Goal: Task Accomplishment & Management: Use online tool/utility

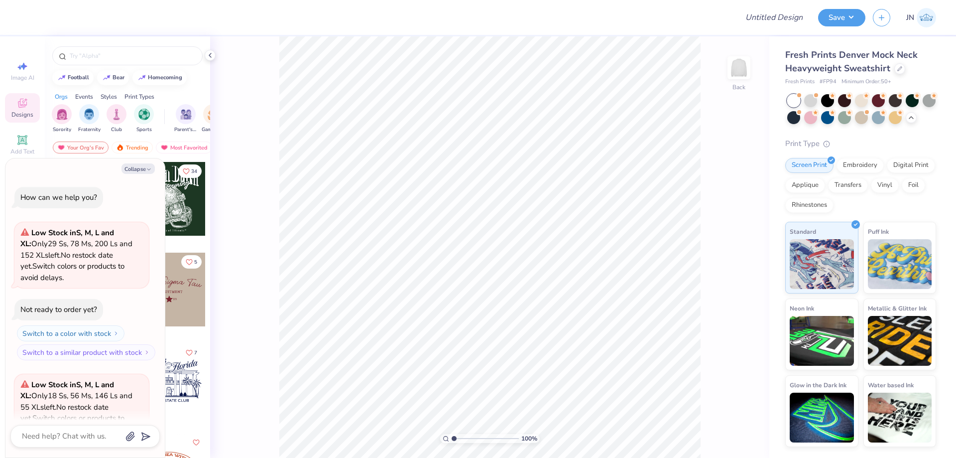
scroll to position [100, 0]
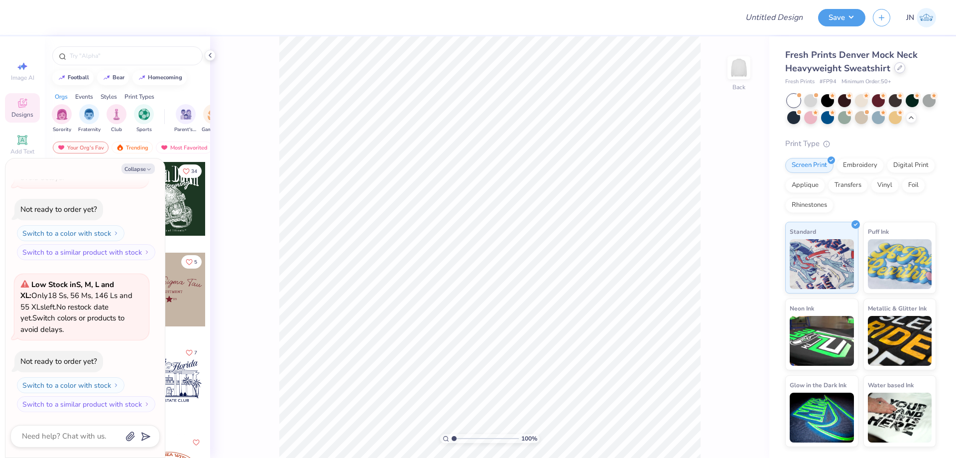
click at [900, 64] on div at bounding box center [900, 67] width 11 height 11
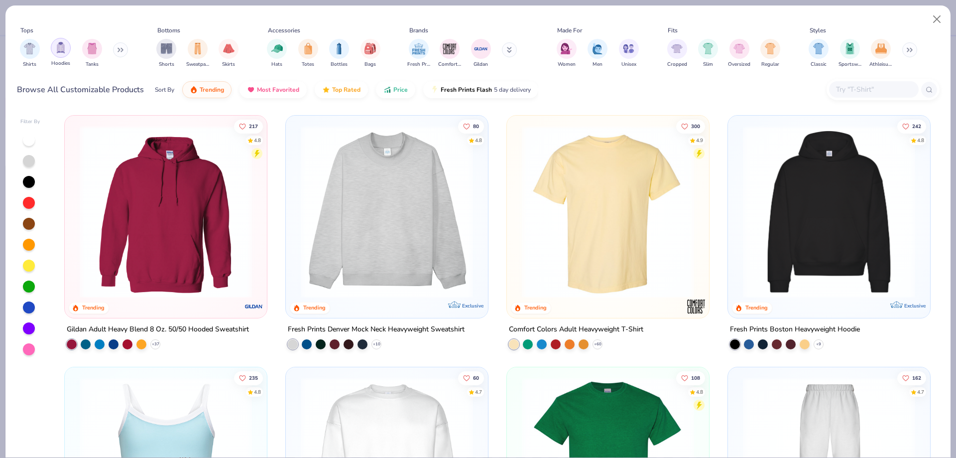
click at [67, 47] on div "filter for Hoodies" at bounding box center [61, 48] width 20 height 20
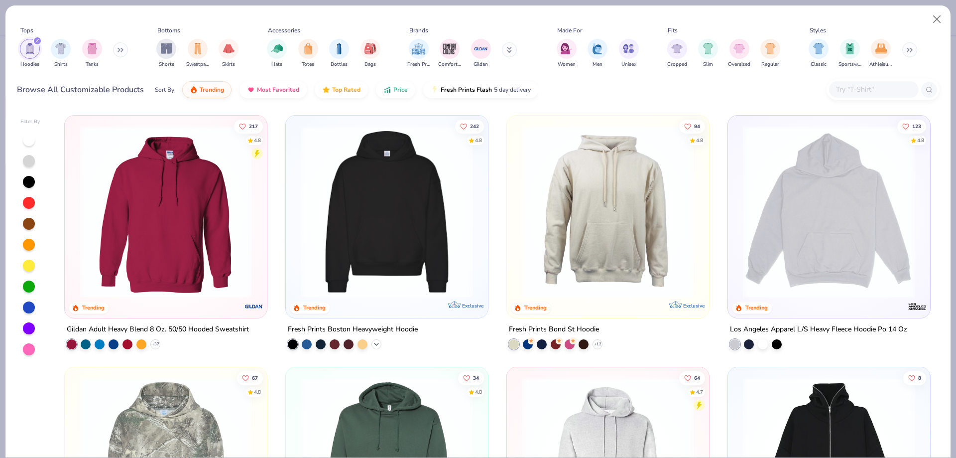
click at [373, 340] on icon at bounding box center [377, 344] width 8 height 8
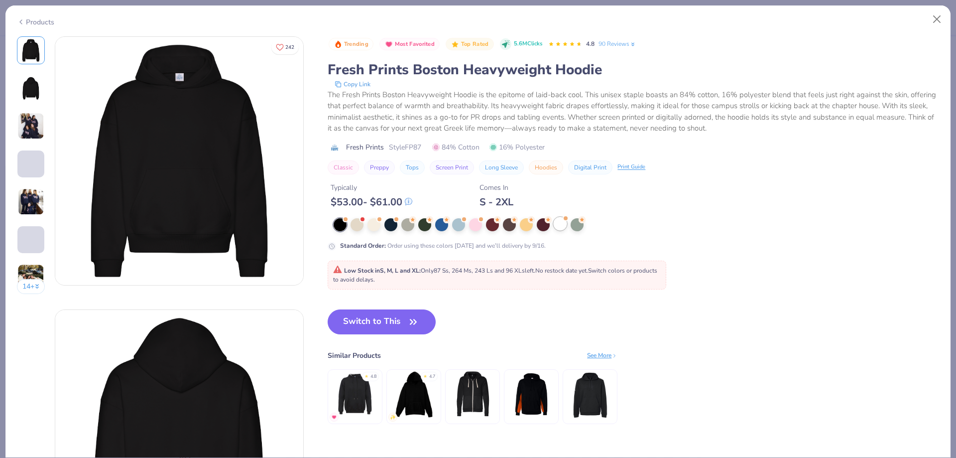
click at [560, 223] on div at bounding box center [560, 223] width 13 height 13
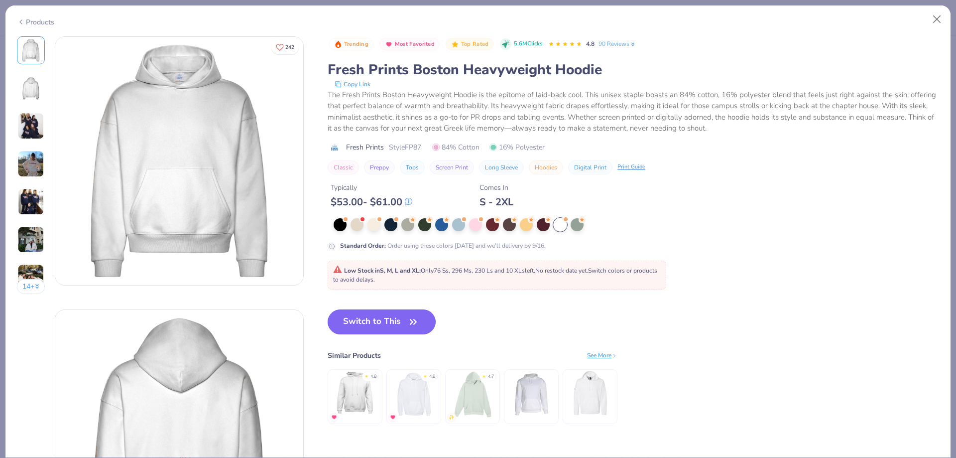
click at [364, 322] on button "Switch to This" at bounding box center [382, 321] width 108 height 25
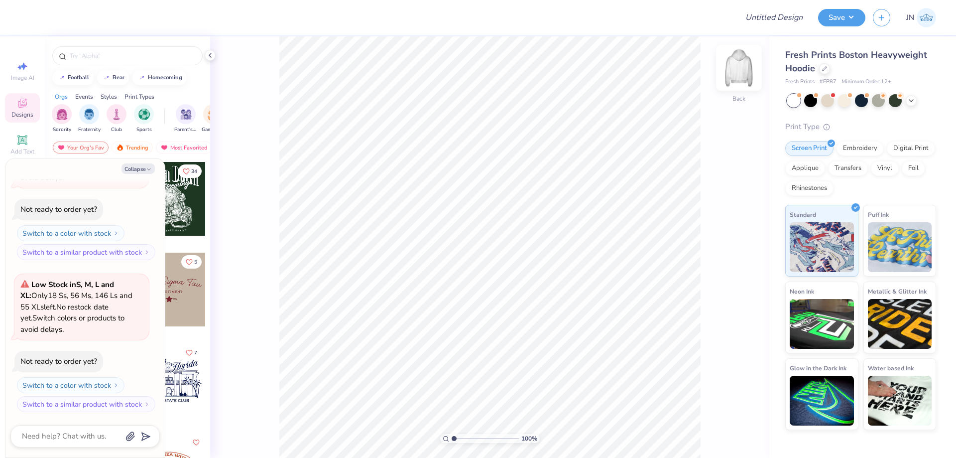
click at [739, 67] on img at bounding box center [739, 68] width 40 height 40
click at [138, 173] on div "Collapse How can we help you? Low Stock in S, M, L and XL : Only 29 Ss, 78 Ms, …" at bounding box center [84, 307] width 159 height 299
click at [133, 170] on button "Collapse" at bounding box center [138, 168] width 33 height 10
type textarea "x"
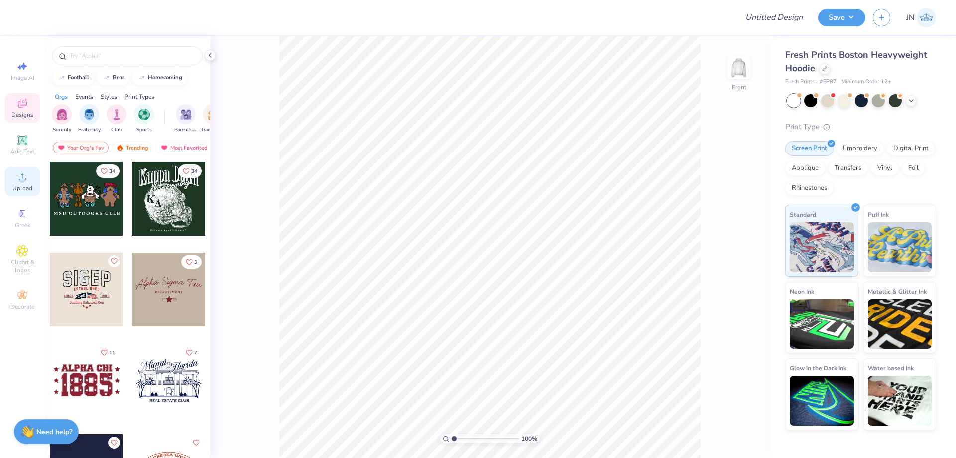
click at [25, 167] on div "Upload" at bounding box center [22, 181] width 35 height 29
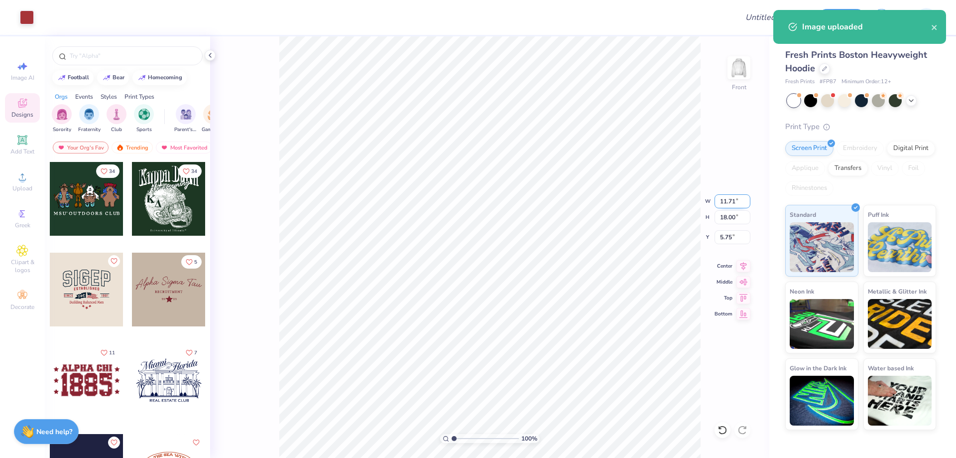
click at [725, 199] on input "11.71" at bounding box center [733, 201] width 36 height 14
click at [725, 200] on input "11.71" at bounding box center [733, 201] width 36 height 14
click at [729, 216] on input "18.00" at bounding box center [733, 217] width 36 height 14
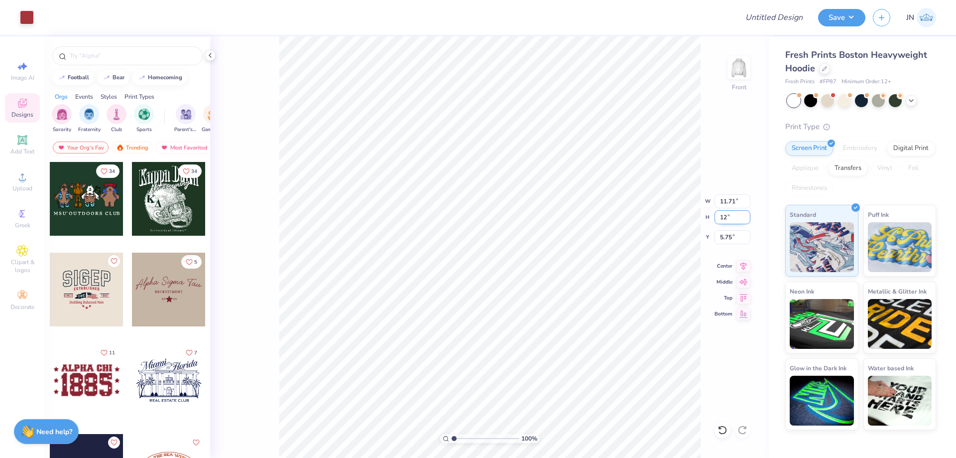
type input "12"
type input "7.80"
type input "12.00"
click at [726, 236] on input "5.97" at bounding box center [733, 237] width 36 height 14
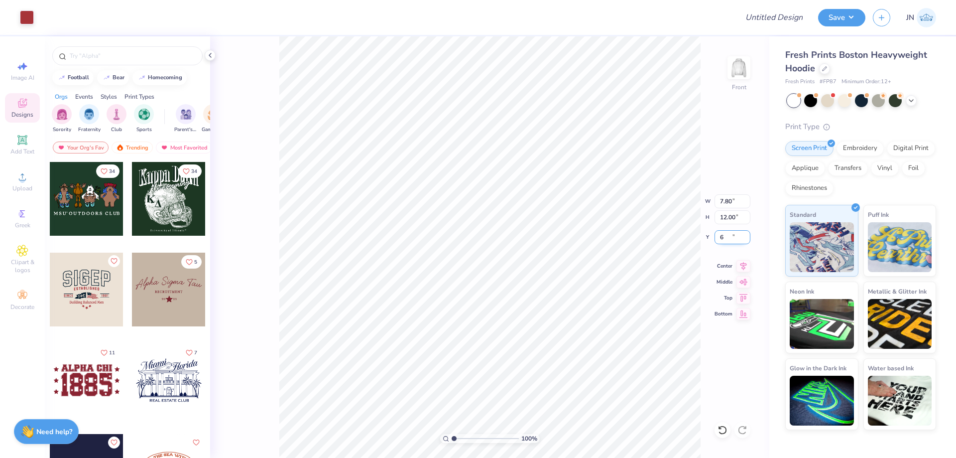
type input "6.00"
click at [20, 150] on span "Add Text" at bounding box center [22, 151] width 24 height 8
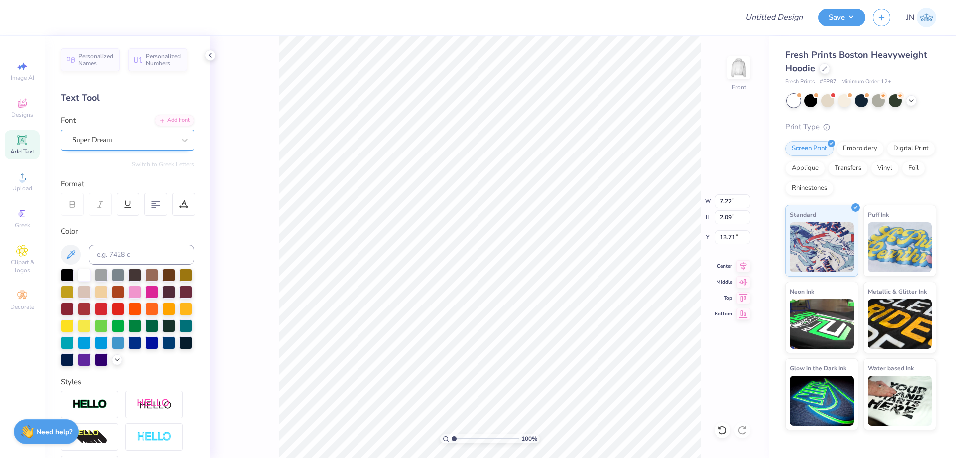
click at [117, 144] on div "Super Dream" at bounding box center [123, 139] width 105 height 15
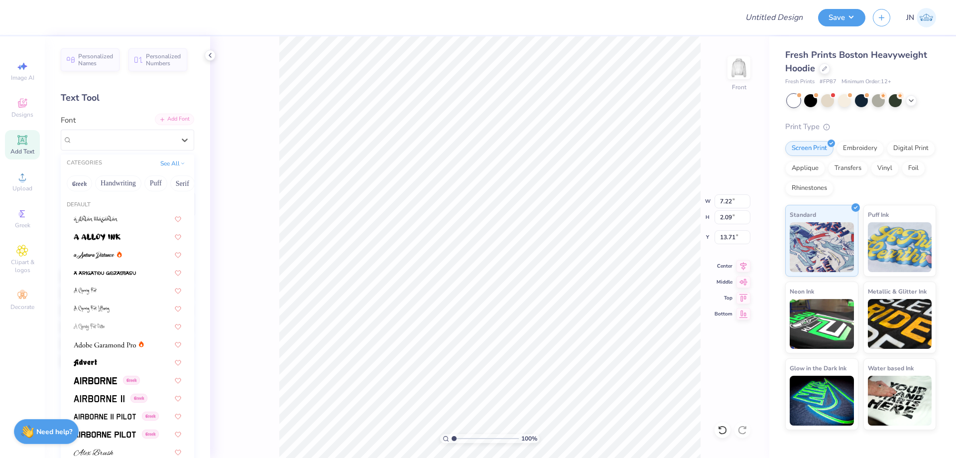
click at [156, 115] on div "Add Font" at bounding box center [174, 119] width 39 height 11
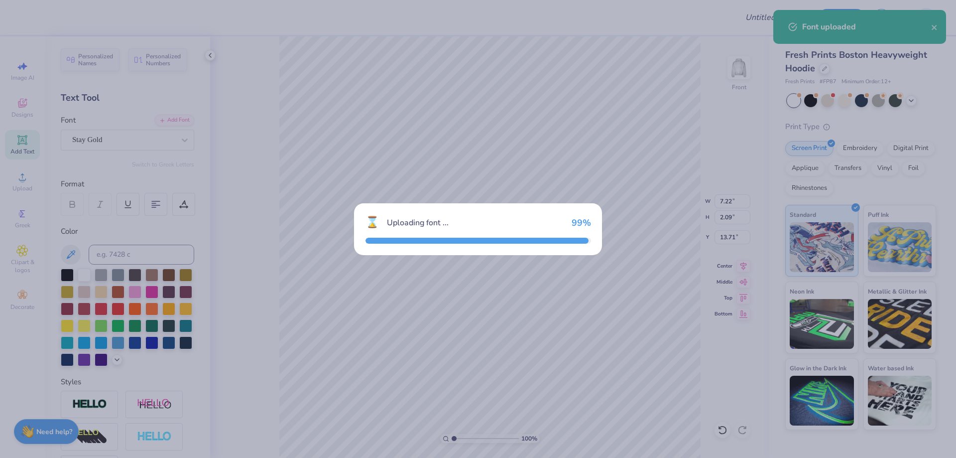
type input "4.09"
type input "1.89"
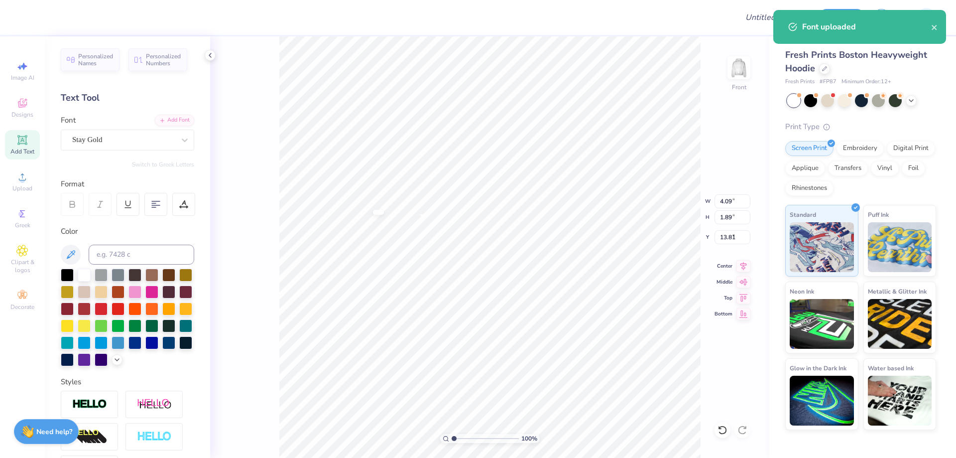
type input "9.73"
click at [103, 254] on input at bounding box center [142, 255] width 106 height 20
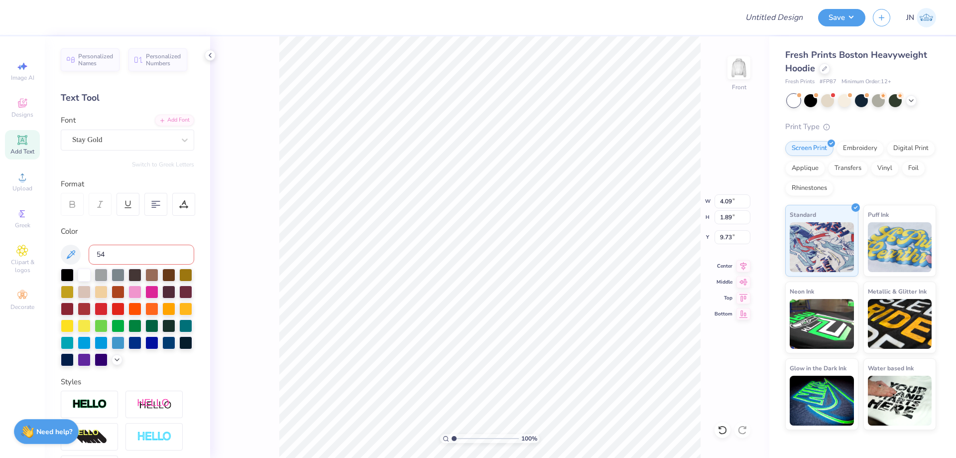
type input "541"
type textarea "S"
type textarea "r"
type textarea "a"
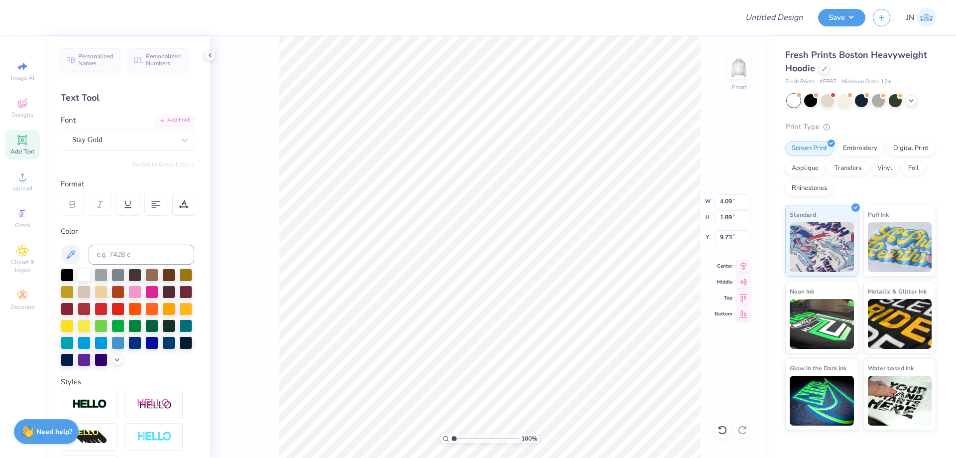
type textarea "a"
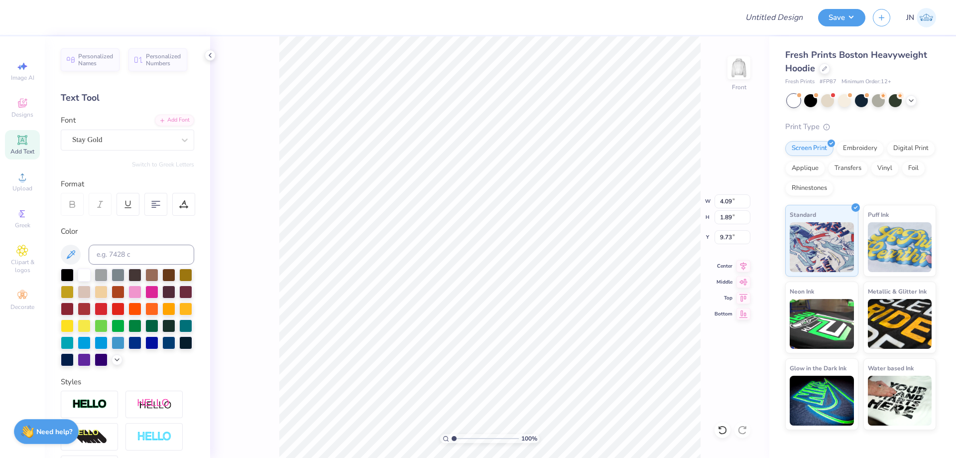
scroll to position [8, 1]
type textarea "a"
type textarea "Stay Gold"
click at [180, 112] on div "Personalized Names Personalized Numbers Text Tool Add Font Font Stay Gold Switc…" at bounding box center [127, 246] width 165 height 421
click at [178, 114] on div "Personalized Names Personalized Numbers Text Tool Add Font Font Stay Gold Switc…" at bounding box center [127, 246] width 165 height 421
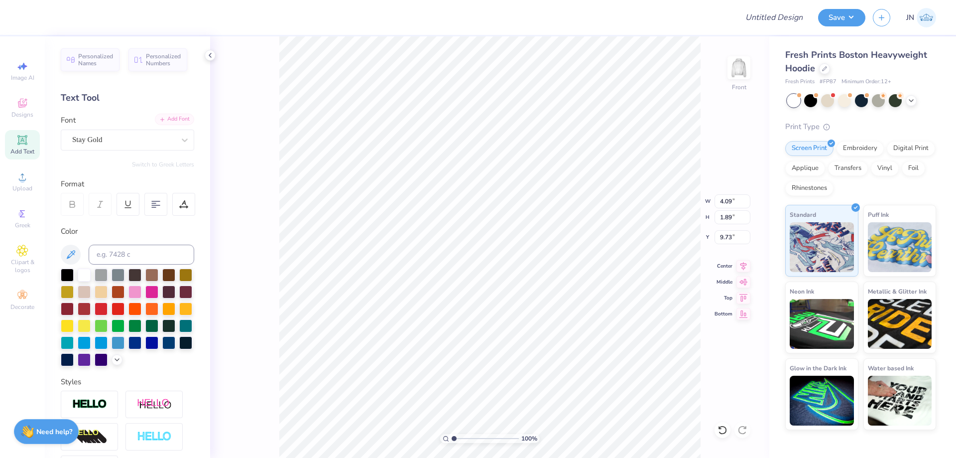
click at [173, 120] on div "Add Font" at bounding box center [174, 119] width 39 height 11
click at [159, 122] on icon at bounding box center [162, 120] width 6 height 6
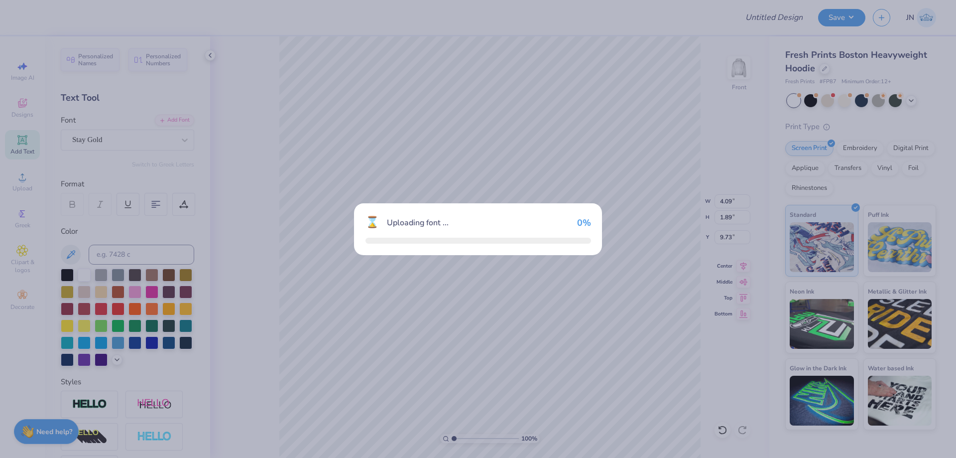
type input "7.49"
type input "7.17"
type input "7.08"
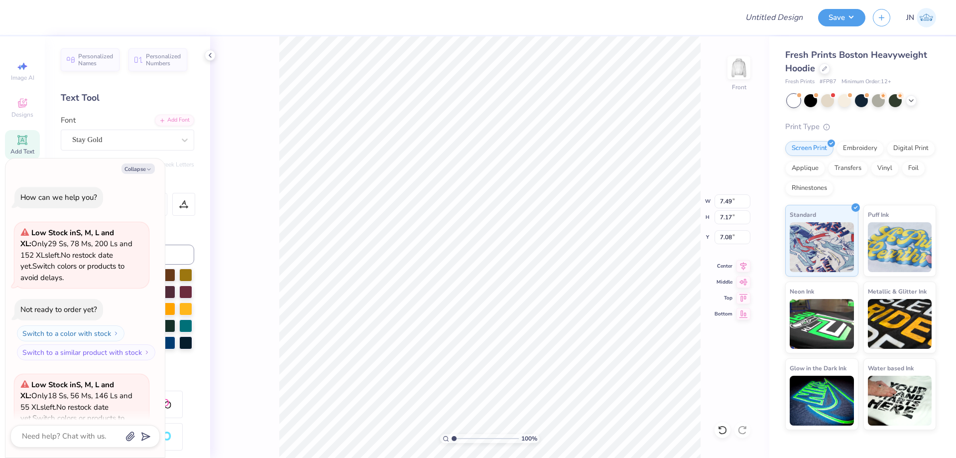
scroll to position [169, 0]
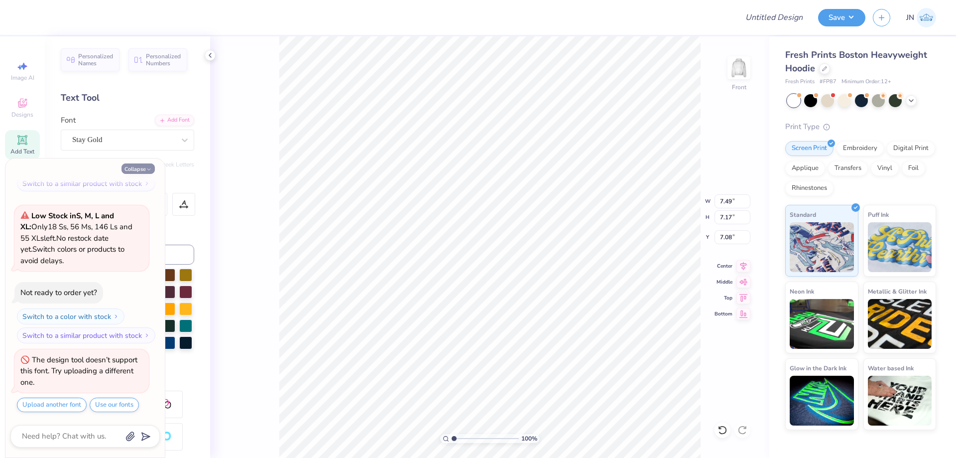
click at [133, 170] on button "Collapse" at bounding box center [138, 168] width 33 height 10
type textarea "x"
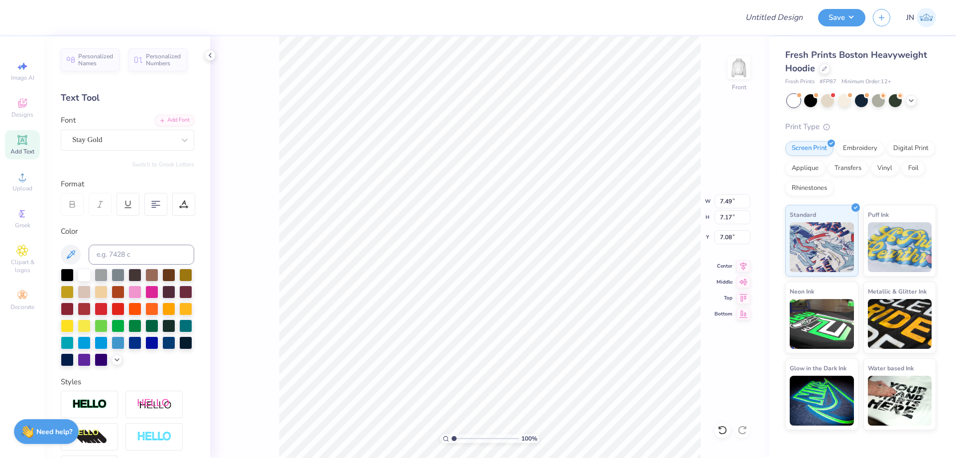
click at [23, 147] on div "Add Text" at bounding box center [22, 144] width 35 height 29
type input "7.22"
type input "2.09"
type input "13.71"
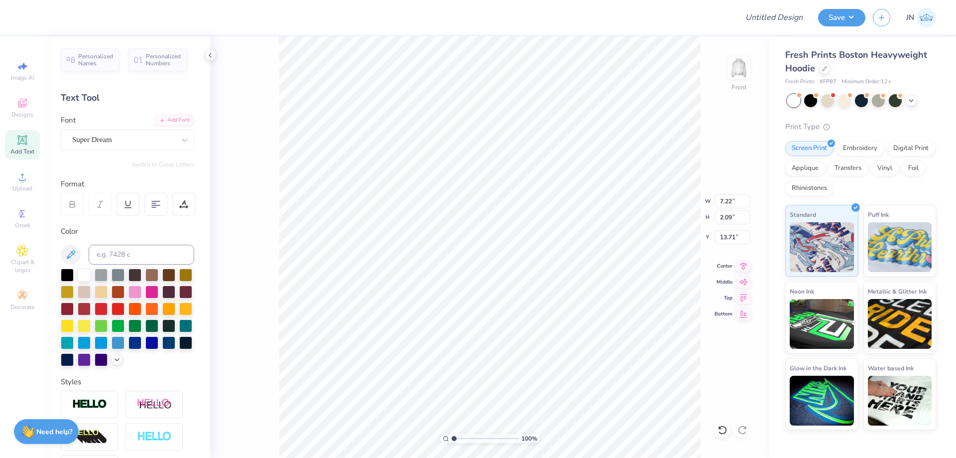
type textarea "a"
type textarea "ALPHA TAU OMEGA"
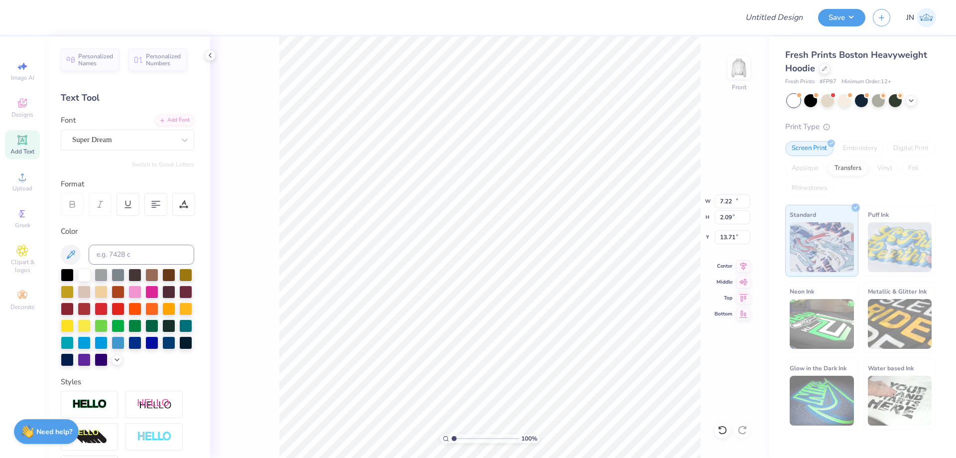
type input "18.36"
type input "1.54"
type input "13.98"
click at [160, 115] on div "Add Font" at bounding box center [174, 119] width 39 height 11
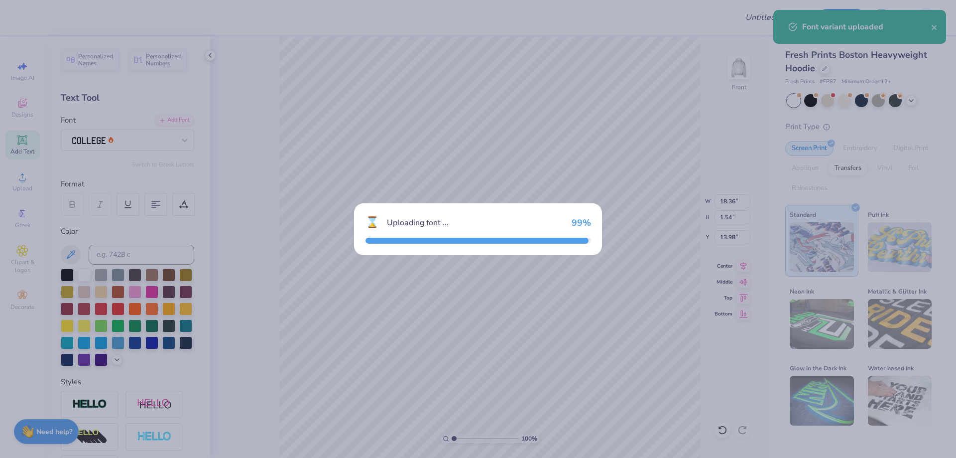
type input "16.46"
type input "2.04"
type input "13.73"
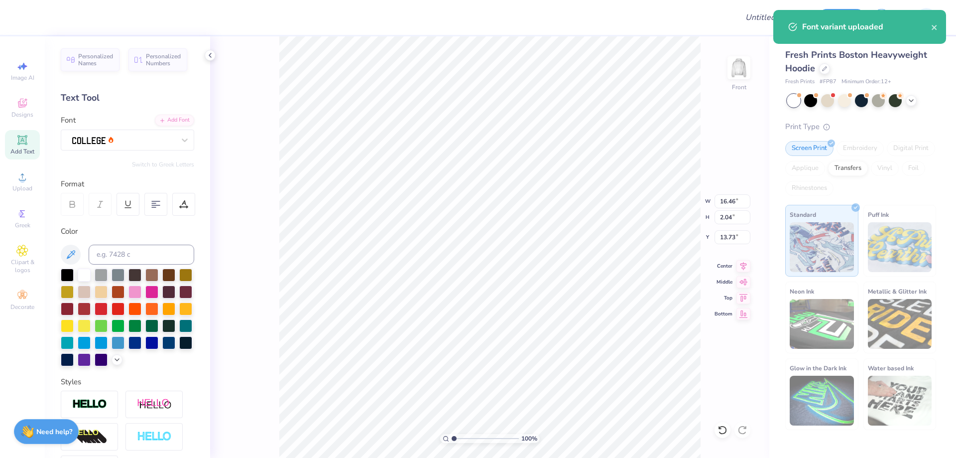
click at [114, 243] on div "Color" at bounding box center [127, 296] width 133 height 140
click at [121, 254] on input at bounding box center [142, 255] width 106 height 20
type input "541"
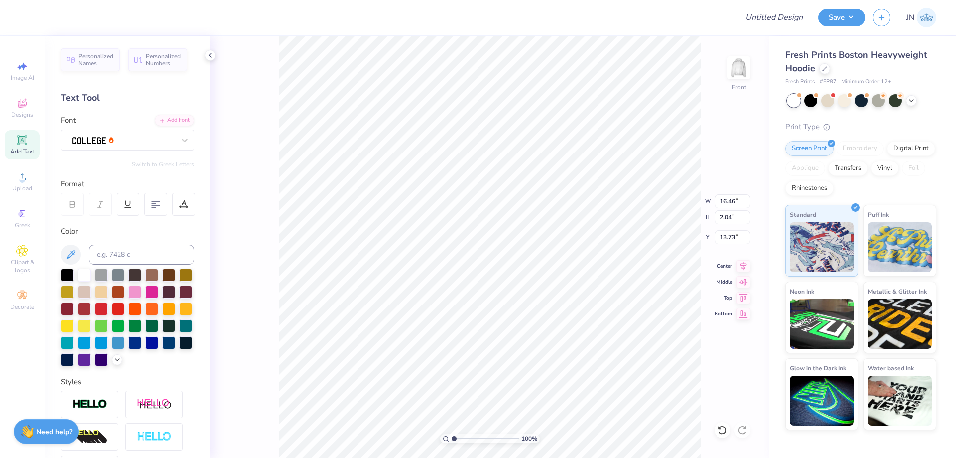
type input "12.84"
type input "1.59"
type input "18.00"
type input "7.13"
type input "0.89"
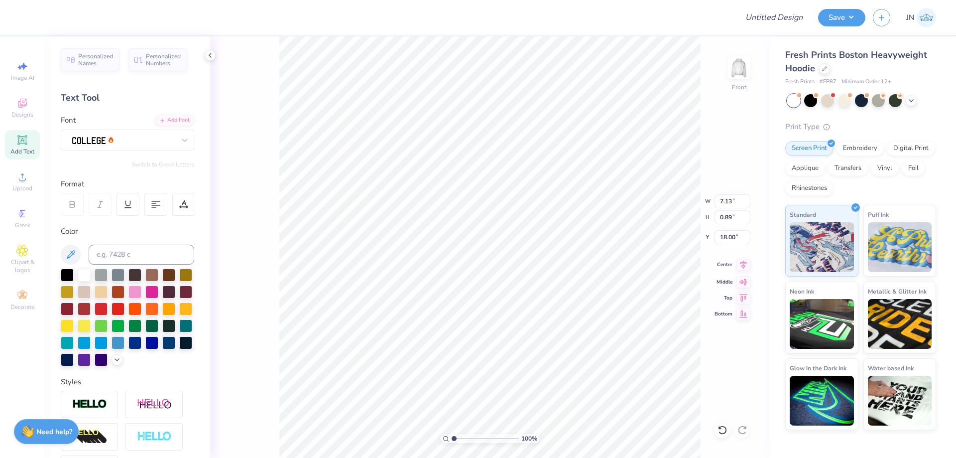
click at [740, 265] on icon at bounding box center [744, 265] width 14 height 12
click at [542, 273] on li "Duplicate" at bounding box center [558, 270] width 78 height 19
type input "7.16"
type input "0.78"
type input "18.96"
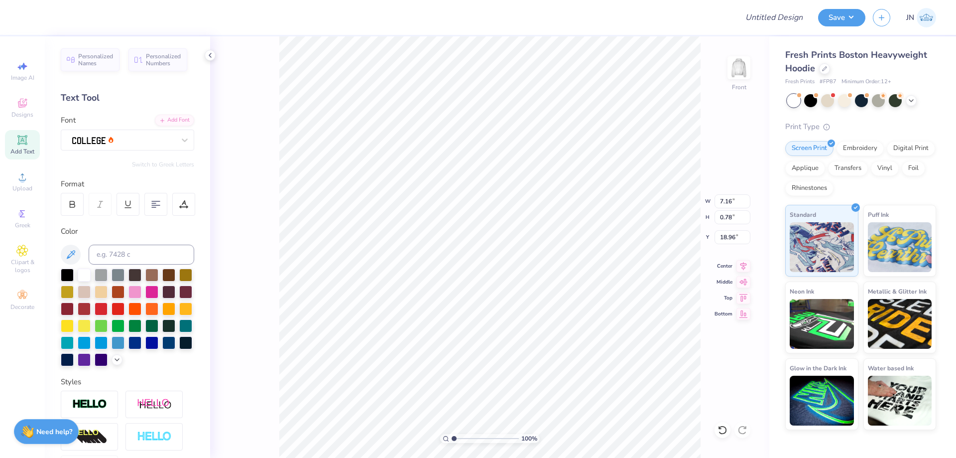
scroll to position [8, 4]
type textarea "GAMEDAY 2025"
type input "5.61"
click at [740, 267] on icon at bounding box center [744, 265] width 14 height 12
type input "5.65"
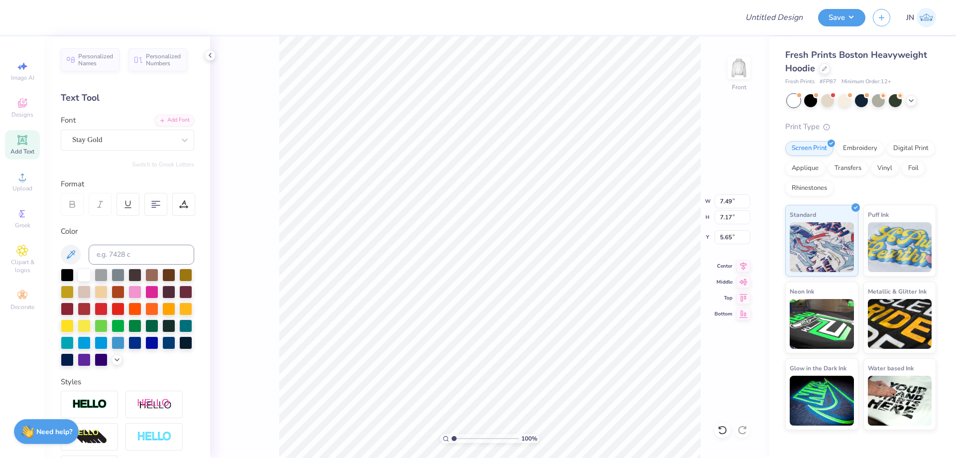
click at [21, 151] on span "Add Text" at bounding box center [22, 151] width 24 height 8
type input "7.22"
type input "2.09"
type input "13.71"
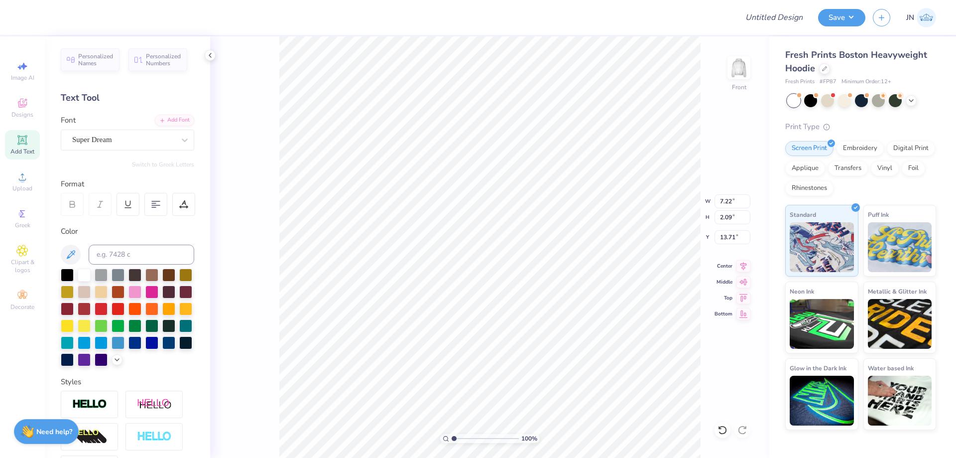
type textarea "ATO"
type input "5.10"
click at [133, 255] on input at bounding box center [142, 255] width 106 height 20
type input "1807"
click at [143, 146] on div at bounding box center [123, 139] width 103 height 13
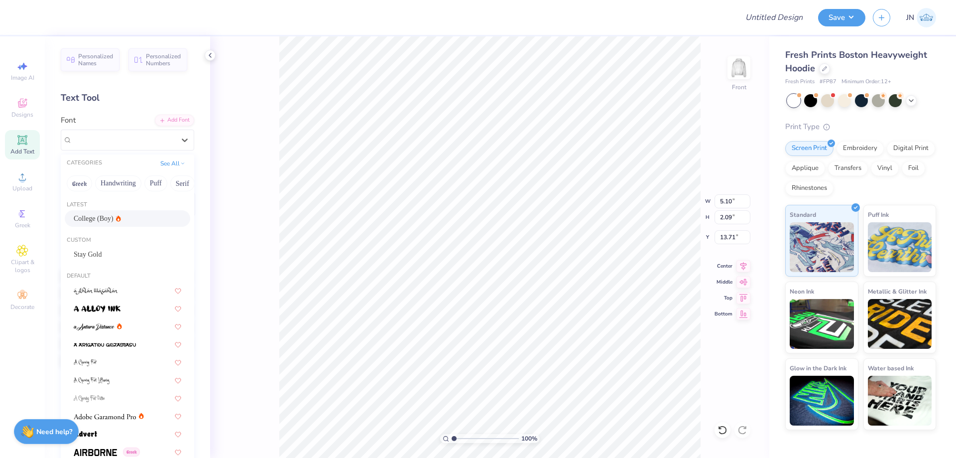
click at [93, 221] on span "College (Boy)" at bounding box center [94, 218] width 40 height 10
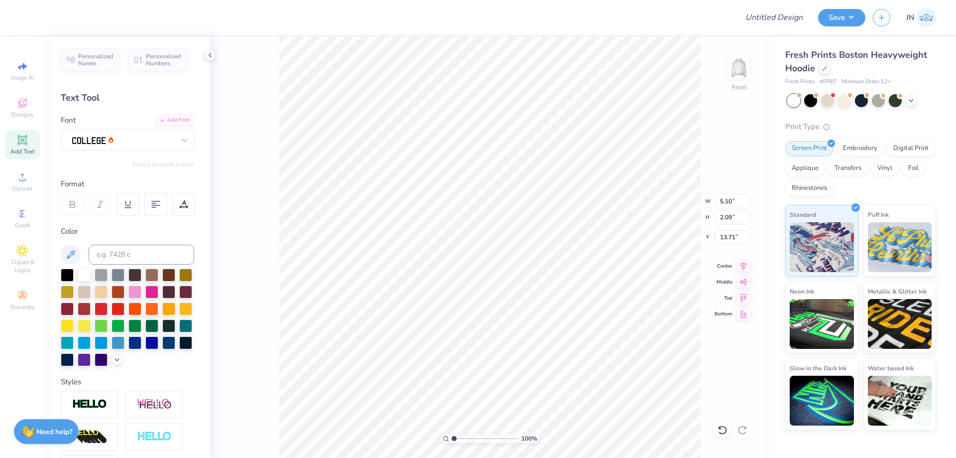
type input "4.50"
type input "2.78"
type input "13.36"
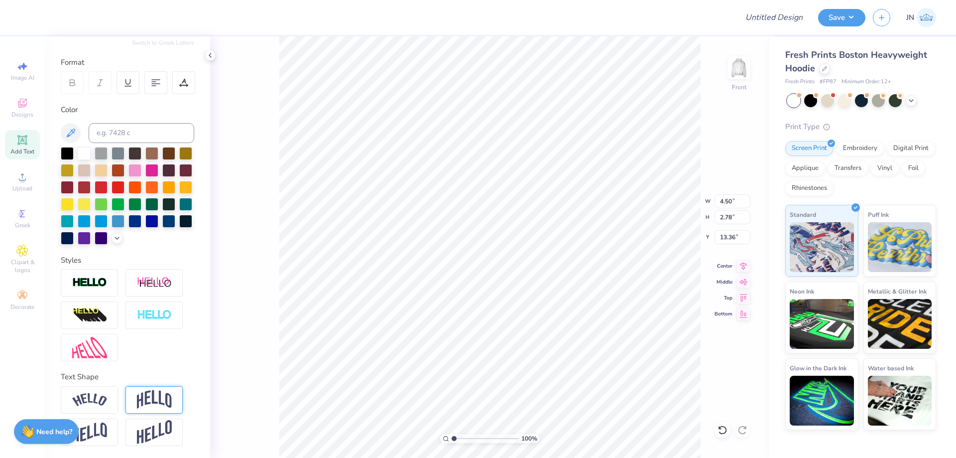
click at [149, 389] on div at bounding box center [154, 399] width 57 height 27
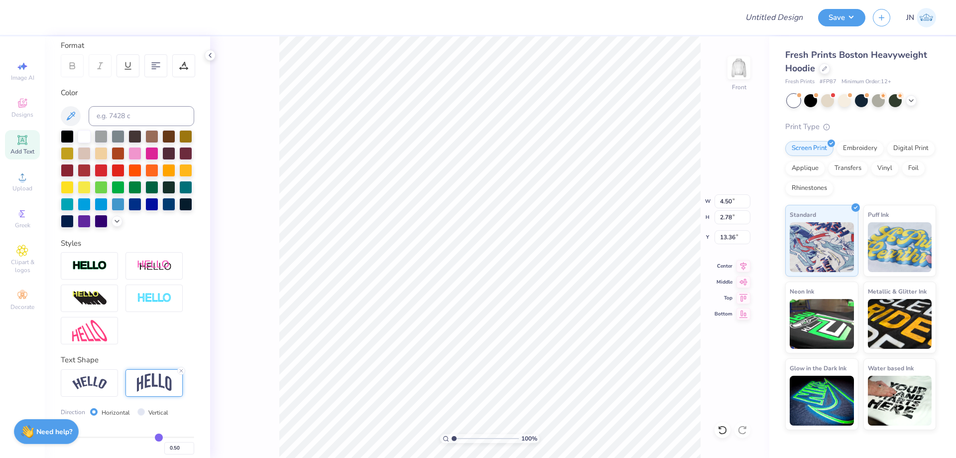
type input "3.71"
type input "12.90"
type input "1.99"
type input "1.64"
type input "14.97"
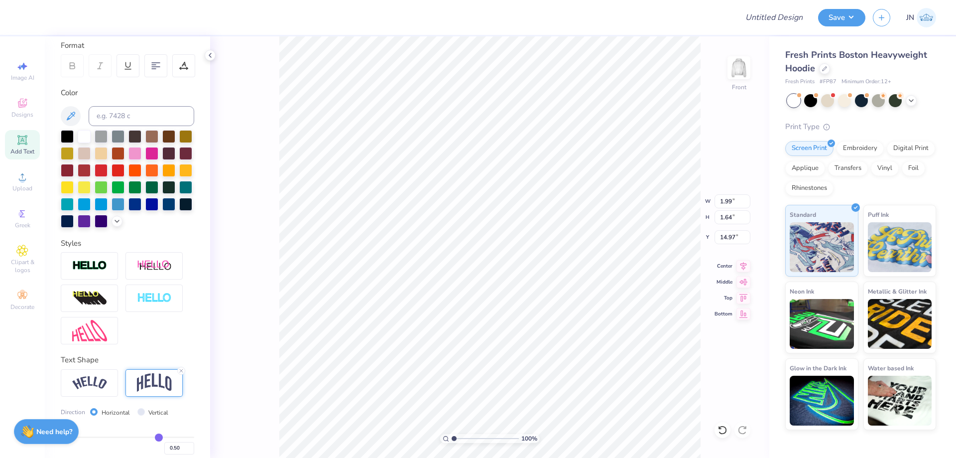
type input "4.46"
click at [477, 439] on input "range" at bounding box center [485, 438] width 67 height 9
type input "12.46"
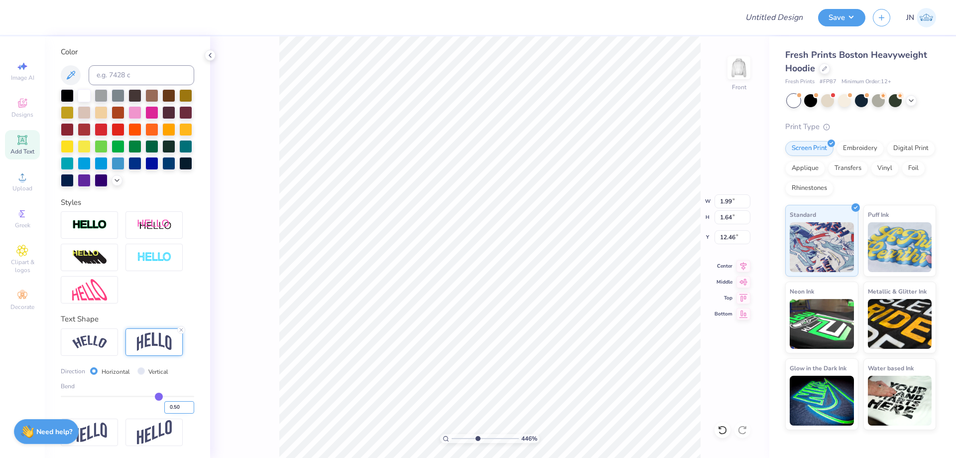
scroll to position [196, 0]
click at [168, 406] on input "0.50" at bounding box center [179, 407] width 30 height 12
drag, startPoint x: 165, startPoint y: 405, endPoint x: 183, endPoint y: 405, distance: 17.9
click at [183, 405] on input "0.50" at bounding box center [179, 407] width 30 height 12
type input "0.3"
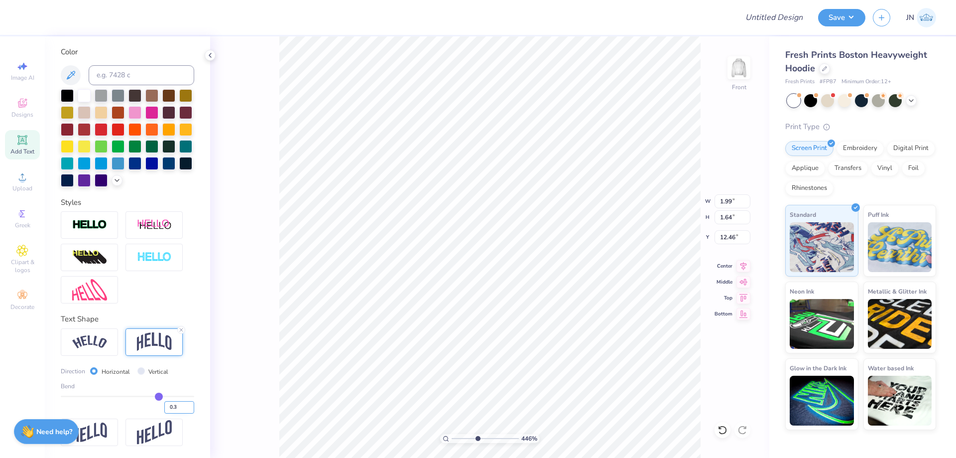
type input "0.3"
type input "0.30"
type input "1.46"
type input "12.55"
type input "1.41"
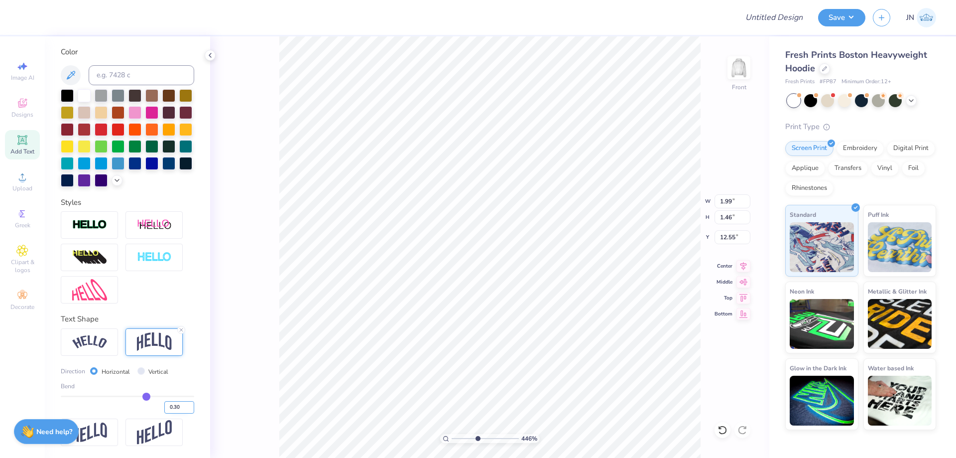
type input "1.04"
type input "12.42"
type input "1.57"
type input "1.20"
type input "12.38"
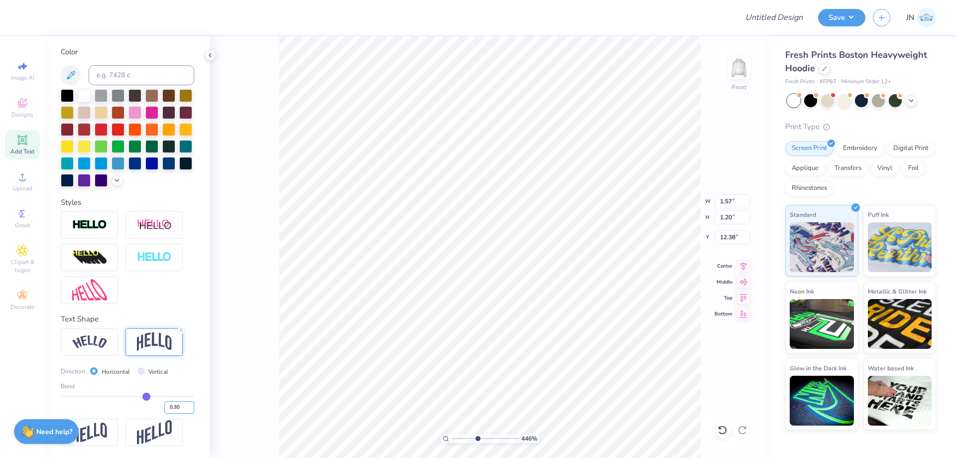
type input "1.31"
type input "1.00"
type input "12.53"
drag, startPoint x: 471, startPoint y: 440, endPoint x: 458, endPoint y: 440, distance: 13.5
type input "1.56"
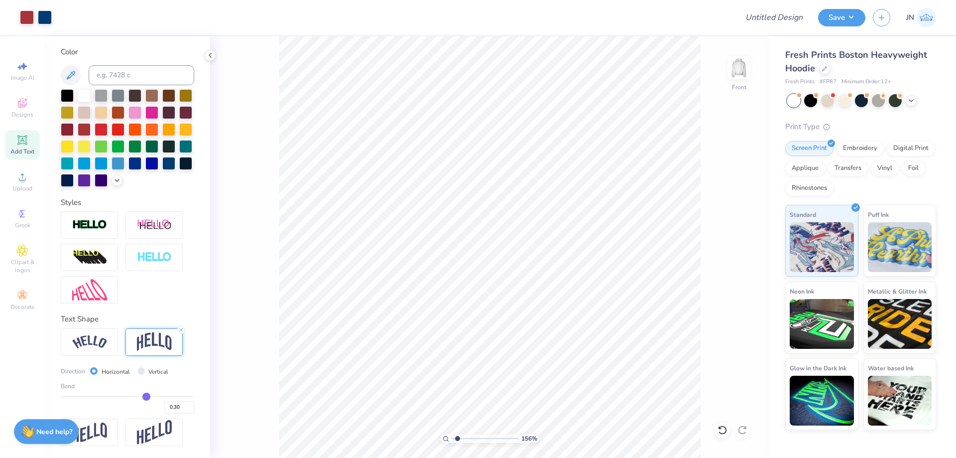
click at [458, 440] on input "range" at bounding box center [485, 438] width 67 height 9
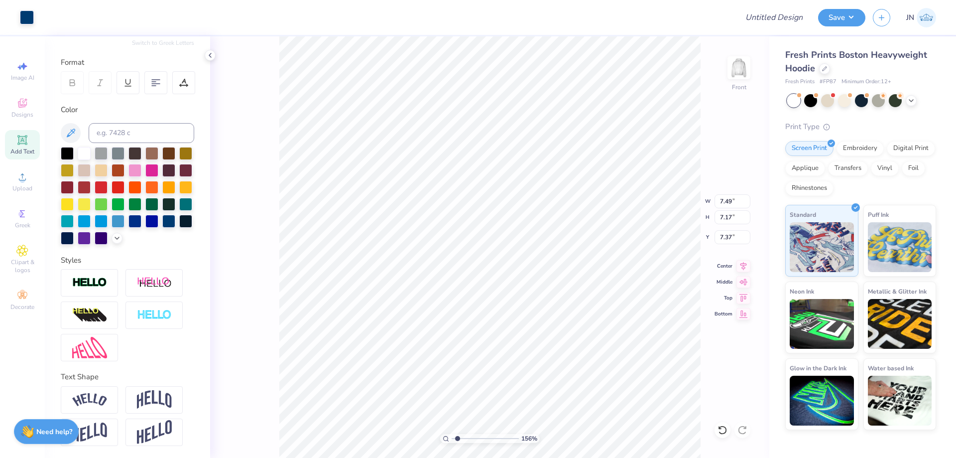
type input "7.37"
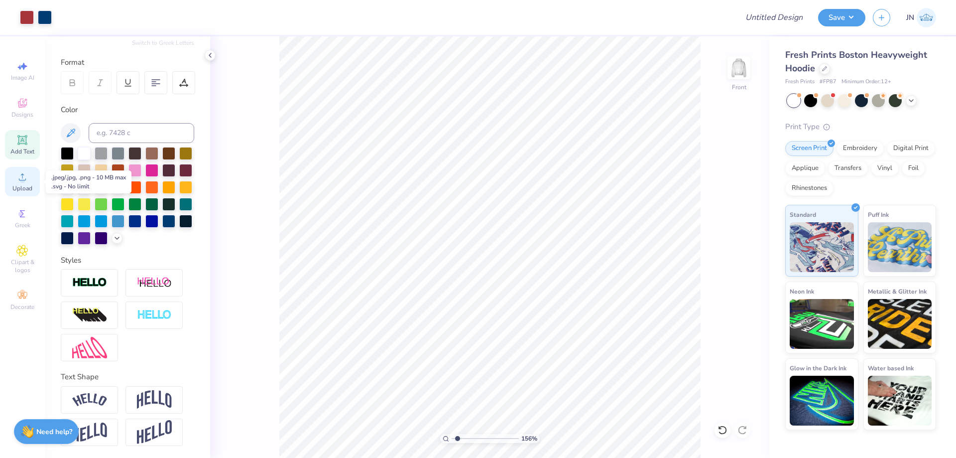
click at [11, 183] on div "Upload" at bounding box center [22, 181] width 35 height 29
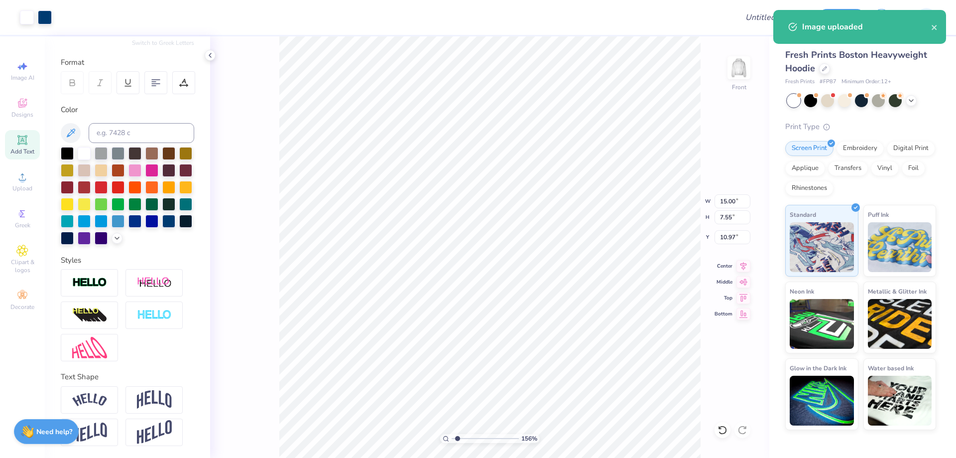
type input "8.73"
type input "4.40"
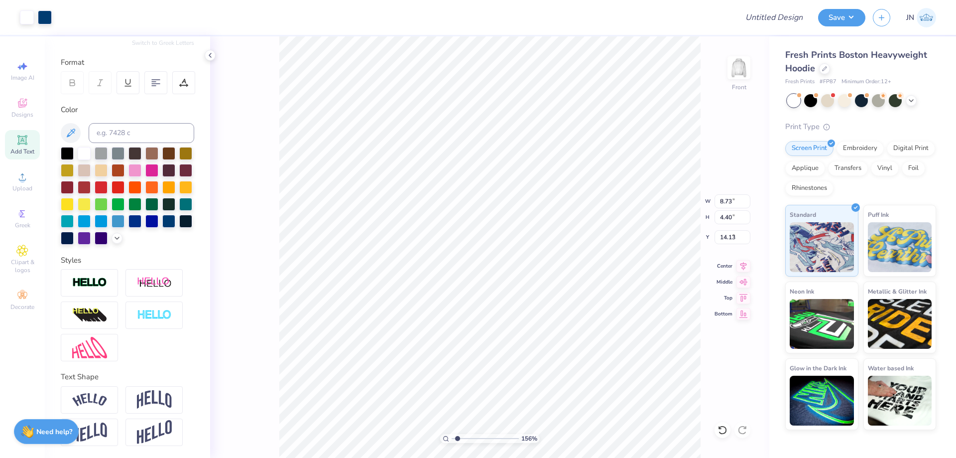
type input "8.84"
type input "9.62"
type input "4.85"
click at [735, 265] on div "Center" at bounding box center [733, 265] width 36 height 12
type input "8.19"
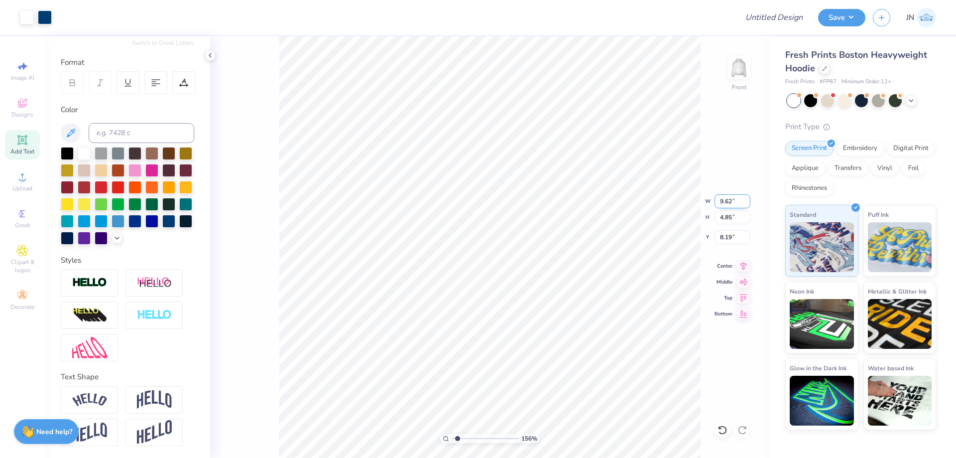
click at [726, 202] on input "9.62" at bounding box center [733, 201] width 36 height 14
type input "11.00"
type input "5.54"
type input "7.84"
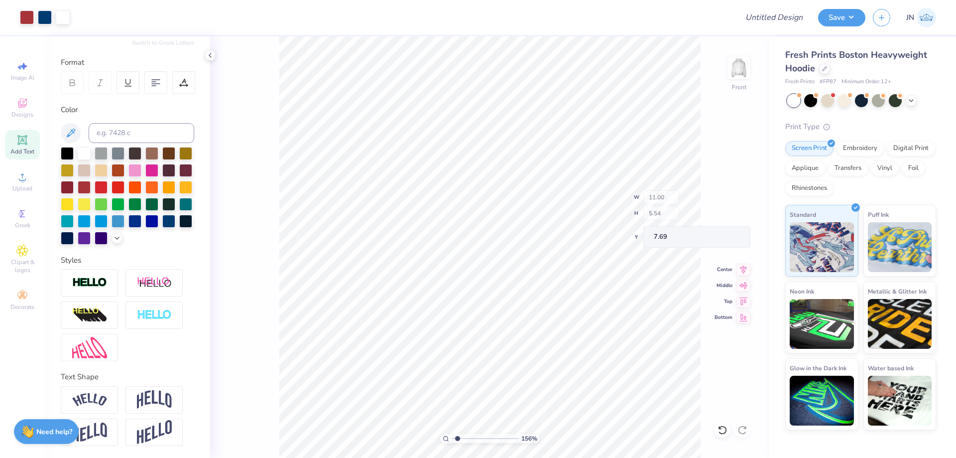
type input "7.69"
click at [785, 21] on input "Design Title" at bounding box center [762, 17] width 98 height 20
paste input "FPS239922"
type input "FPS239922"
click at [831, 17] on button "Save" at bounding box center [841, 15] width 47 height 17
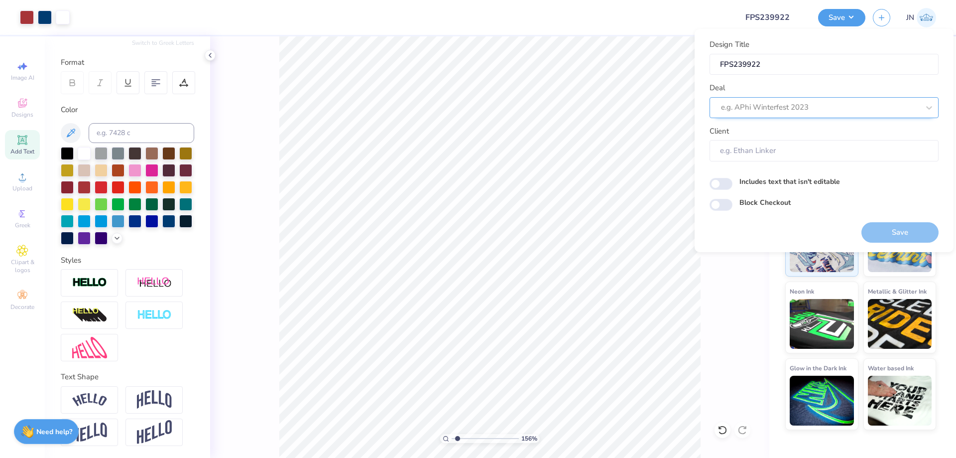
click at [765, 117] on div "e.g. APhi Winterfest 2023" at bounding box center [824, 107] width 229 height 21
click at [757, 134] on div "Design Tool Gallery" at bounding box center [824, 134] width 221 height 16
type input "DESIGN TOOL GALLERY"
type input "Design Tool Gallery User"
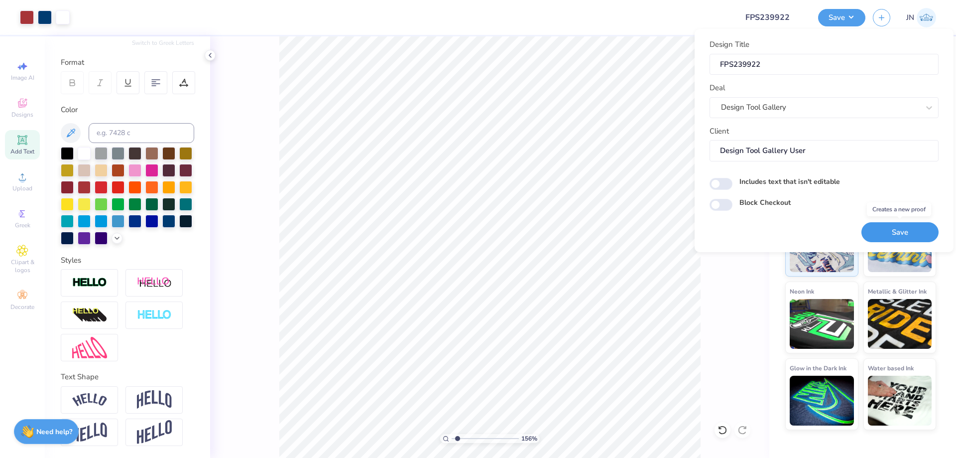
click at [898, 228] on button "Save" at bounding box center [900, 232] width 77 height 20
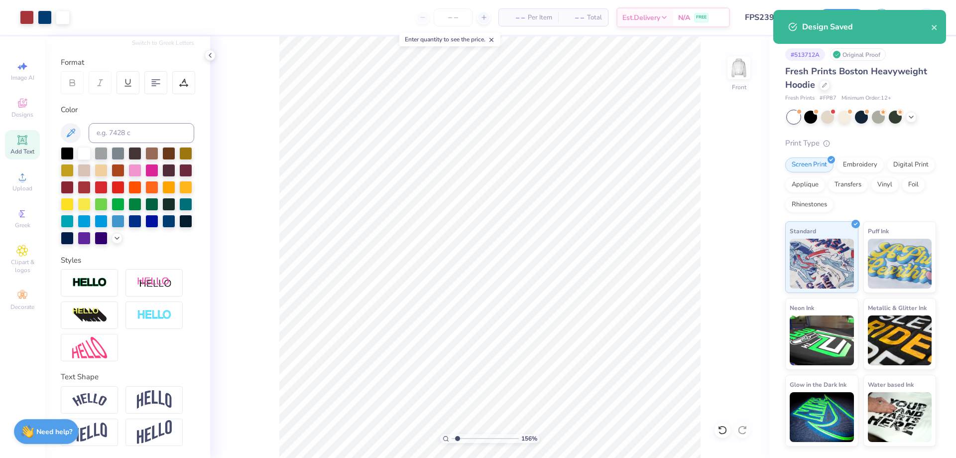
click at [16, 133] on div "Add Text" at bounding box center [22, 144] width 35 height 29
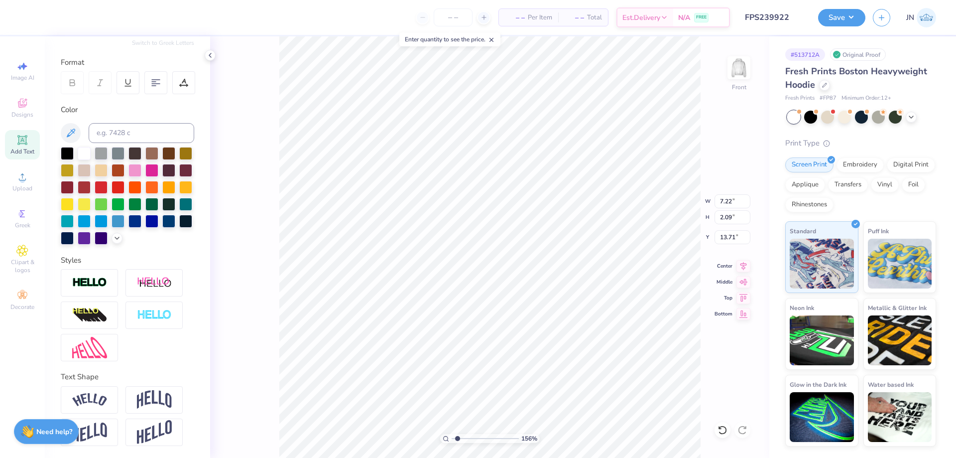
type textarea "p"
type textarea "Parent's"
type input "11.38"
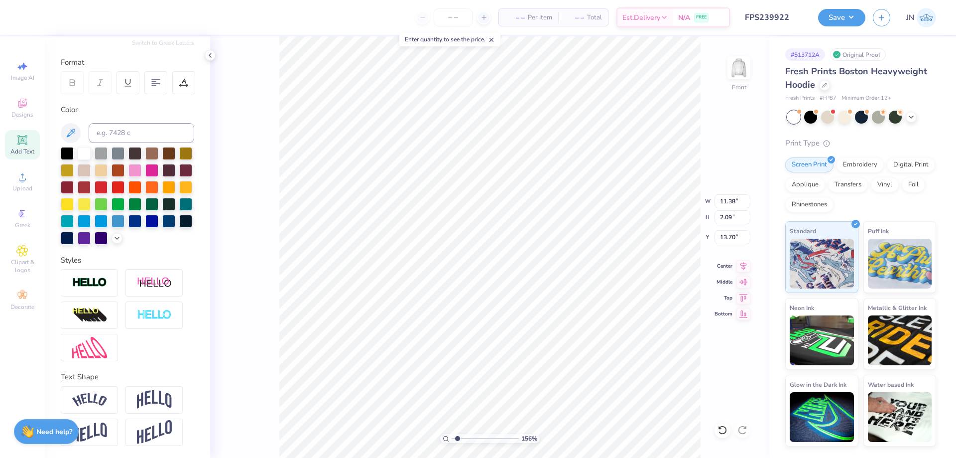
type input "13.70"
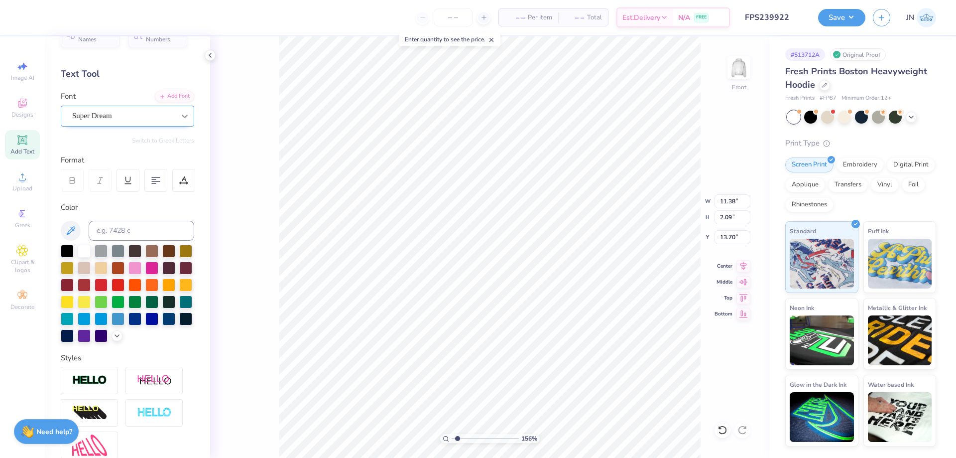
scroll to position [0, 0]
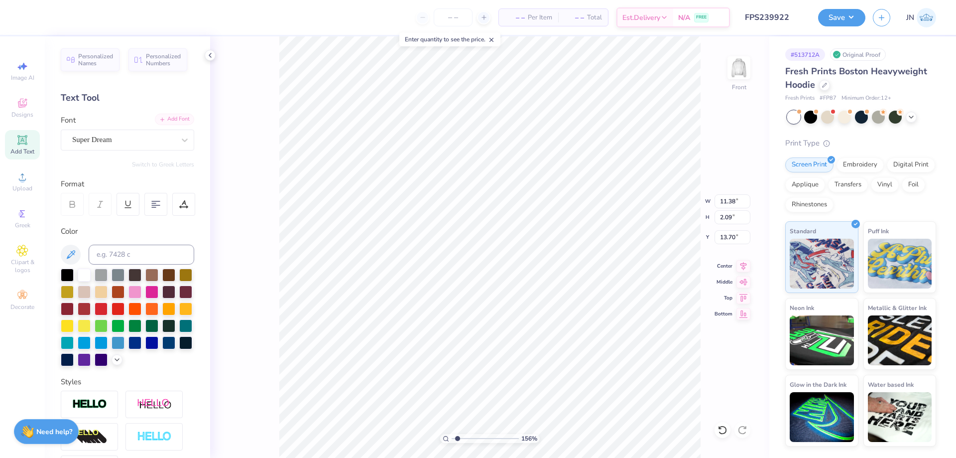
click at [173, 124] on div "Add Font" at bounding box center [174, 119] width 39 height 11
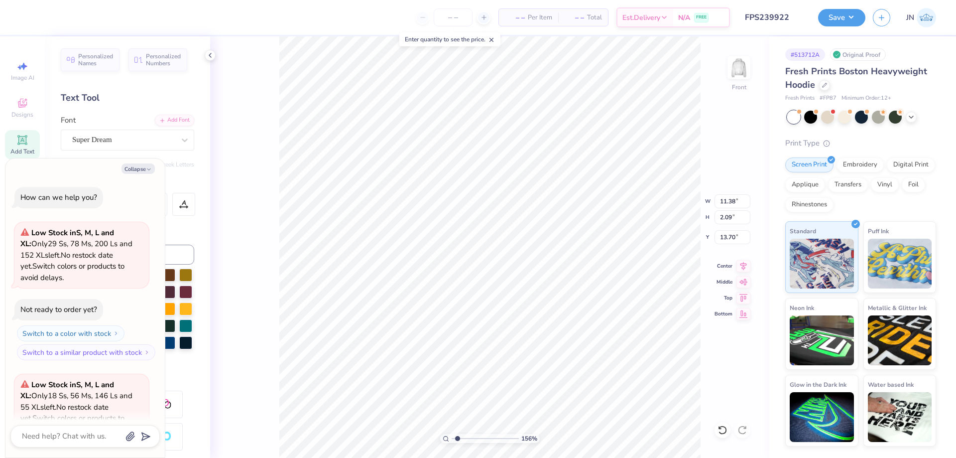
scroll to position [238, 0]
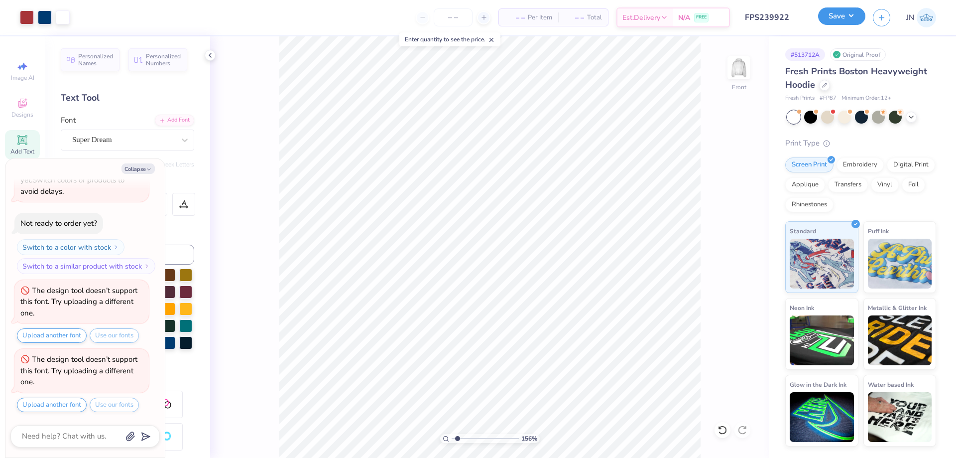
click at [844, 12] on button "Save" at bounding box center [841, 15] width 47 height 17
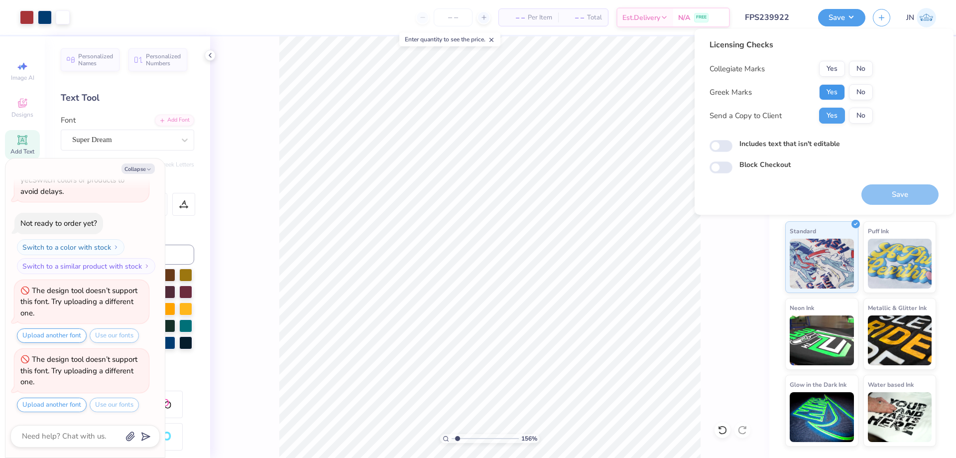
click at [833, 92] on button "Yes" at bounding box center [832, 92] width 26 height 16
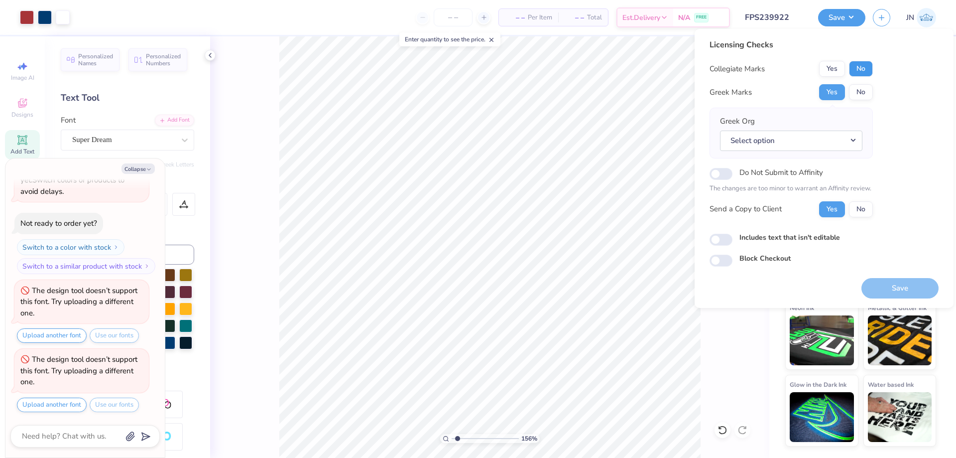
click at [853, 67] on button "No" at bounding box center [861, 69] width 24 height 16
click at [806, 136] on button "Select option" at bounding box center [791, 141] width 142 height 20
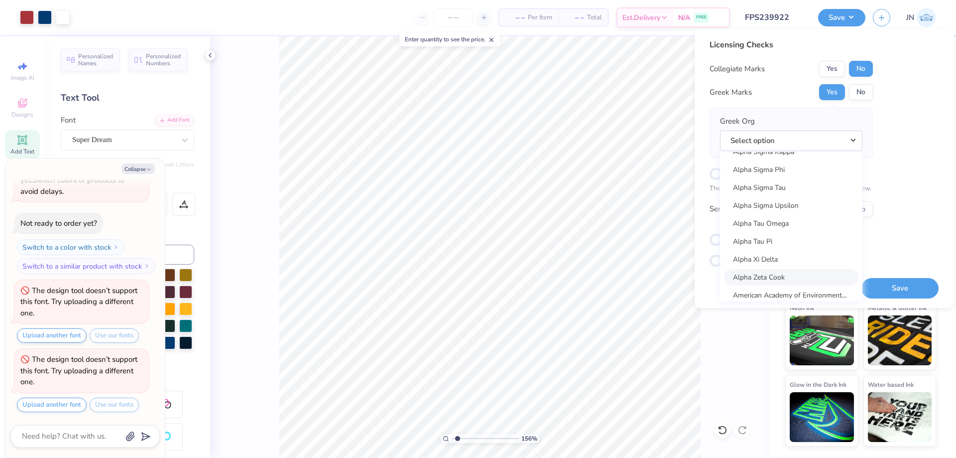
scroll to position [847, 0]
click at [771, 240] on link "Alpha Sigma Upsilon" at bounding box center [791, 232] width 134 height 16
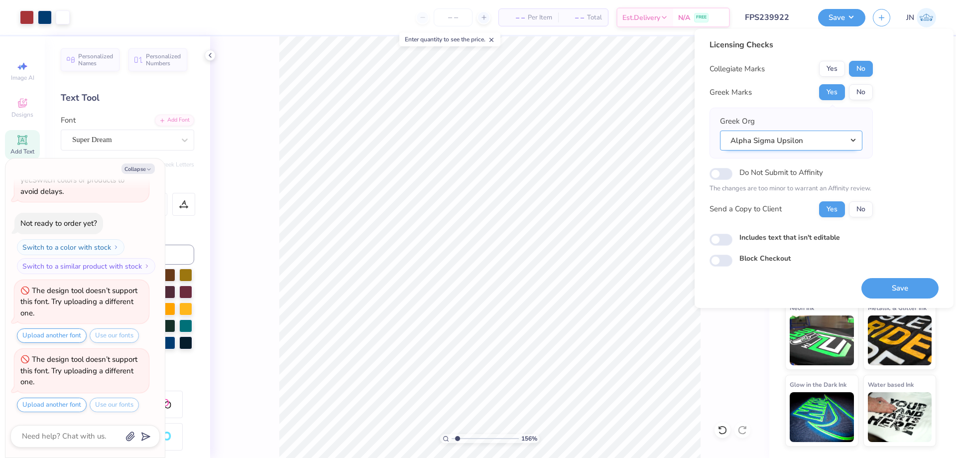
click at [777, 145] on button "Alpha Sigma Upsilon" at bounding box center [791, 141] width 142 height 20
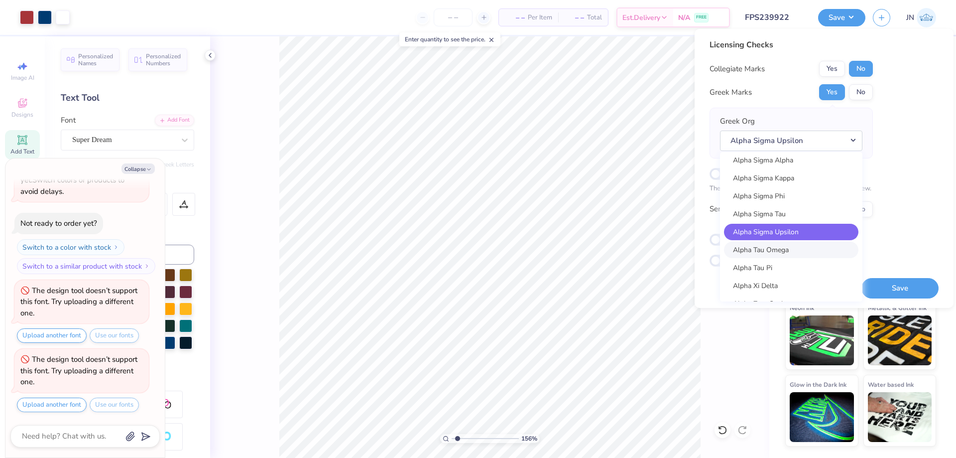
click at [770, 250] on link "Alpha Tau Omega" at bounding box center [791, 250] width 134 height 16
type textarea "x"
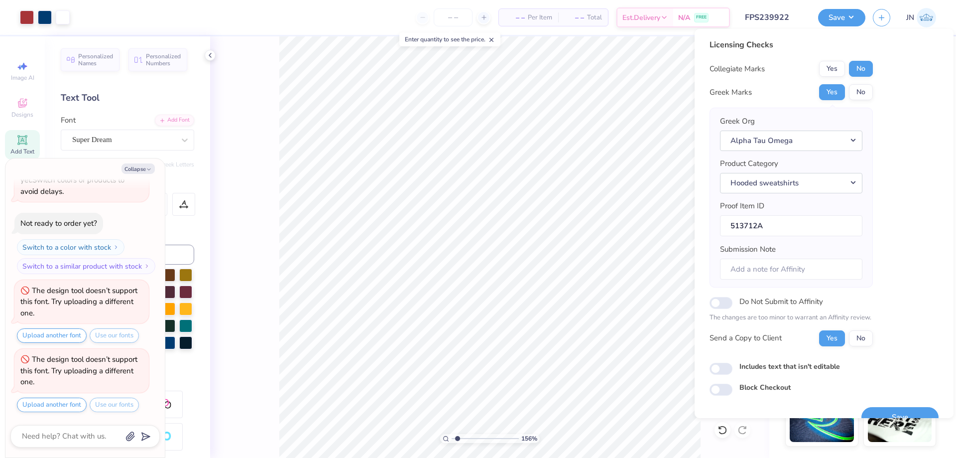
scroll to position [19, 0]
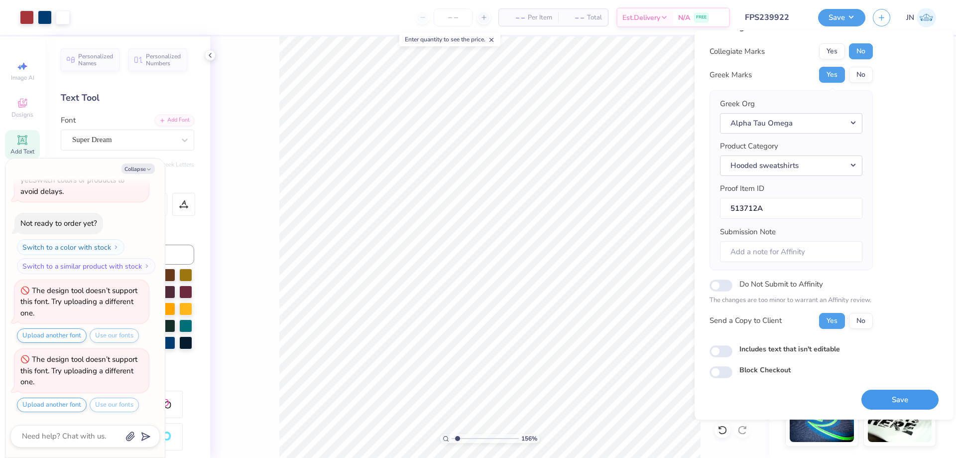
click at [865, 394] on button "Save" at bounding box center [900, 400] width 77 height 20
click at [718, 353] on input "Includes text that isn't editable" at bounding box center [721, 351] width 23 height 12
checkbox input "true"
type textarea "x"
checkbox input "false"
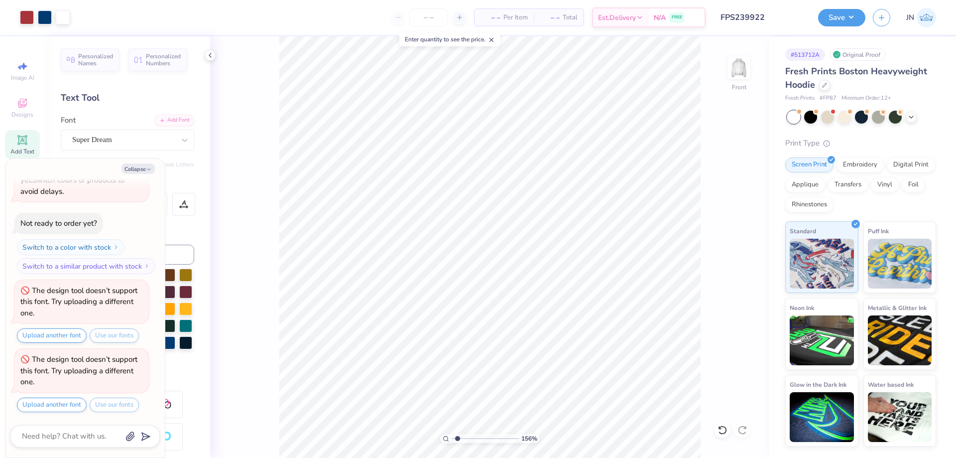
click at [754, 15] on input "FPS239922" at bounding box center [762, 17] width 98 height 20
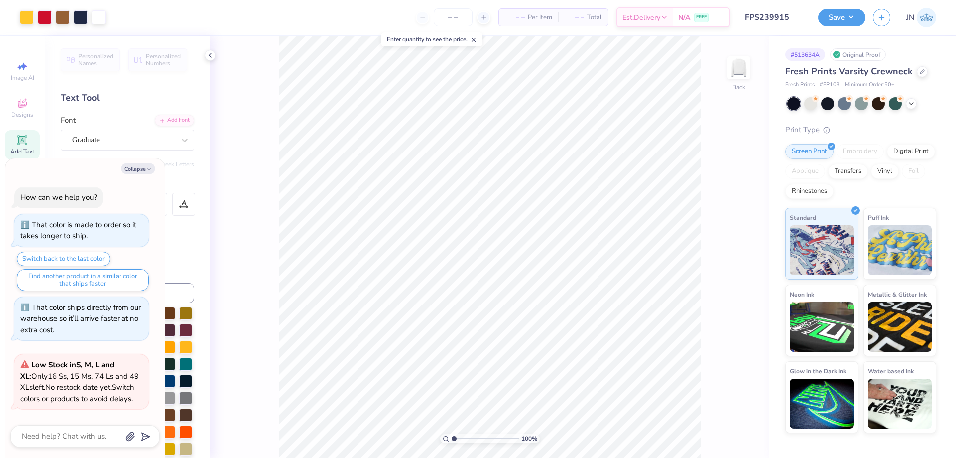
scroll to position [201, 0]
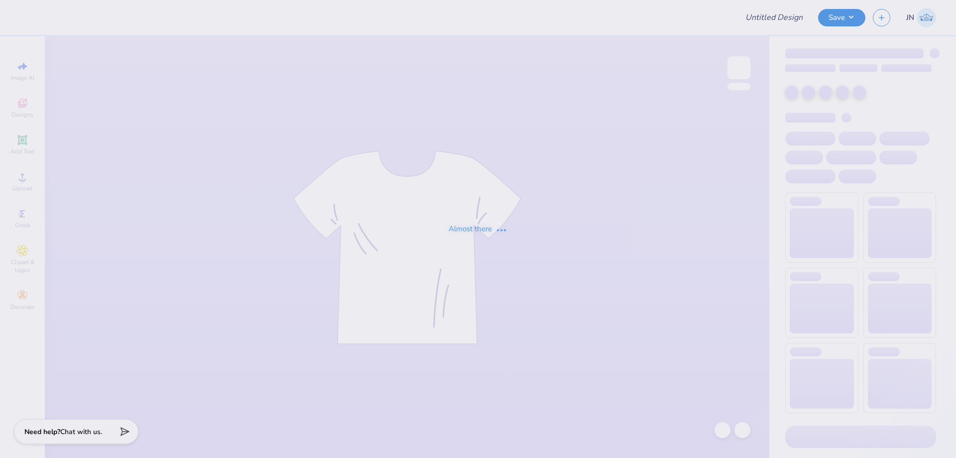
type input "FPS239922"
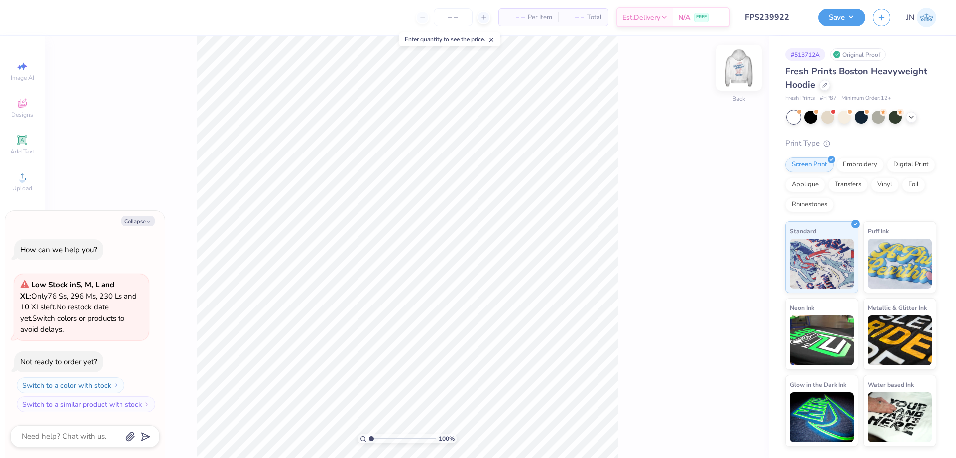
click at [742, 69] on img at bounding box center [739, 68] width 40 height 40
click at [143, 222] on button "Collapse" at bounding box center [138, 221] width 33 height 10
type textarea "x"
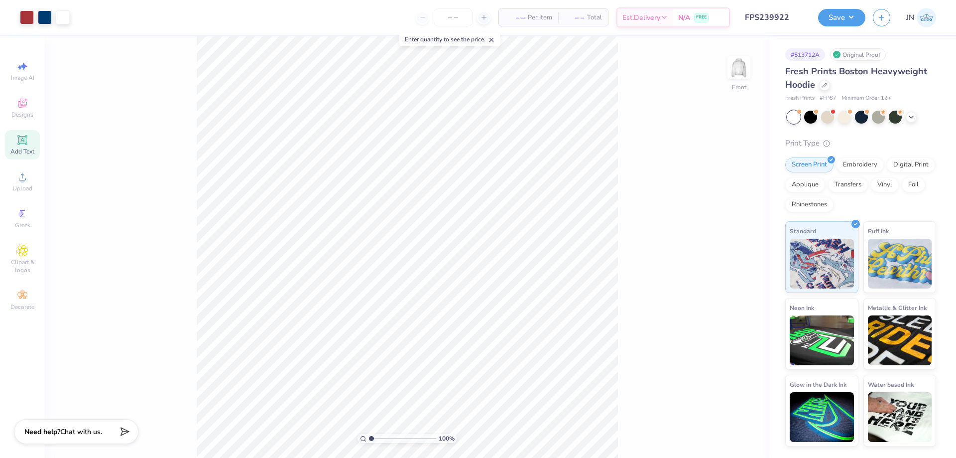
click at [21, 141] on icon at bounding box center [21, 139] width 7 height 7
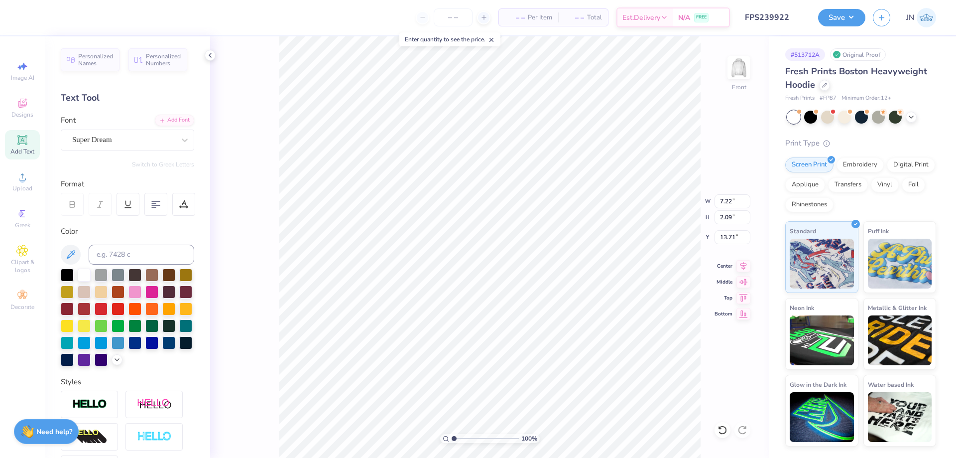
click at [146, 120] on div "Font Super Dream" at bounding box center [127, 133] width 133 height 36
click at [164, 120] on div "Add Font" at bounding box center [174, 119] width 39 height 11
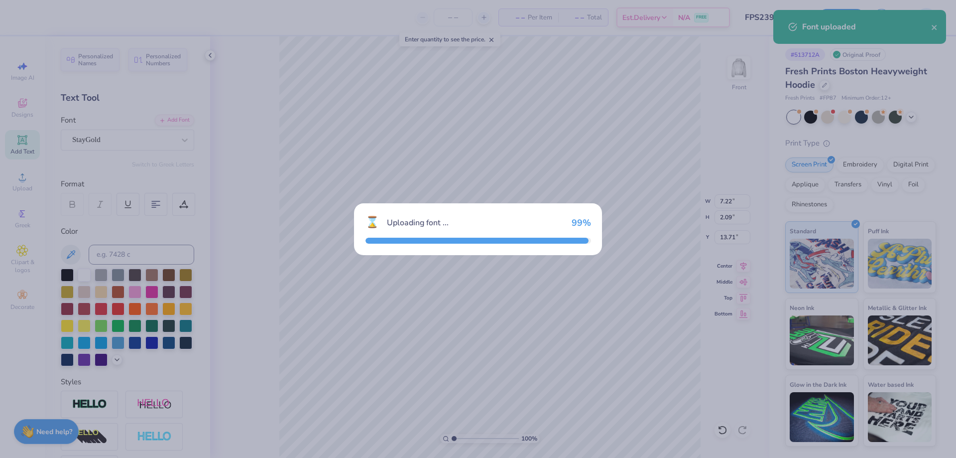
type input "10.38"
type input "3.39"
type input "13.05"
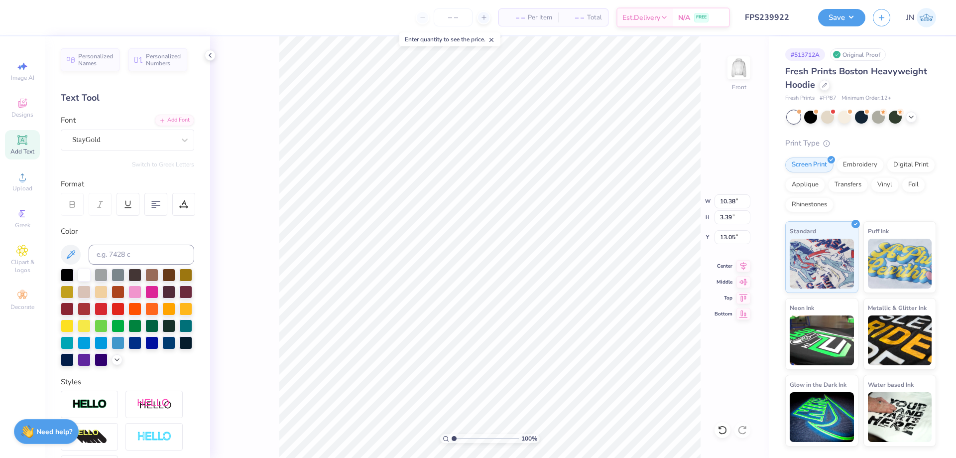
type input "2.45"
click at [464, 440] on input "range" at bounding box center [485, 438] width 67 height 9
type input "11.00"
type input "5.54"
type input "7.69"
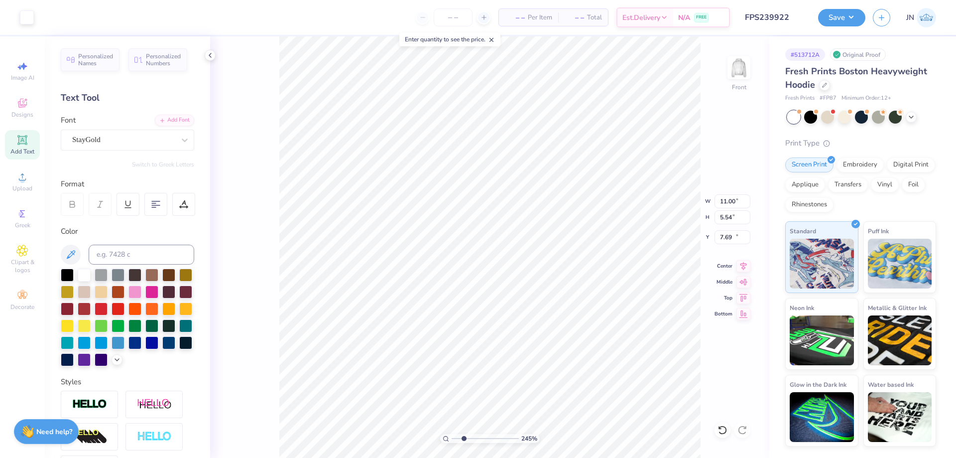
type input "10.38"
type input "3.39"
type input "13.05"
click at [138, 248] on input at bounding box center [142, 255] width 106 height 20
type input "541"
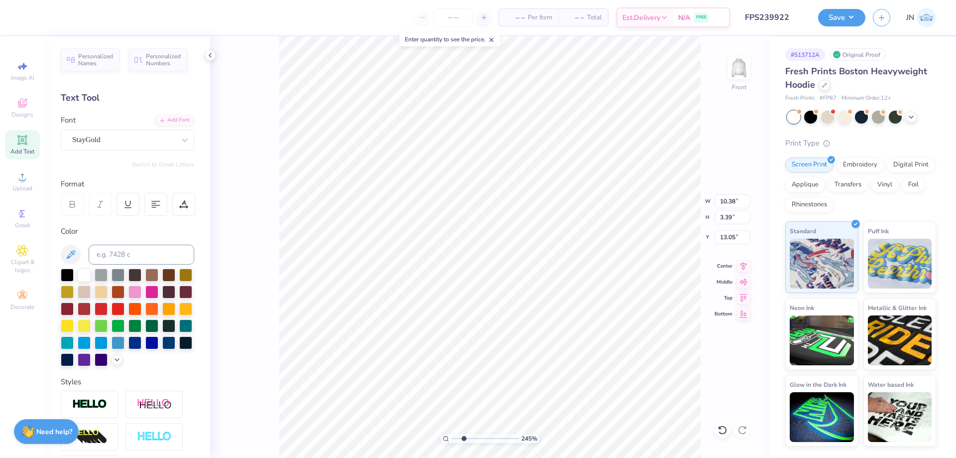
scroll to position [8, 1]
type textarea "Parent's"
type input "11.55"
type input "3.15"
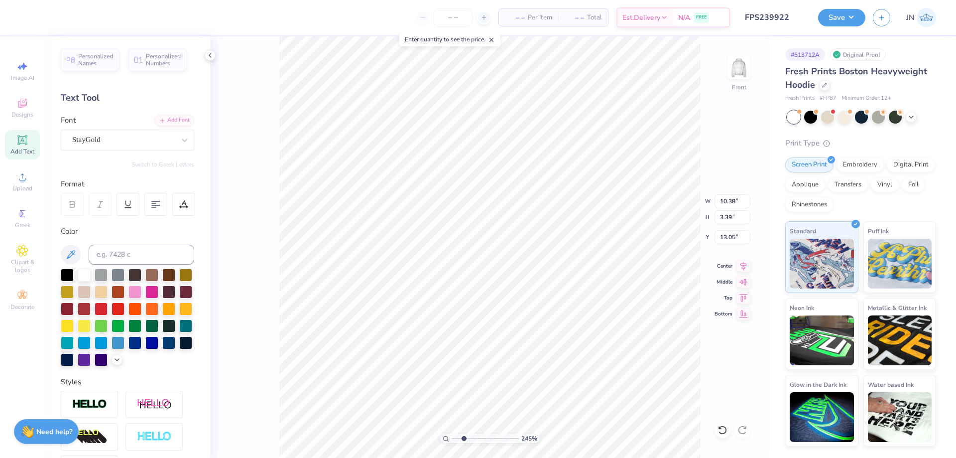
type input "13.17"
type input "11.08"
type input "4.68"
type input "7.42"
type input "9.71"
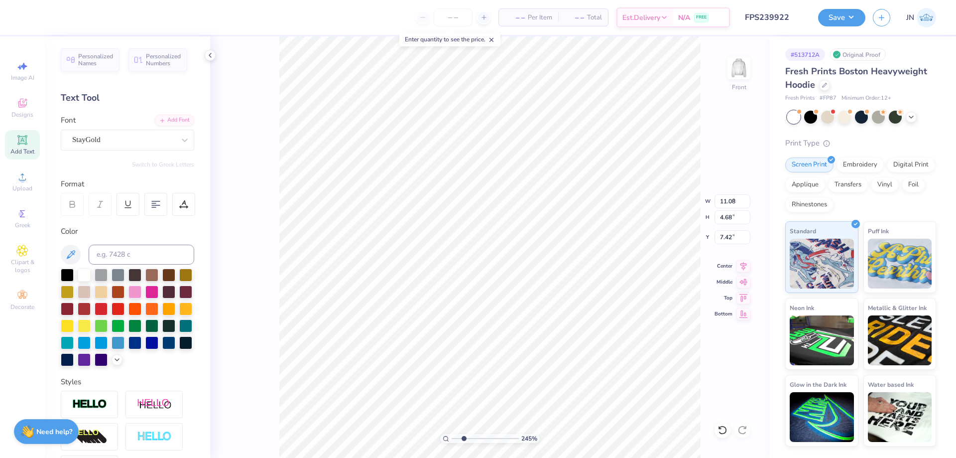
type input "4.10"
type input "7.62"
type input "8.83"
type input "3.73"
type input "8.11"
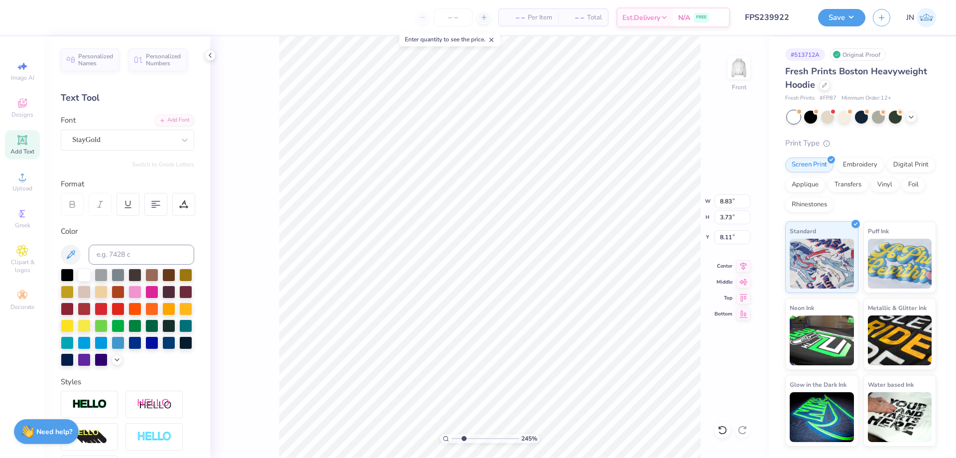
type input "8.97"
type input "3.78"
type input "8.05"
type input "8.91"
type input "4.02"
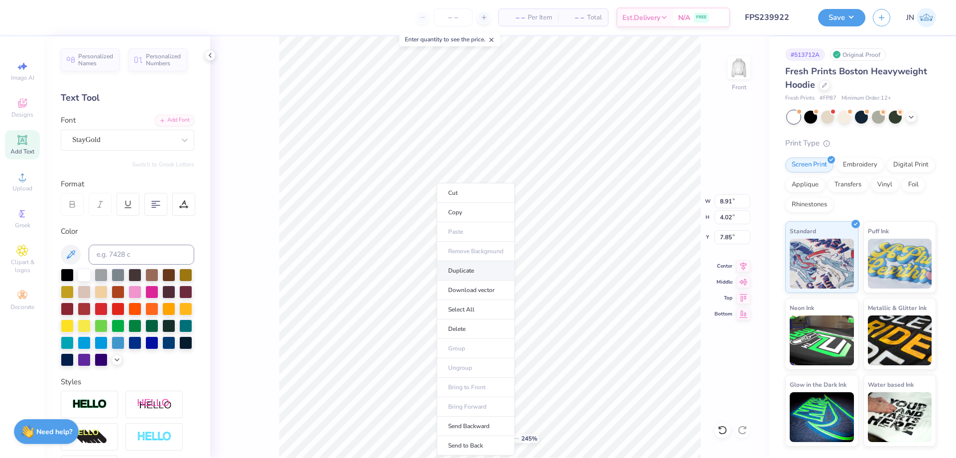
click at [459, 279] on li "Duplicate" at bounding box center [476, 270] width 78 height 19
type input "8.85"
type textarea "Weekend"
type input "9.78"
type input "3.87"
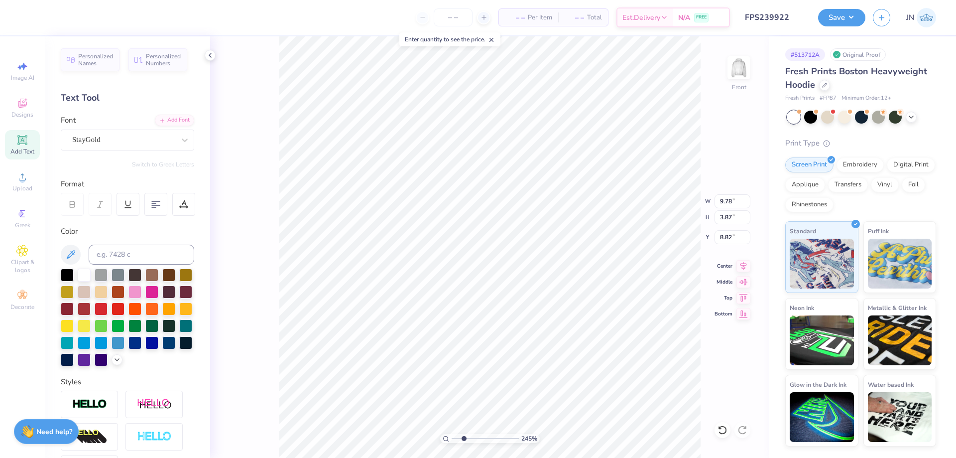
type input "9.37"
type input "9.07"
type input "3.59"
type input "9.45"
type input "8.91"
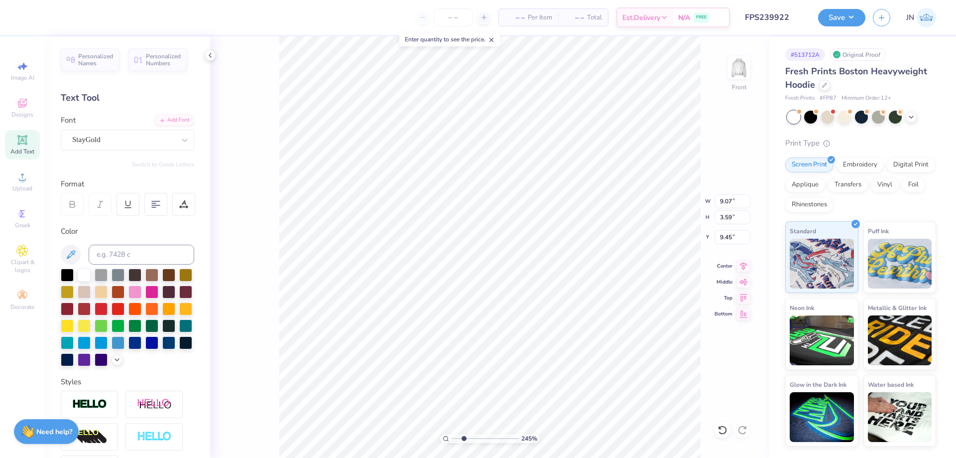
type input "4.02"
type input "7.85"
type input "11.00"
type input "5.54"
type input "7.69"
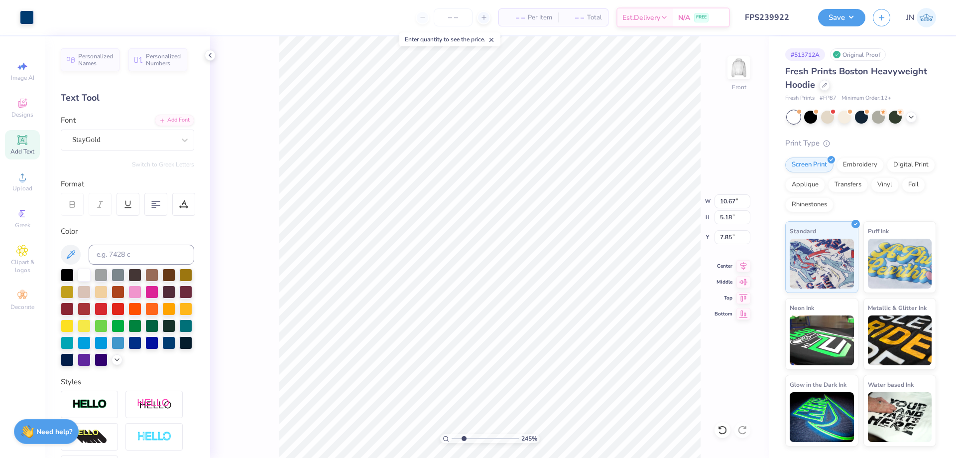
type input "10.67"
type input "5.18"
type input "7.85"
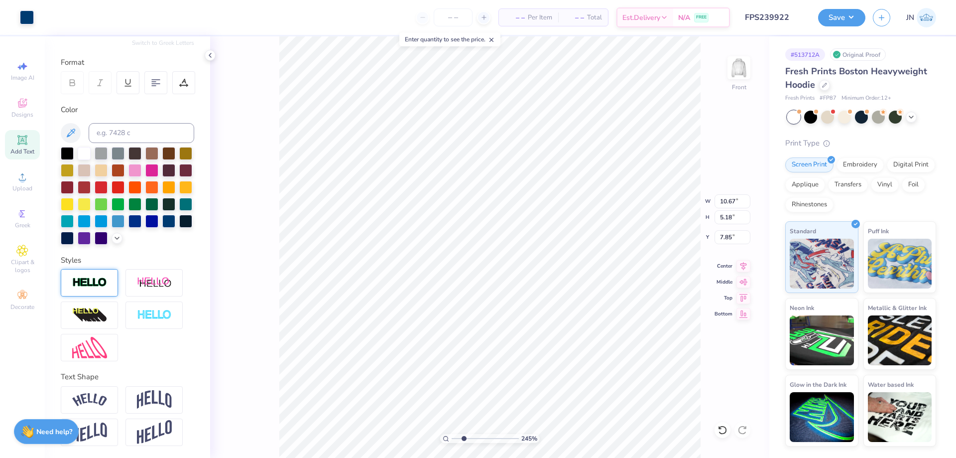
click at [84, 282] on img at bounding box center [89, 282] width 35 height 11
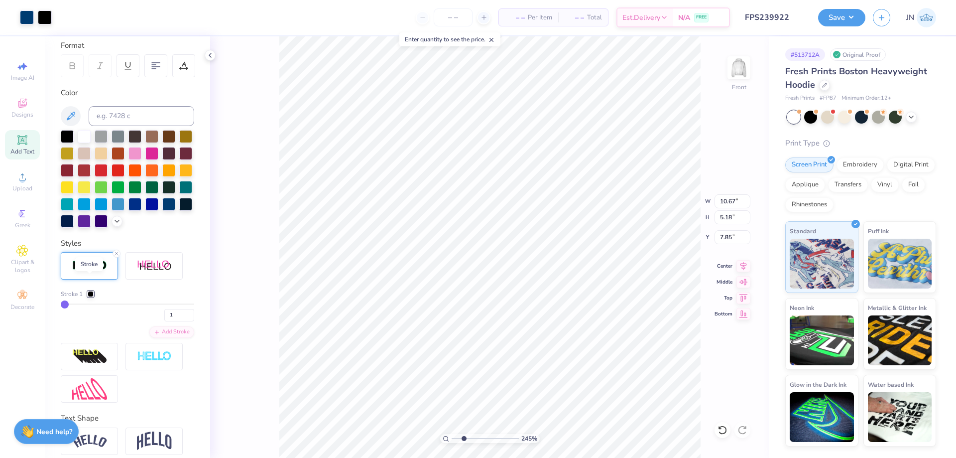
type input "10.68"
type input "5.20"
click at [725, 432] on icon at bounding box center [723, 430] width 10 height 10
click at [837, 22] on button "Save" at bounding box center [841, 15] width 47 height 17
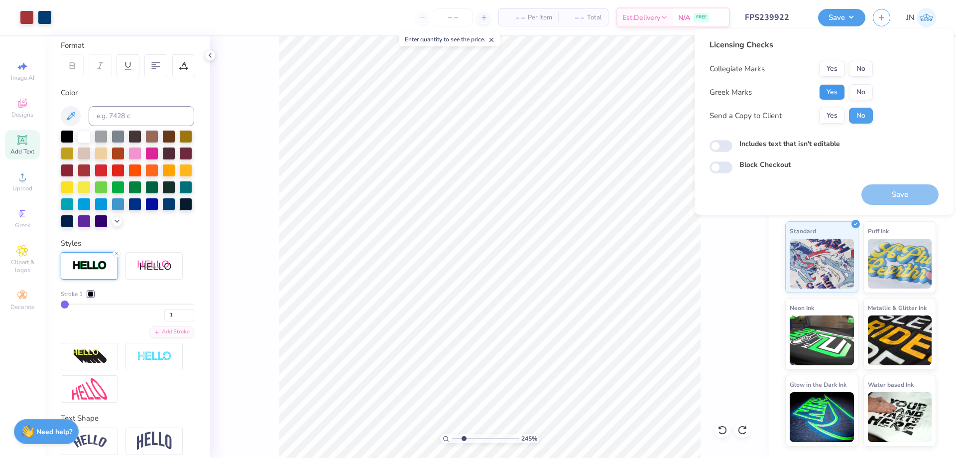
click at [830, 94] on button "Yes" at bounding box center [832, 92] width 26 height 16
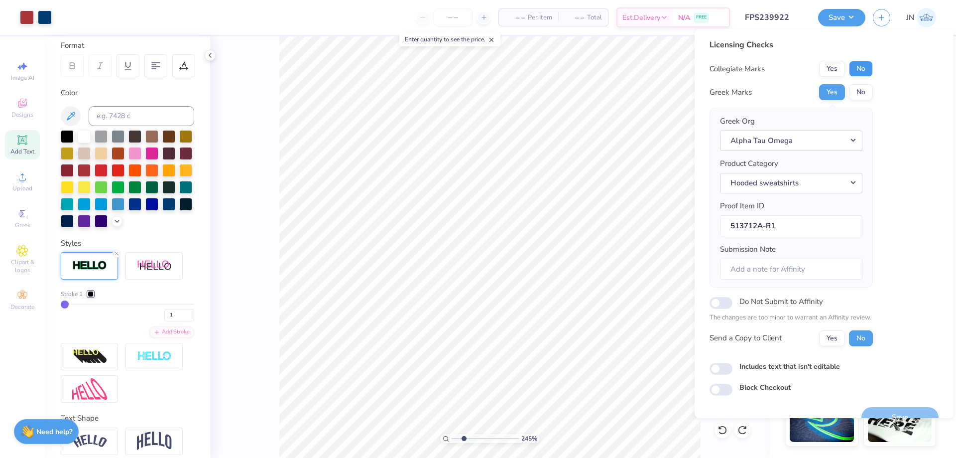
click at [854, 69] on button "No" at bounding box center [861, 69] width 24 height 16
click at [876, 411] on button "Save" at bounding box center [900, 417] width 77 height 20
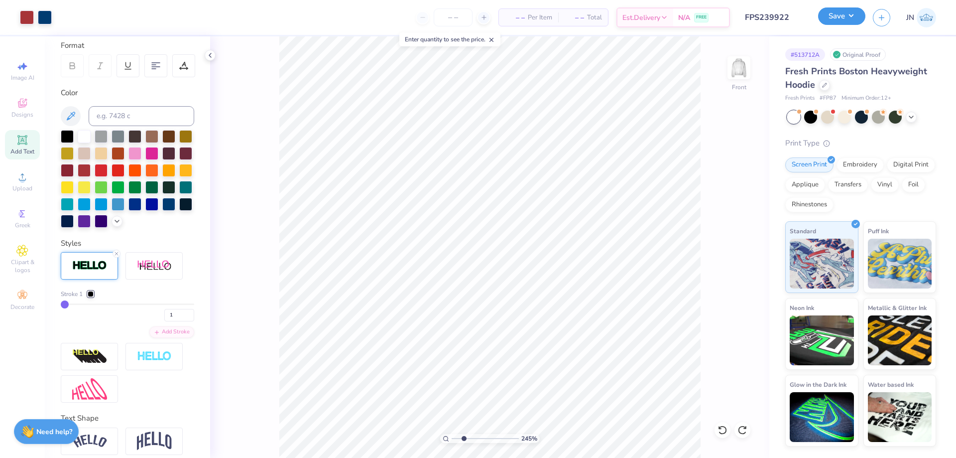
click at [847, 15] on button "Save" at bounding box center [841, 15] width 47 height 17
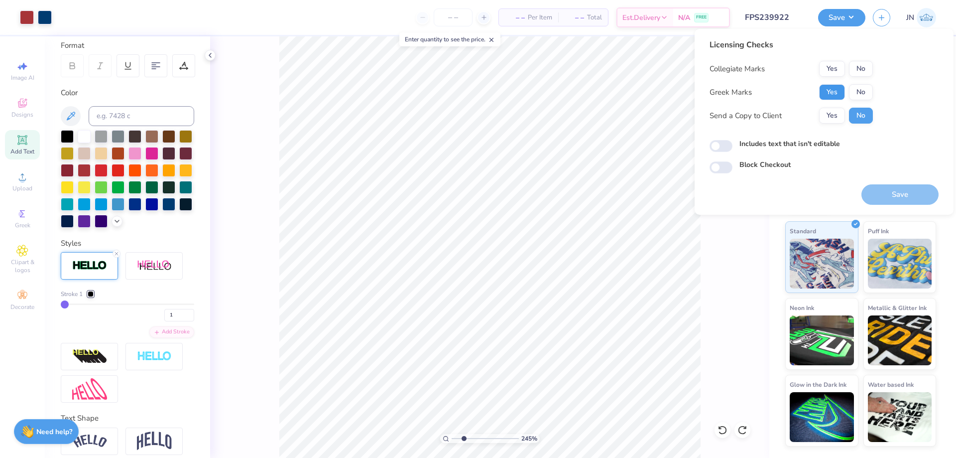
click at [827, 96] on button "Yes" at bounding box center [832, 92] width 26 height 16
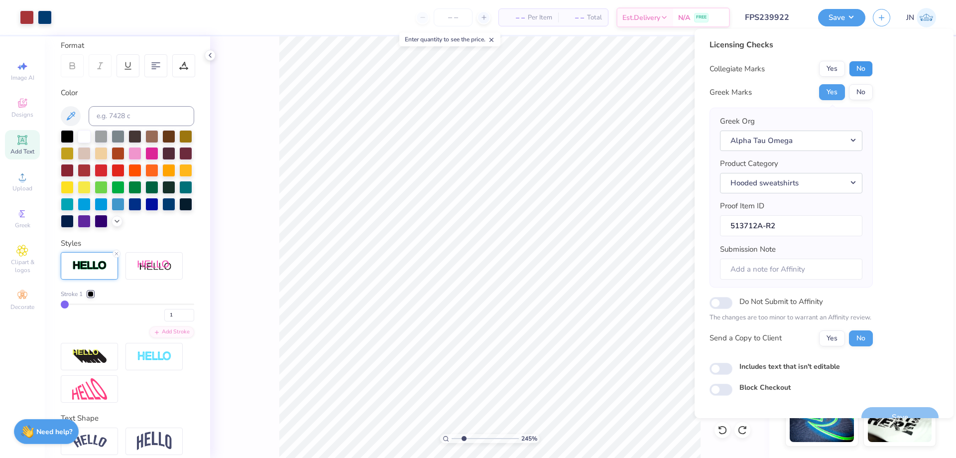
click at [856, 70] on button "No" at bounding box center [861, 69] width 24 height 16
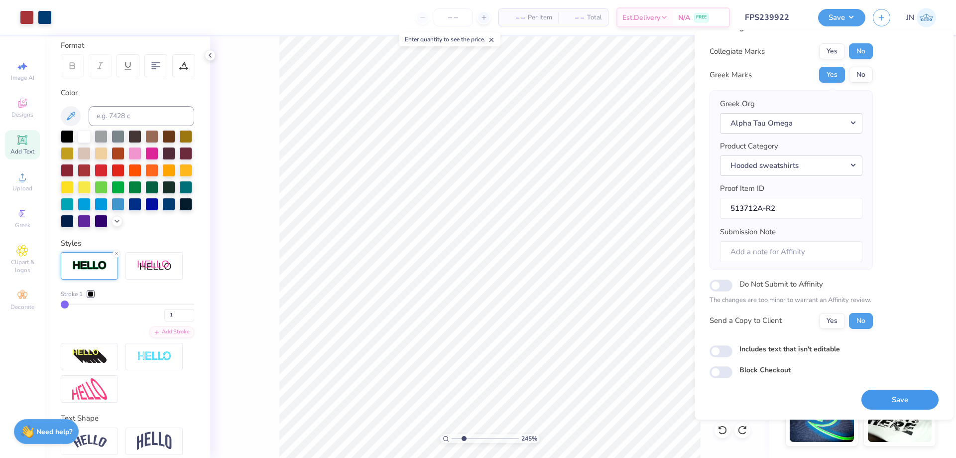
click at [865, 399] on button "Save" at bounding box center [900, 400] width 77 height 20
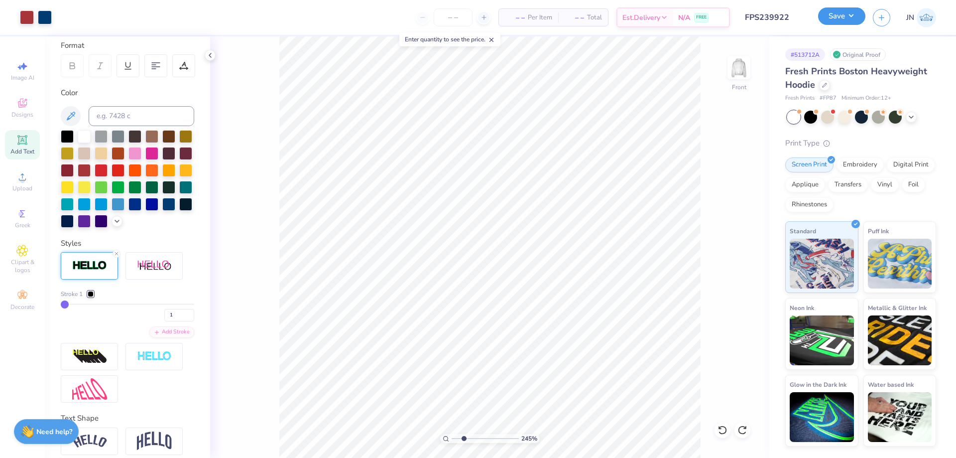
click at [845, 18] on button "Save" at bounding box center [841, 15] width 47 height 17
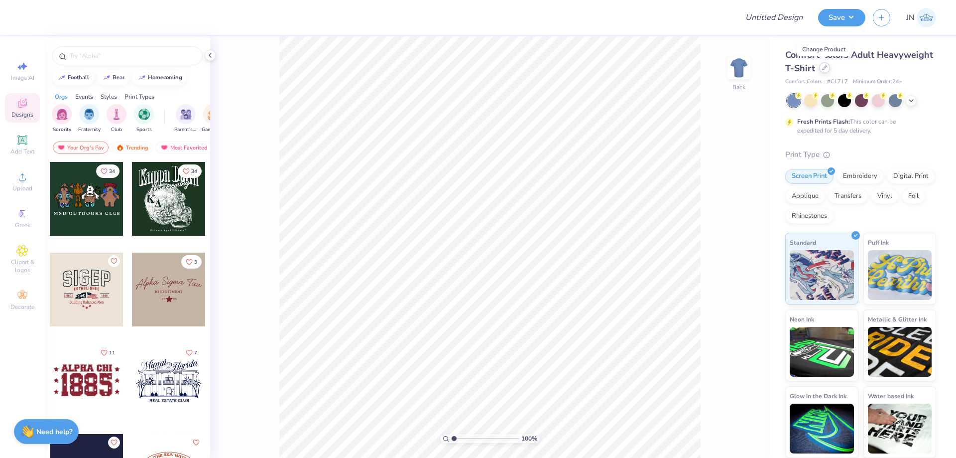
click at [820, 64] on div at bounding box center [824, 67] width 11 height 11
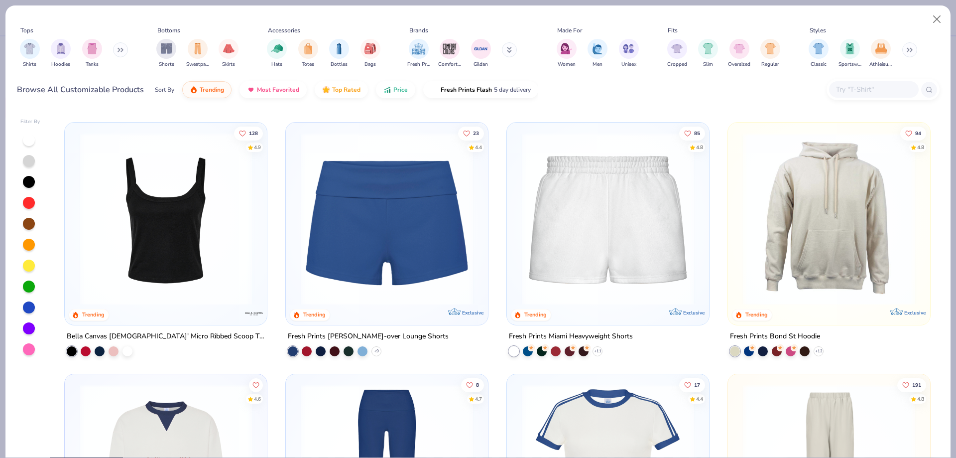
scroll to position [946, 0]
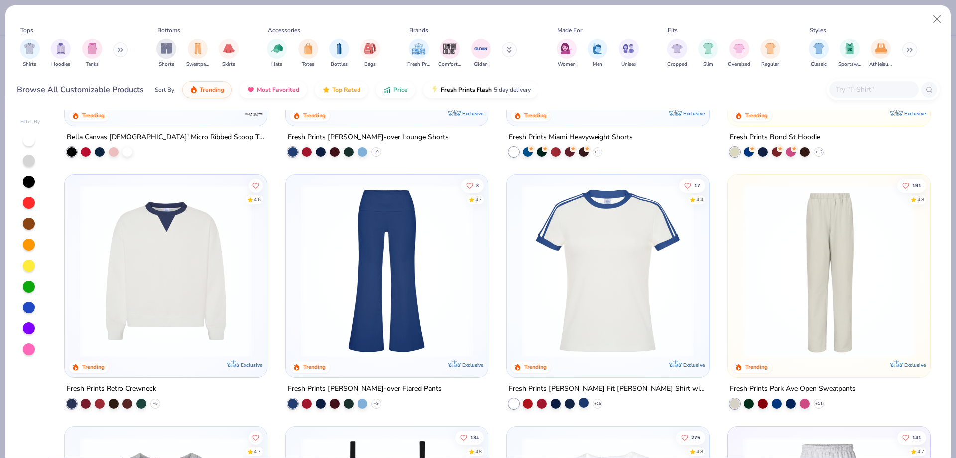
click at [581, 403] on div at bounding box center [584, 403] width 10 height 10
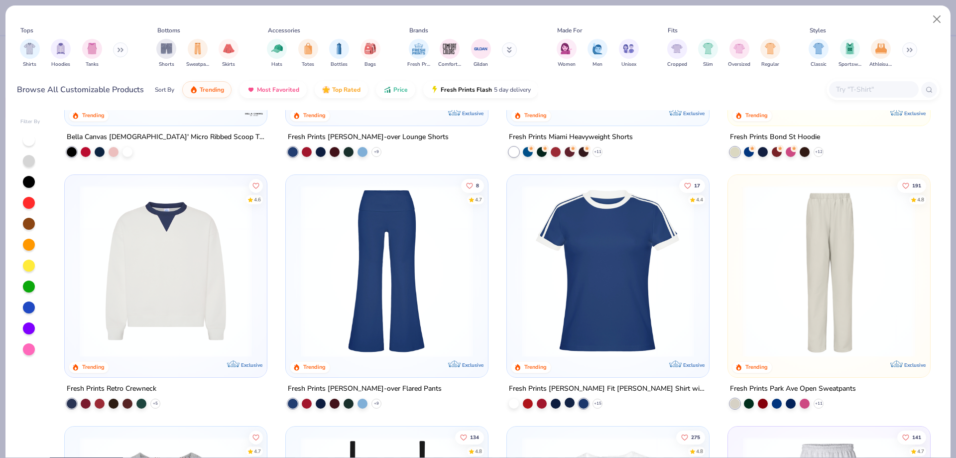
click at [565, 404] on div at bounding box center [570, 403] width 10 height 10
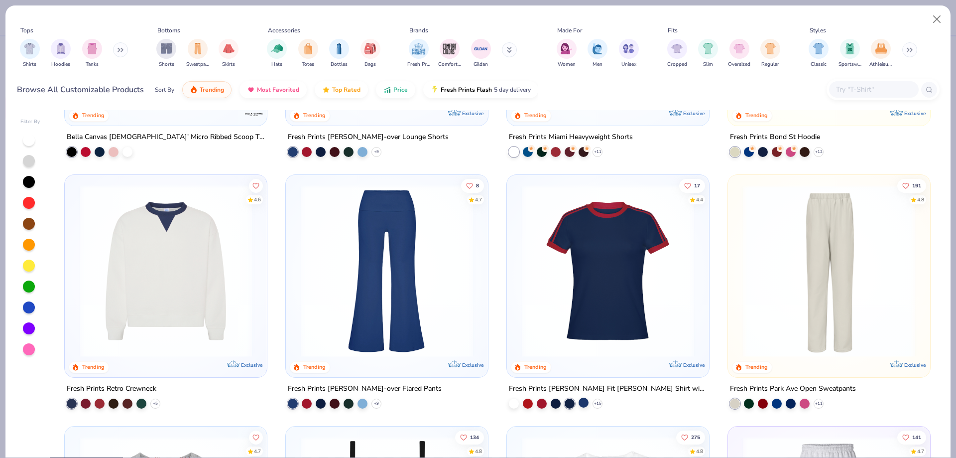
click at [579, 401] on div at bounding box center [584, 403] width 10 height 10
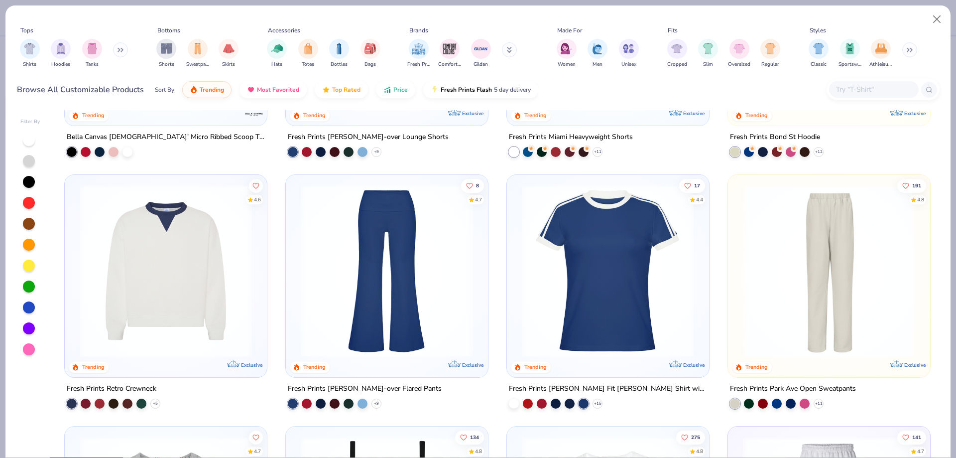
click at [601, 335] on img at bounding box center [608, 271] width 182 height 172
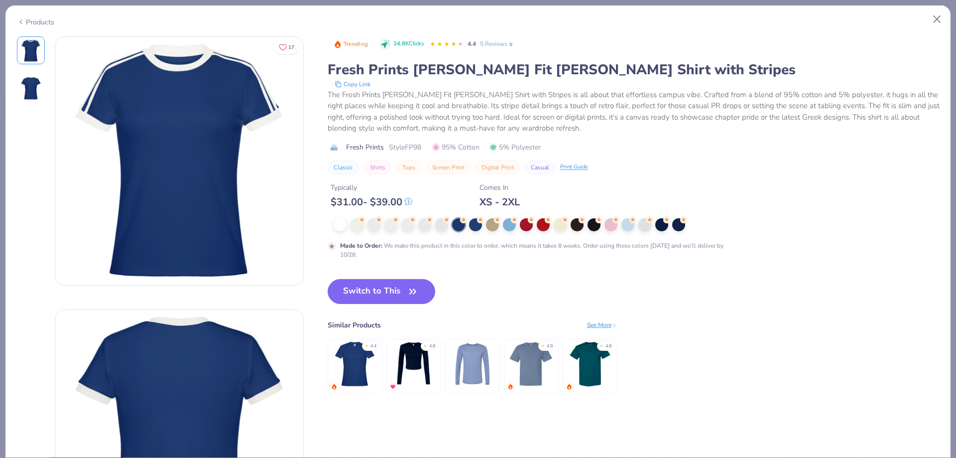
click at [378, 272] on div "Trending 34.8K Clicks 4.4 5 Reviews Fresh Prints Simone Slim Fit Ringer Shirt w…" at bounding box center [634, 224] width 612 height 377
click at [375, 279] on button "Switch to This" at bounding box center [382, 291] width 108 height 25
click at [370, 288] on button "Switch to This" at bounding box center [382, 291] width 108 height 25
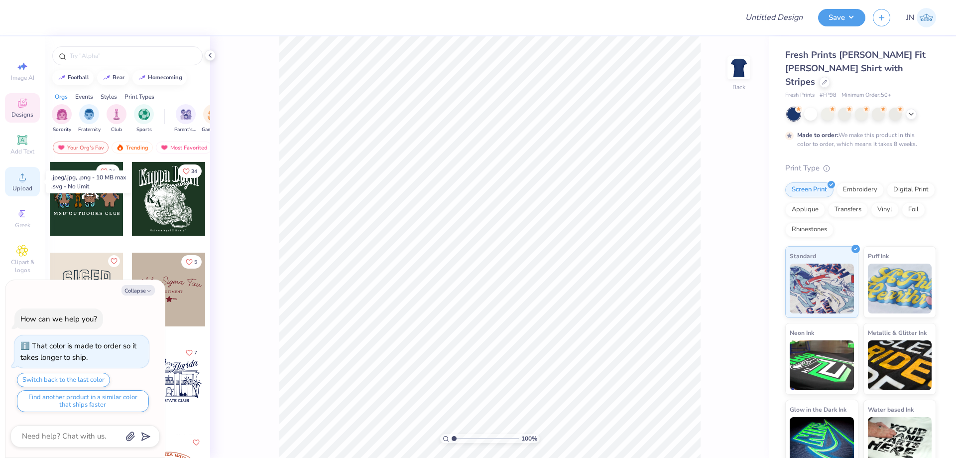
click at [25, 178] on icon at bounding box center [22, 177] width 12 height 12
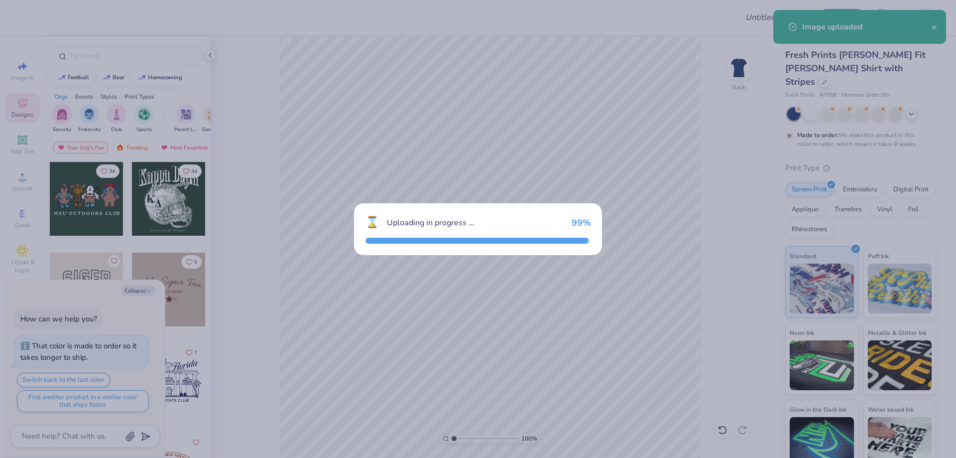
type textarea "x"
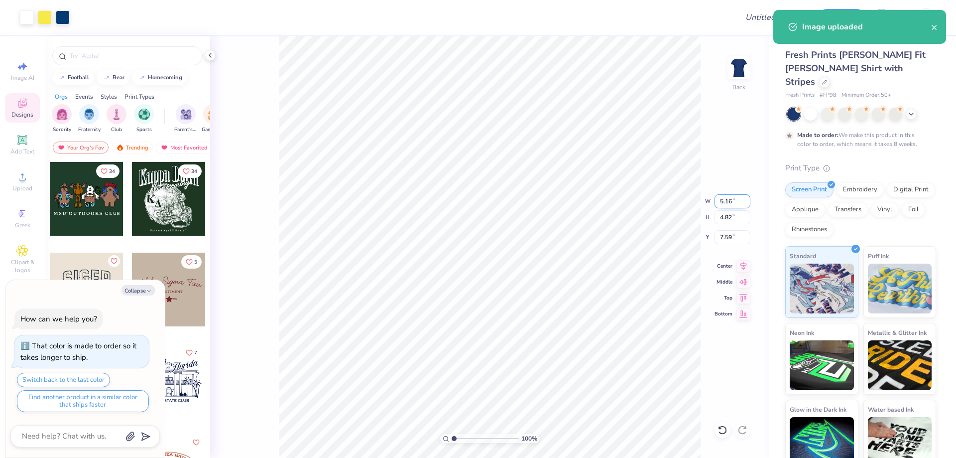
click at [719, 206] on input "5.16" at bounding box center [733, 201] width 36 height 14
click at [719, 205] on input "5.16" at bounding box center [733, 201] width 36 height 14
type input "4"
type textarea "x"
type input "4.00"
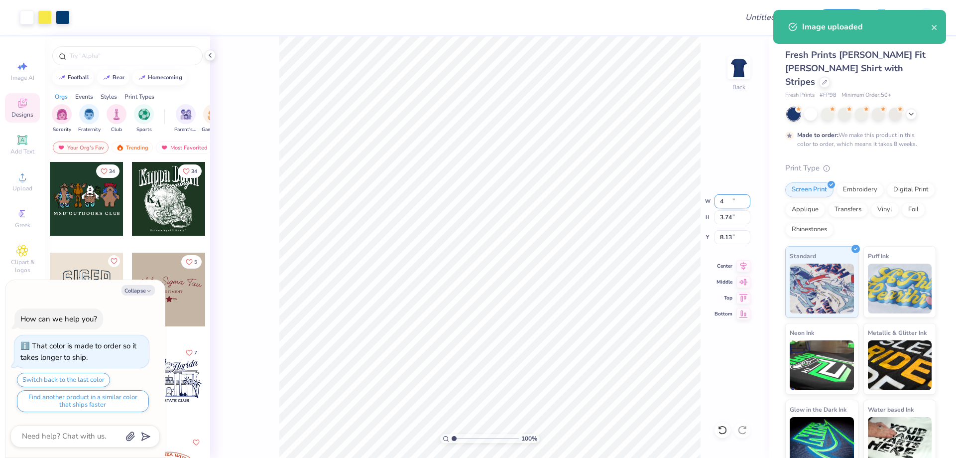
type input "3.74"
type input "8.13"
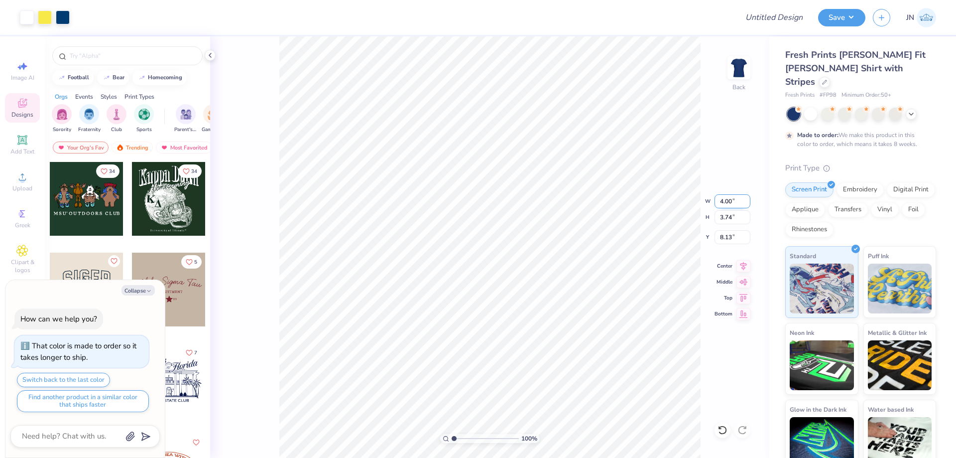
type textarea "x"
type input "2.65"
click at [15, 147] on div "Add Text" at bounding box center [22, 144] width 35 height 29
type textarea "x"
type input "4.53"
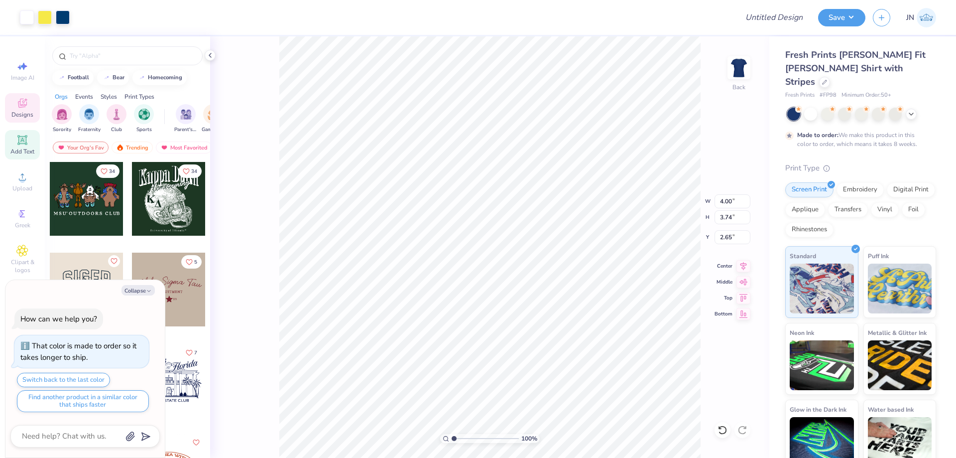
type input "1.31"
type input "9.34"
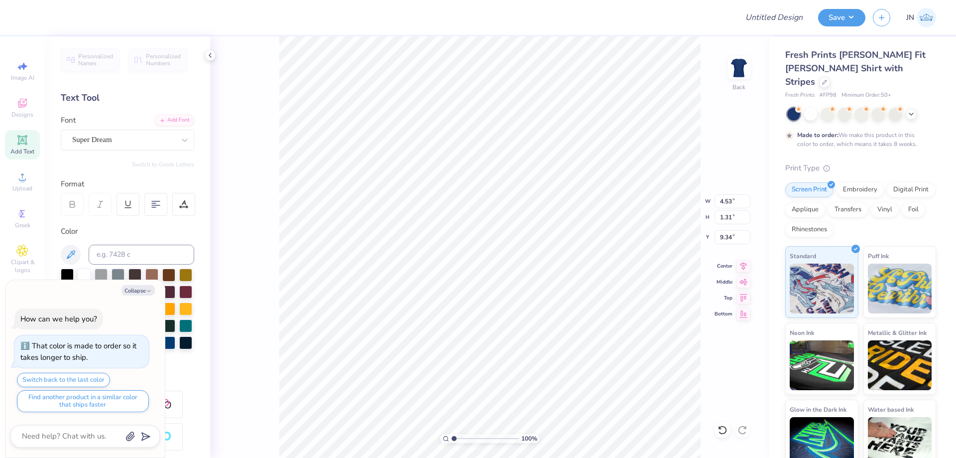
click at [143, 123] on div "Font Super Dream" at bounding box center [127, 133] width 133 height 36
click at [137, 137] on div "Super Dream" at bounding box center [123, 139] width 105 height 15
type textarea "x"
type input "octin"
type textarea "x"
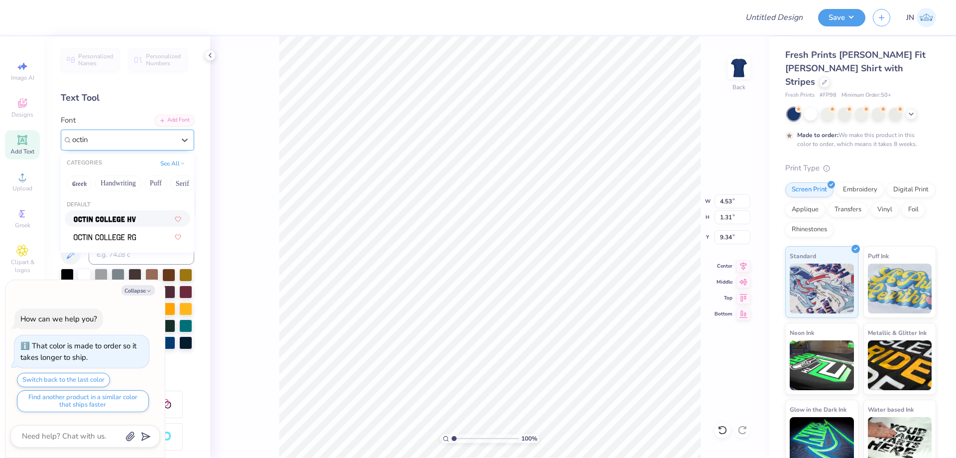
click at [139, 217] on div at bounding box center [128, 218] width 108 height 10
type input "octin"
type textarea "x"
type input "4.00"
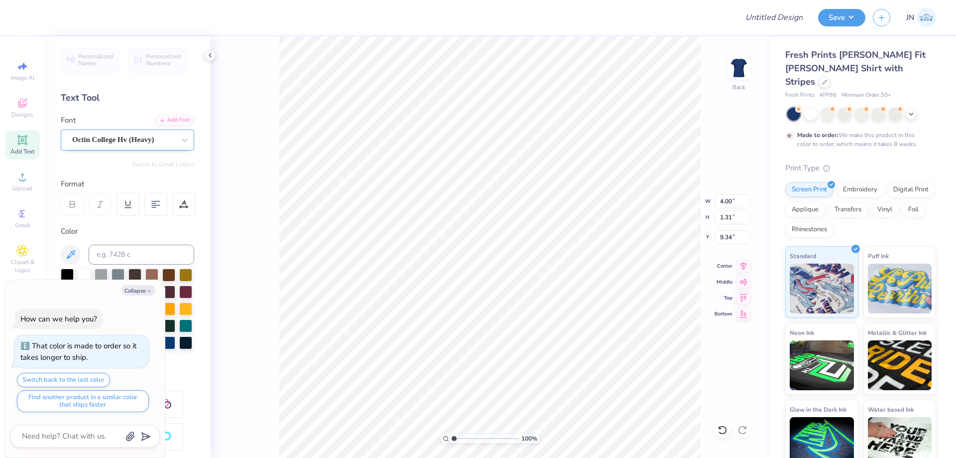
type textarea "x"
type textarea "r"
type textarea "x"
type textarea "re"
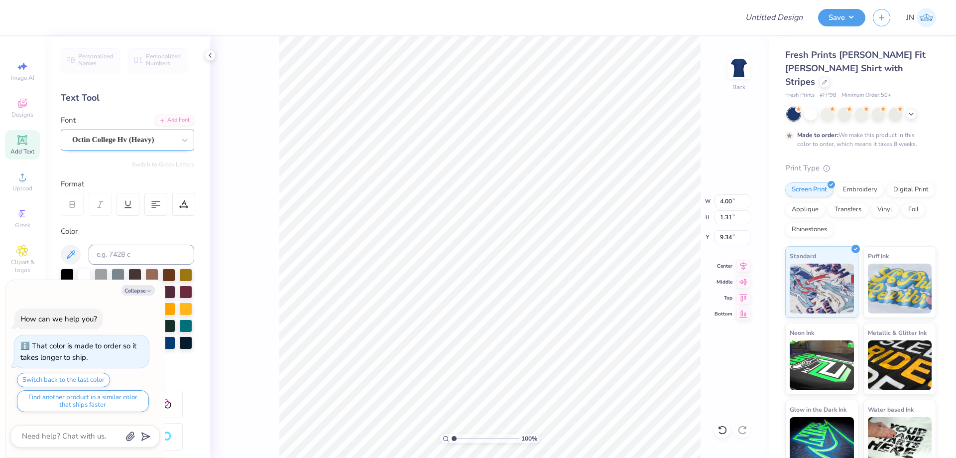
type textarea "x"
type textarea "ret"
type textarea "x"
type textarea "retr"
type textarea "x"
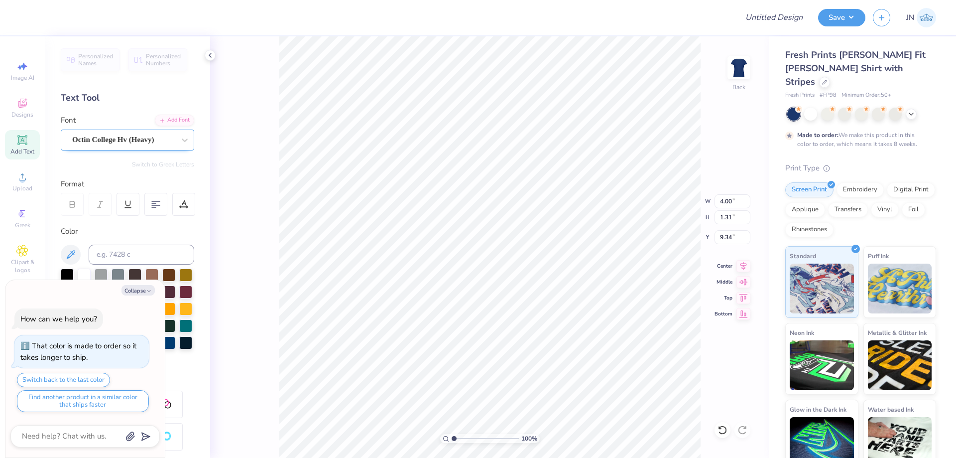
type textarea "retrea"
type textarea "x"
type textarea "retreat"
type textarea "x"
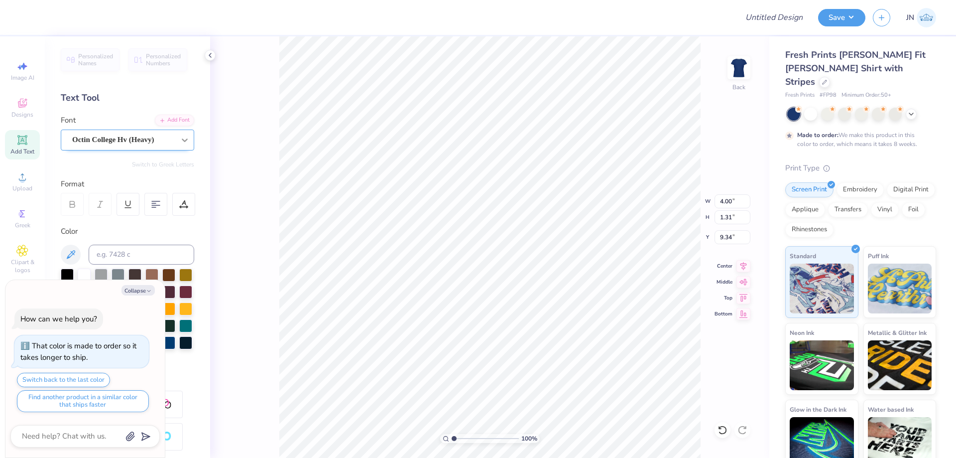
type input "6.96"
click at [172, 116] on div "Add Font" at bounding box center [174, 119] width 39 height 11
click at [148, 138] on div "Octin College Hv (Heavy)" at bounding box center [123, 139] width 105 height 15
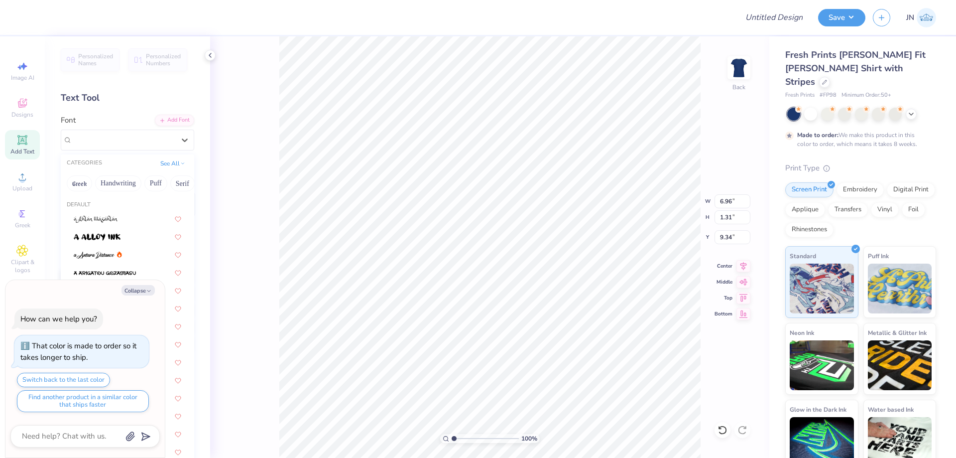
type textarea "x"
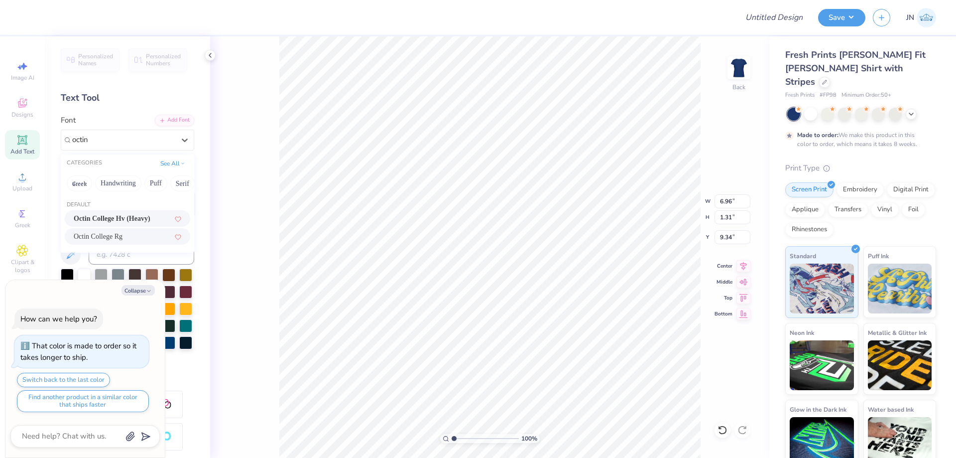
click at [123, 239] on span "Octin College Rg" at bounding box center [98, 236] width 49 height 10
type input "octin"
type textarea "x"
type input "6.49"
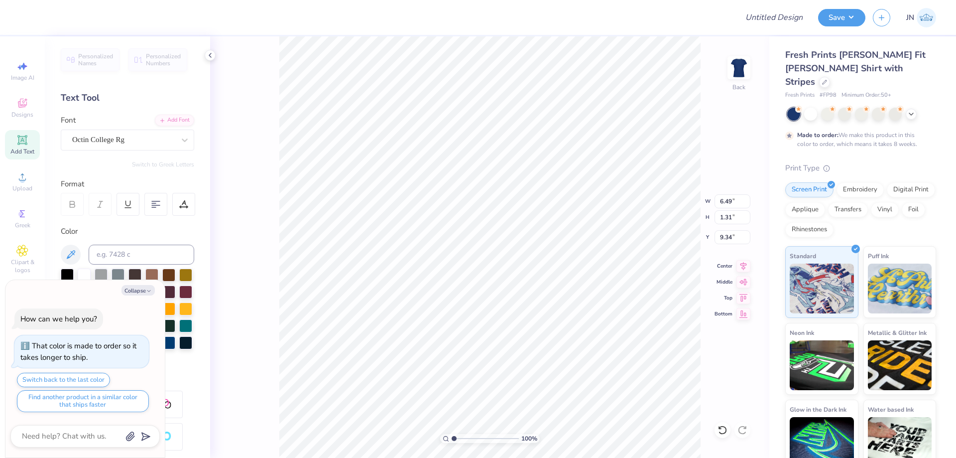
type textarea "x"
type textarea "retreat"
type textarea "x"
type textarea "retreat 20"
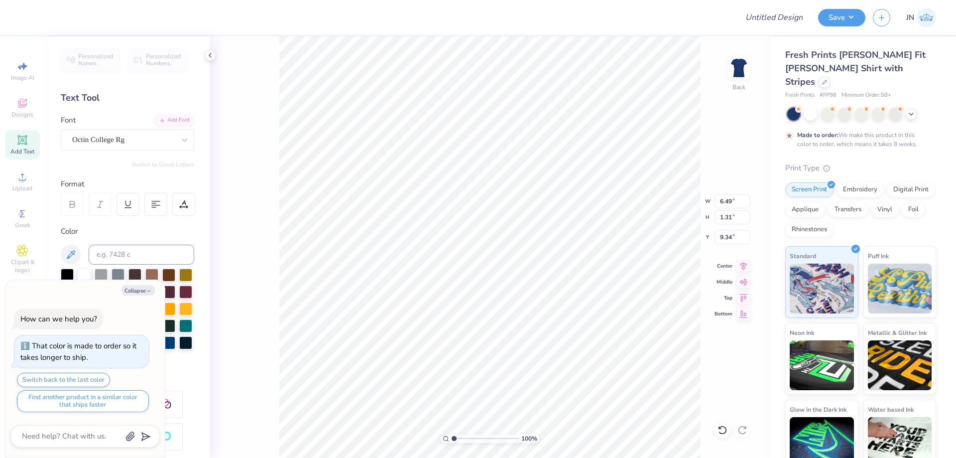
type textarea "x"
type textarea "retreat 2"
type textarea "x"
type textarea "retreat 25"
type textarea "x"
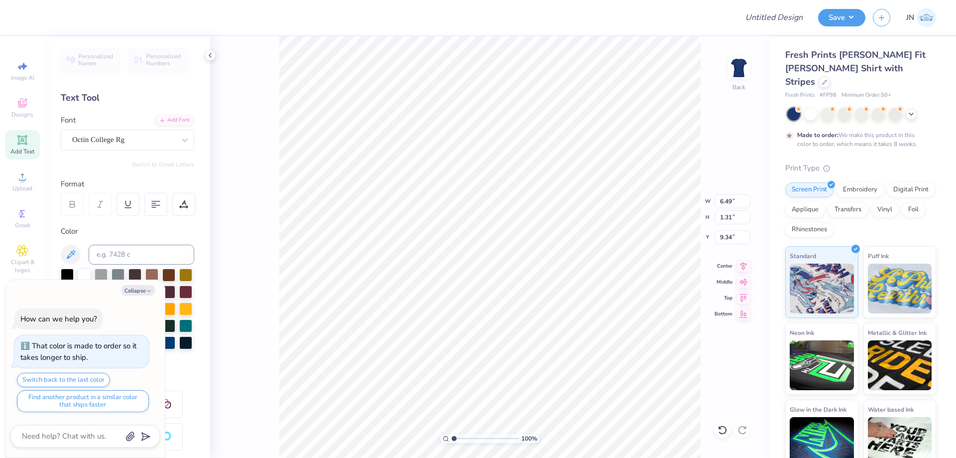
type textarea "retreat '25"
type textarea "x"
type input "9.28"
type input "1.37"
type input "9.32"
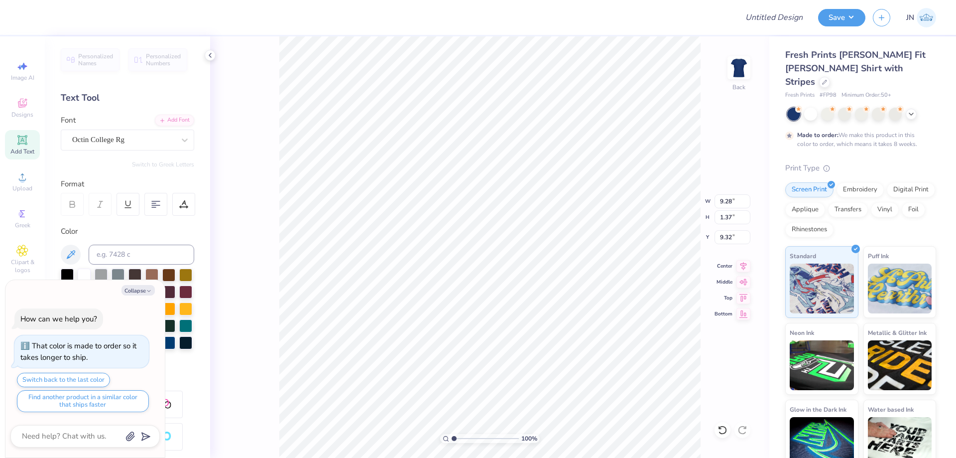
type textarea "x"
type input "9.08"
type textarea "x"
type input "4.09"
type input "0.60"
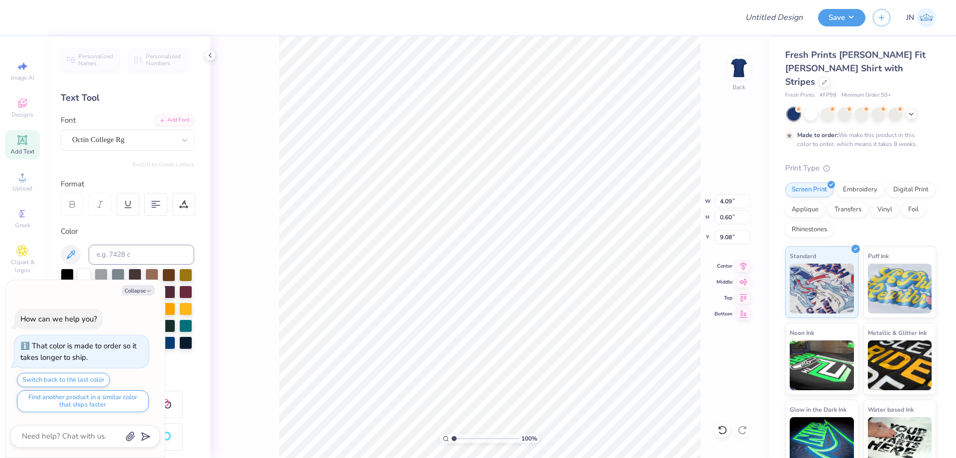
type textarea "x"
type input "6.58"
click at [138, 291] on button "Collapse" at bounding box center [138, 290] width 33 height 10
type textarea "x"
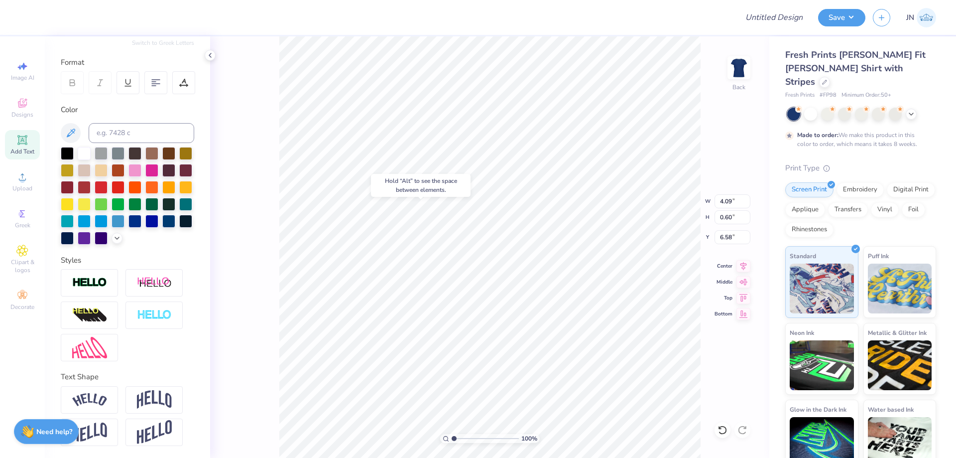
scroll to position [138, 0]
click at [102, 282] on img at bounding box center [89, 282] width 35 height 11
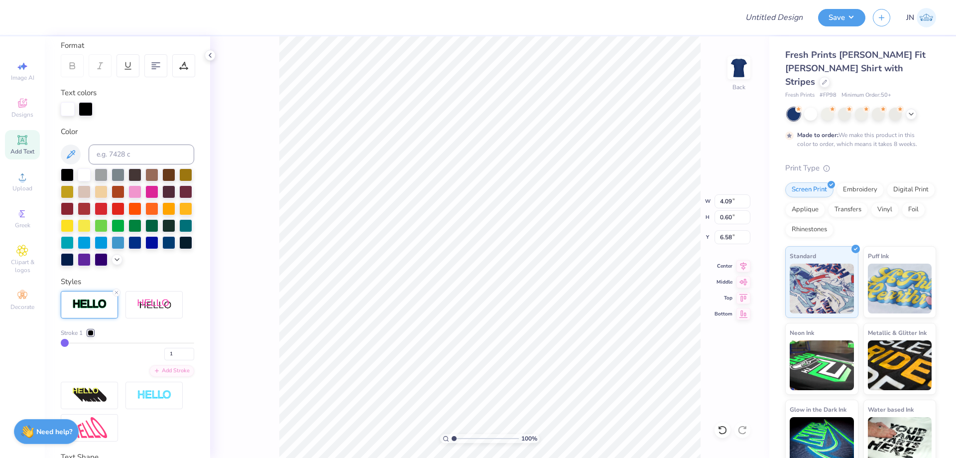
type input "4.10"
type input "0.61"
type input "6.57"
click at [90, 336] on div at bounding box center [91, 333] width 6 height 6
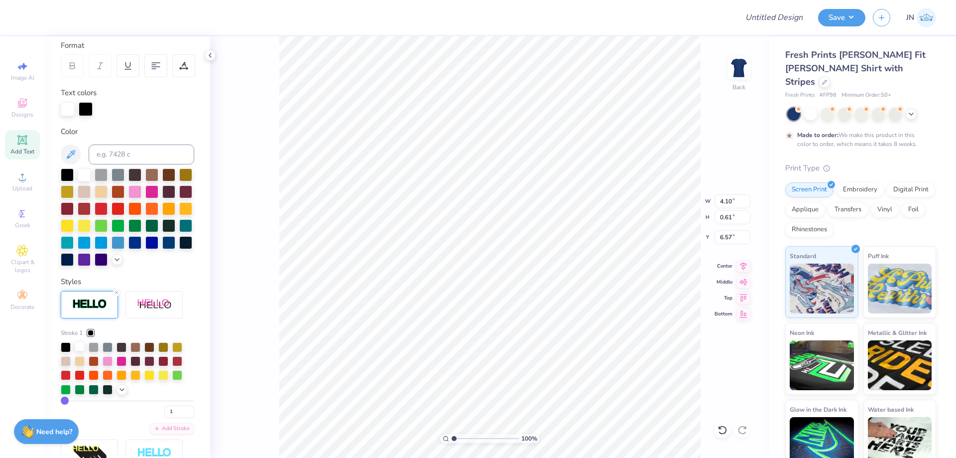
click at [82, 351] on div at bounding box center [80, 346] width 10 height 10
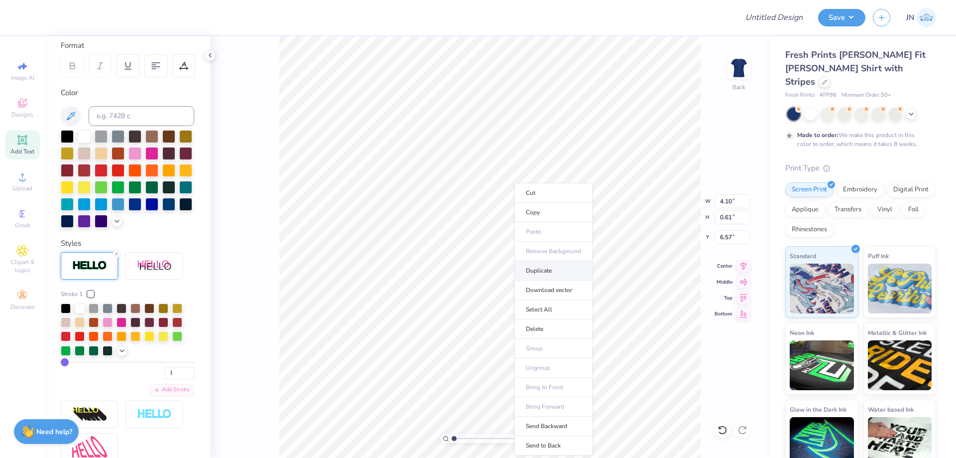
click at [549, 274] on li "Duplicate" at bounding box center [554, 270] width 78 height 19
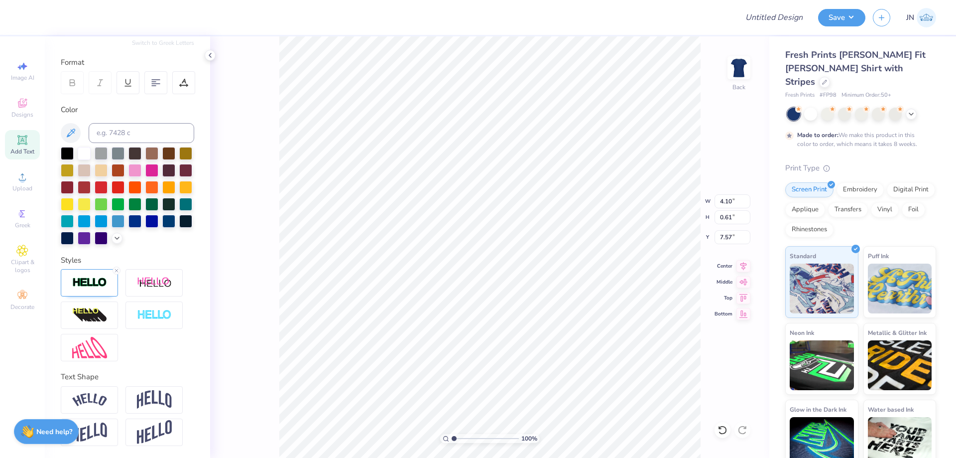
type input "2.04"
type textarea "deegee"
type input "2.54"
type input "0.59"
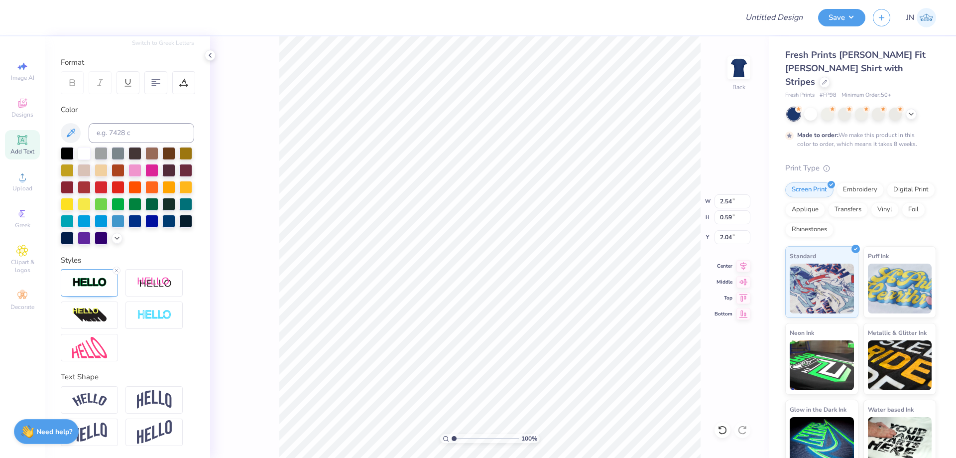
type input "2.05"
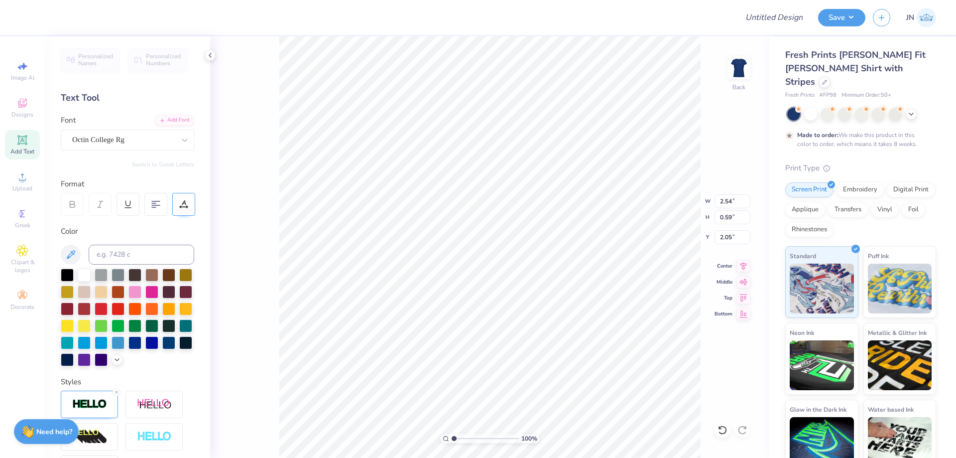
click at [192, 207] on div at bounding box center [183, 204] width 23 height 23
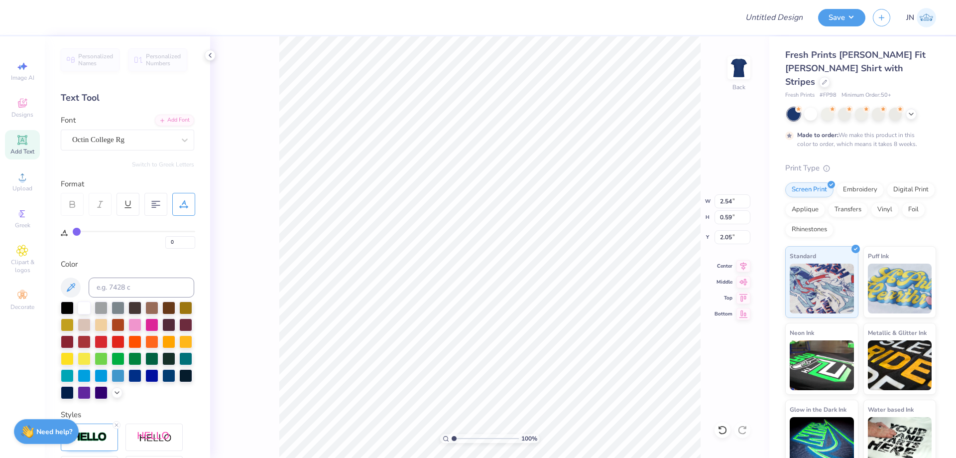
click at [84, 234] on div "0" at bounding box center [134, 240] width 123 height 18
type input "7"
click at [85, 231] on input "range" at bounding box center [134, 231] width 123 height 1
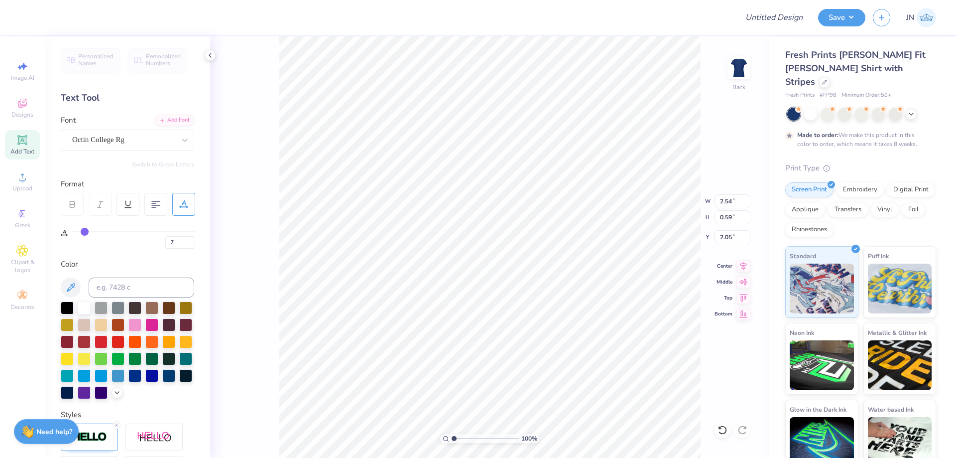
type input "2.83"
type input "6"
type input "5"
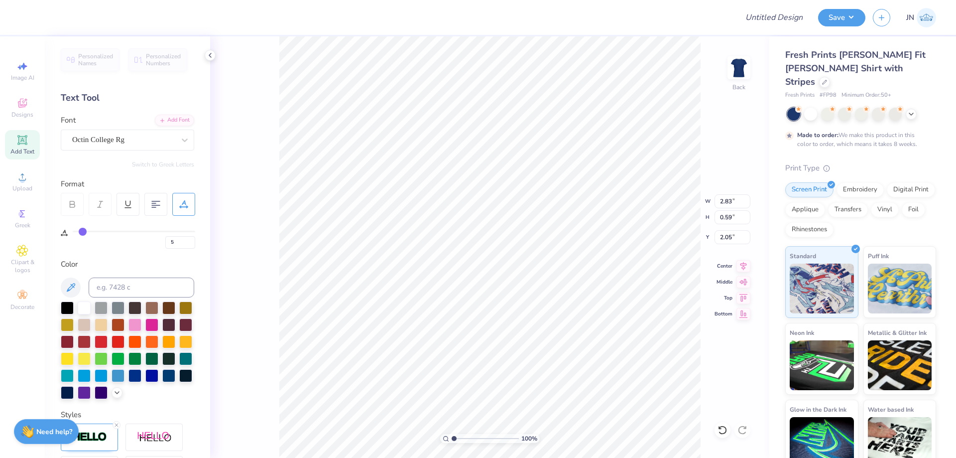
type input "5"
click at [83, 231] on input "range" at bounding box center [134, 231] width 123 height 1
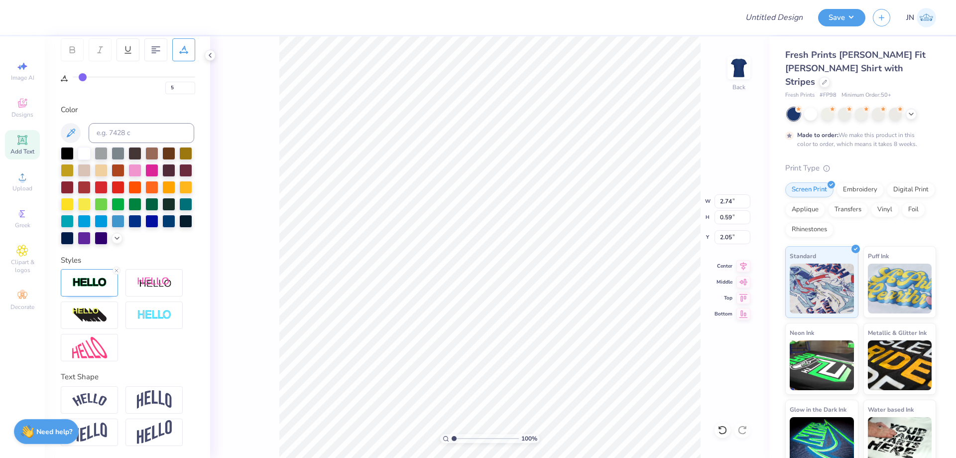
type input "5.33"
type input "1.14"
click at [744, 265] on icon at bounding box center [744, 266] width 6 height 8
click at [727, 235] on input "2.05" at bounding box center [733, 237] width 36 height 14
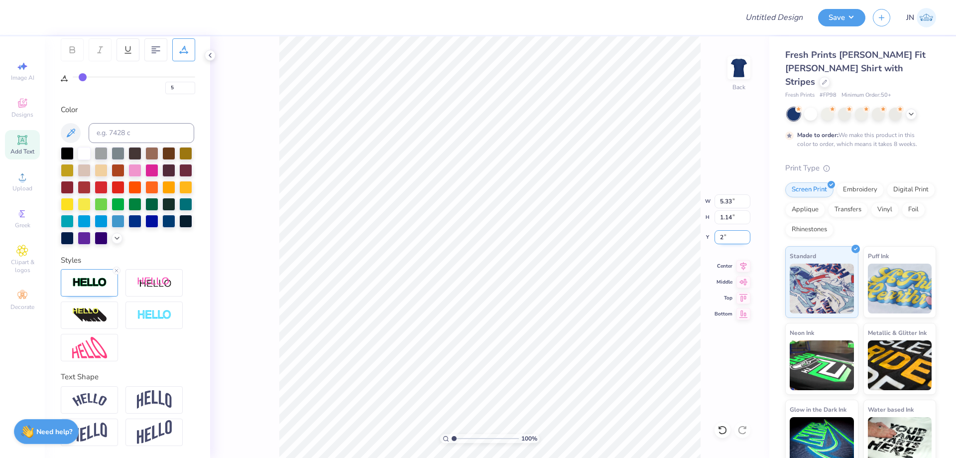
type input "2.00"
click at [92, 406] on img at bounding box center [89, 399] width 35 height 13
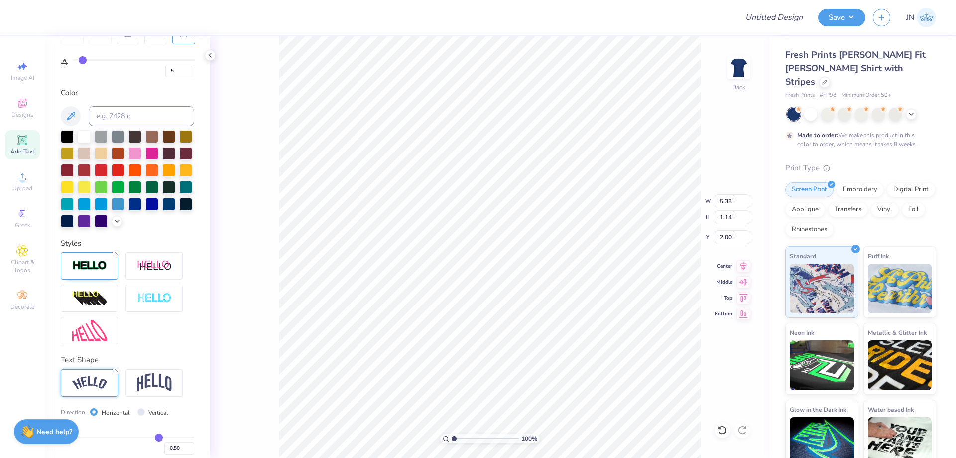
type input "6.92"
type input "1.92"
type input "1.61"
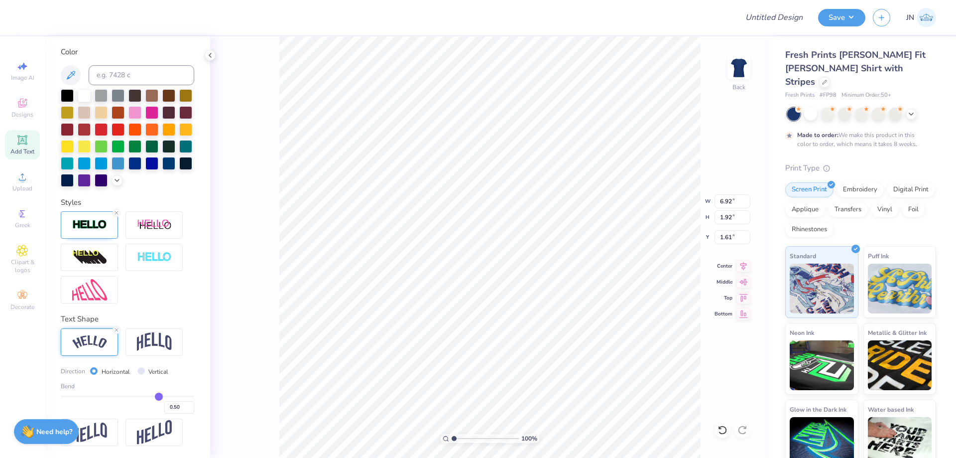
scroll to position [229, 0]
drag, startPoint x: 176, startPoint y: 403, endPoint x: 167, endPoint y: 403, distance: 9.0
click at [167, 403] on input "0.50" at bounding box center [179, 407] width 30 height 12
type input "0.6"
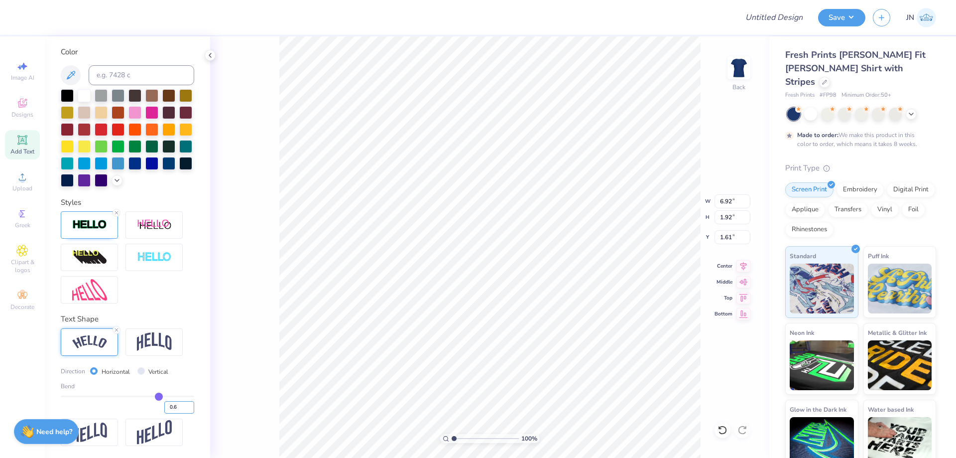
type input "0.60"
type input "7.15"
type input "2.24"
type input "1.45"
drag, startPoint x: 174, startPoint y: 407, endPoint x: 167, endPoint y: 407, distance: 7.0
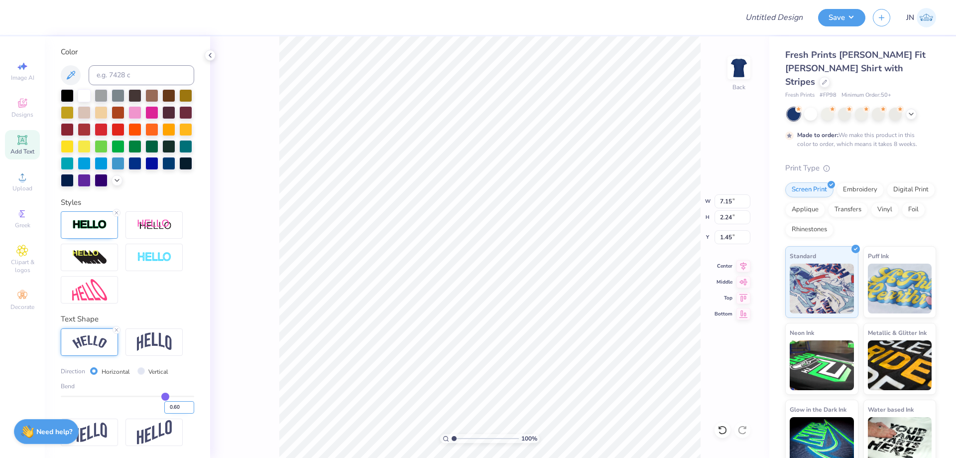
click at [167, 407] on input "0.60" at bounding box center [179, 407] width 30 height 12
type input "0.8"
type input "0.80"
type input "7.47"
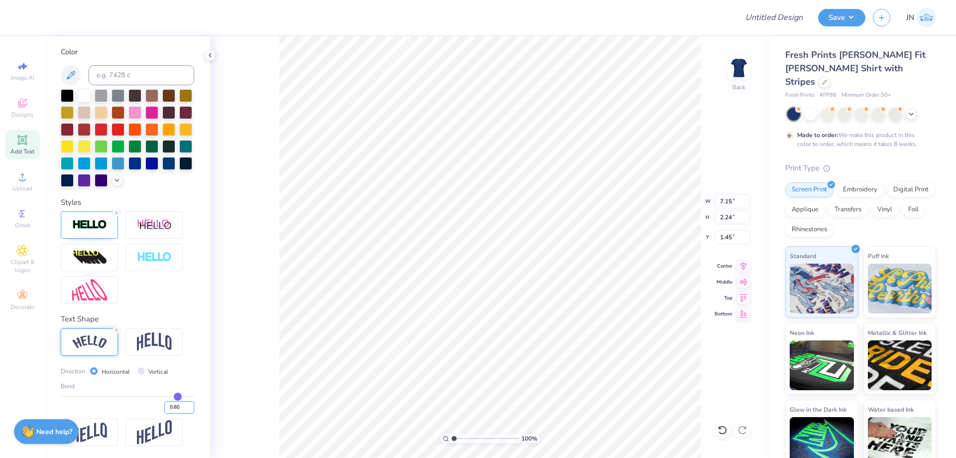
type input "2.97"
type input "1.09"
type input "4.81"
type input "1.91"
click at [745, 264] on icon at bounding box center [744, 265] width 14 height 12
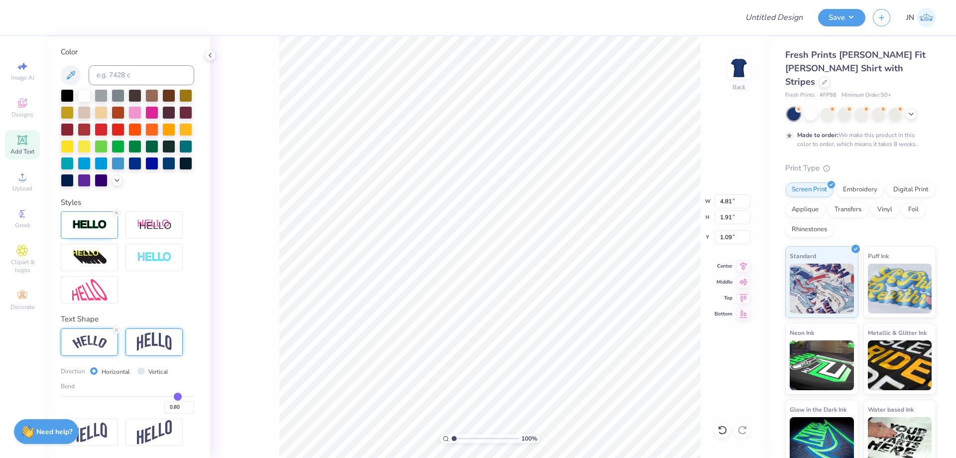
click at [163, 335] on img at bounding box center [154, 341] width 35 height 19
type input "3.43"
type input "1.98"
type input "1.05"
type input "0.64"
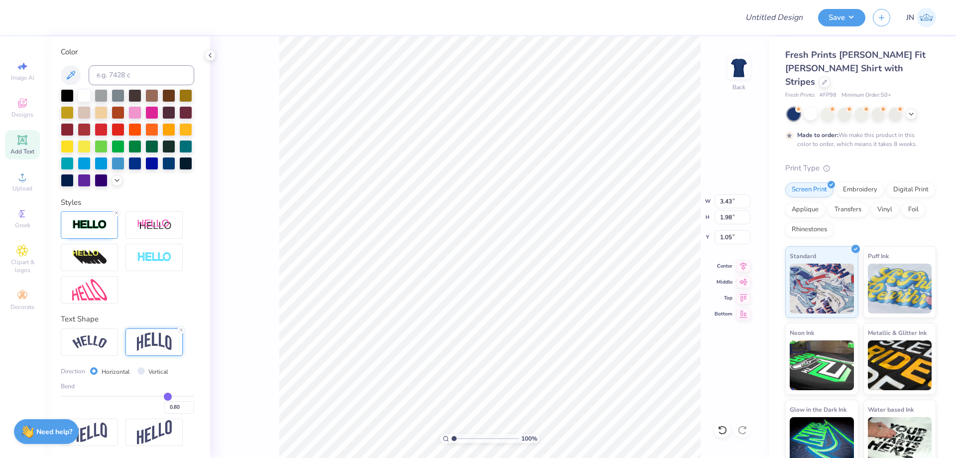
type input "0.64"
click at [161, 396] on input "range" at bounding box center [127, 396] width 133 height 1
type input "0.44"
click at [150, 396] on input "range" at bounding box center [127, 396] width 133 height 1
type input "0.44"
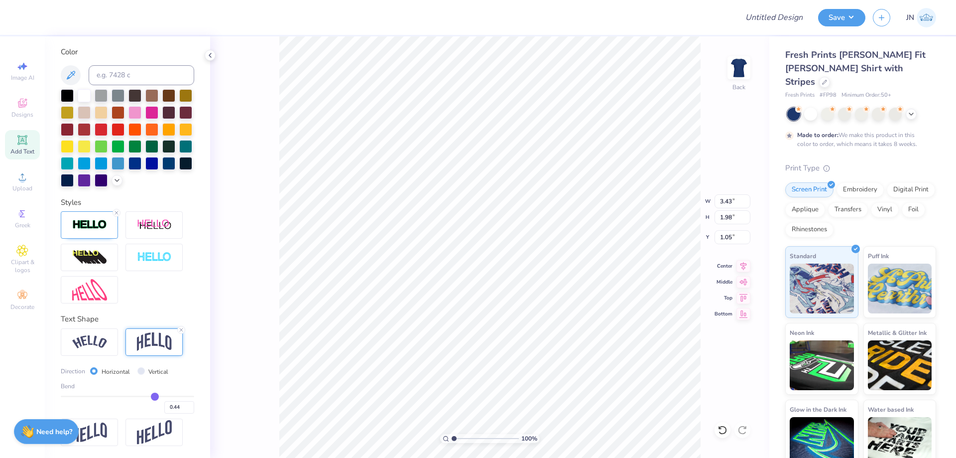
type input "1.68"
type input "1.21"
type input "0.32"
click at [143, 396] on input "range" at bounding box center [127, 396] width 133 height 1
type input "0.32"
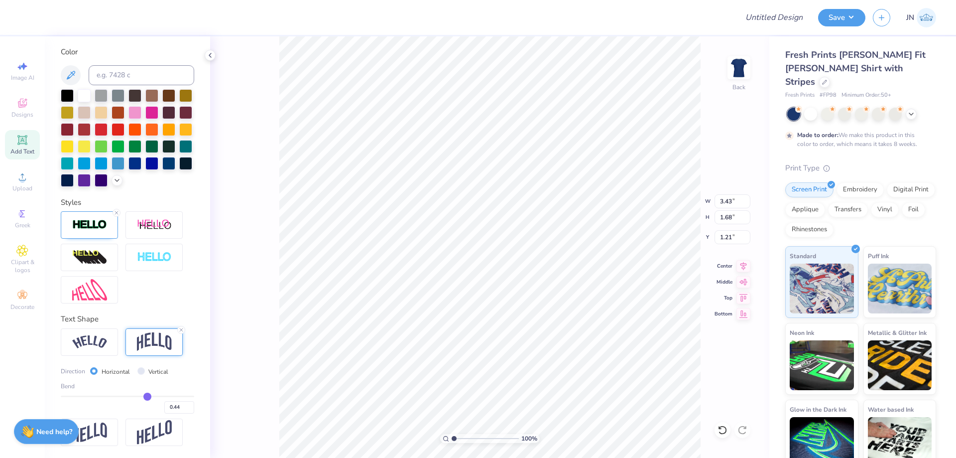
type input "1.35"
type input "1.37"
click at [131, 395] on div "Bend 0.32" at bounding box center [127, 398] width 133 height 32
type input "1.17"
type input "1.46"
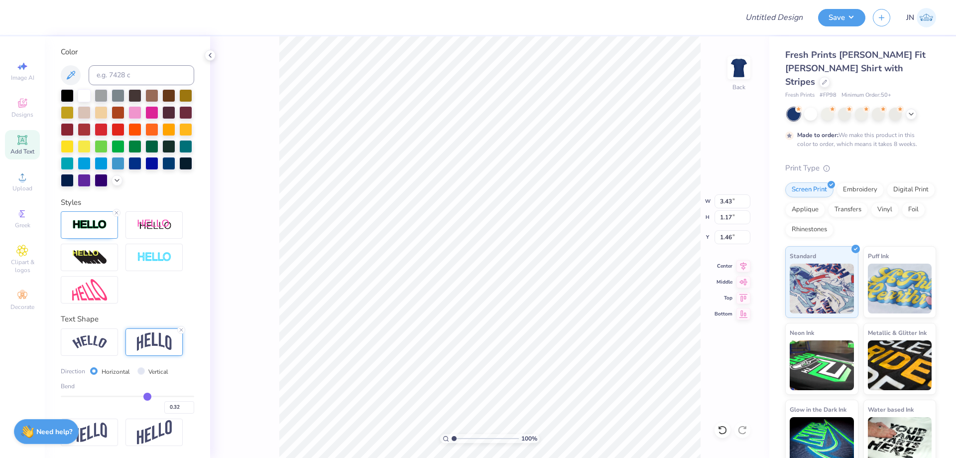
type input "5.11"
type input "1.75"
click at [745, 269] on icon at bounding box center [744, 265] width 14 height 12
type input "0.26"
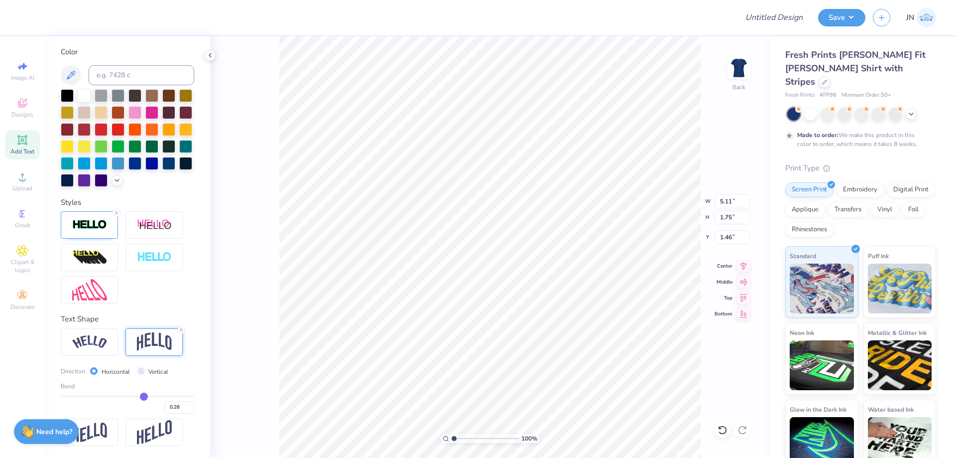
type input "0.25"
type input "0.24"
type input "0.22"
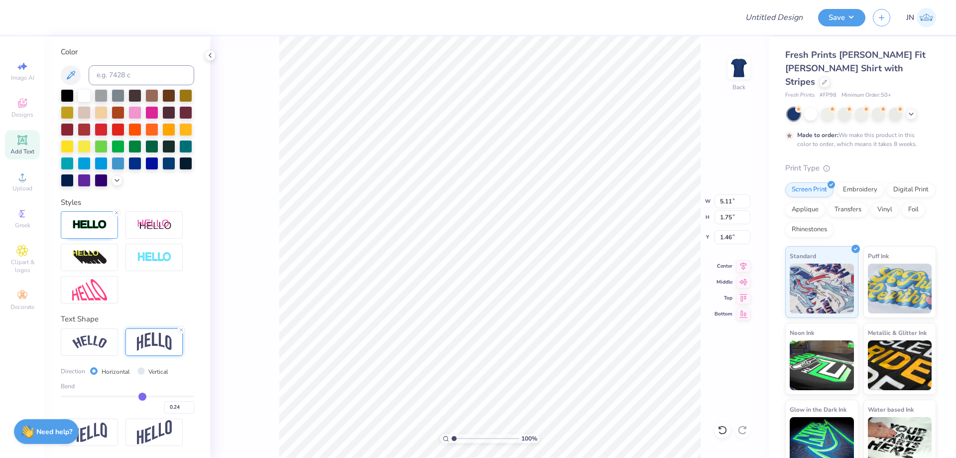
type input "0.22"
click at [136, 397] on input "range" at bounding box center [127, 396] width 133 height 1
type input "1.54"
type input "1.56"
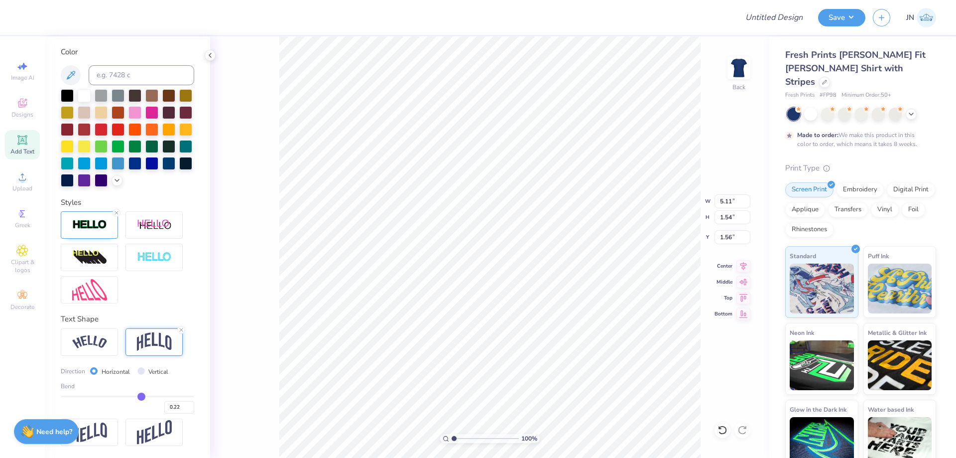
type input "0.23"
type input "0.24"
type input "0.26"
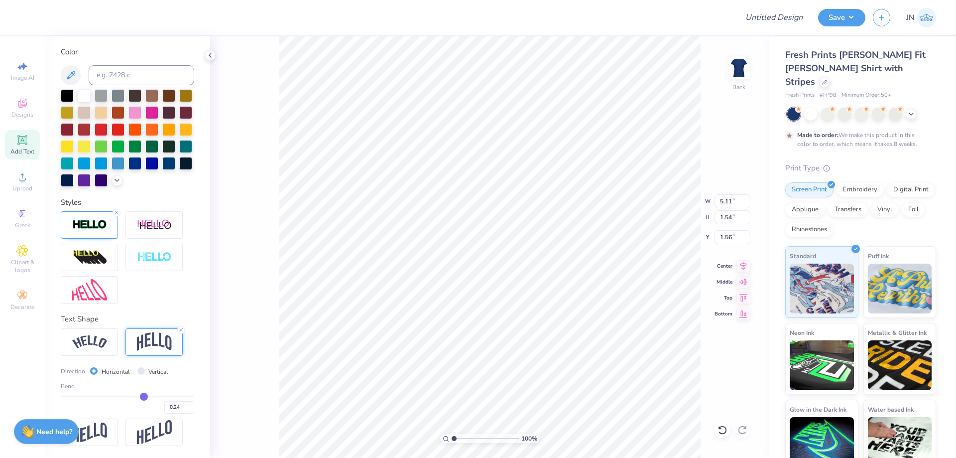
type input "0.26"
type input "0.27"
type input "0.29"
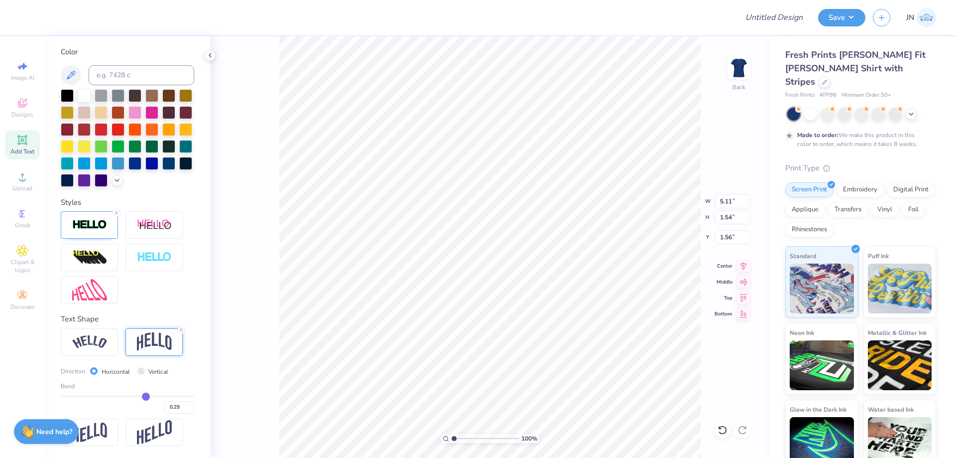
type input "0.3"
type input "0.30"
type input "0.31"
drag, startPoint x: 136, startPoint y: 397, endPoint x: 142, endPoint y: 397, distance: 5.5
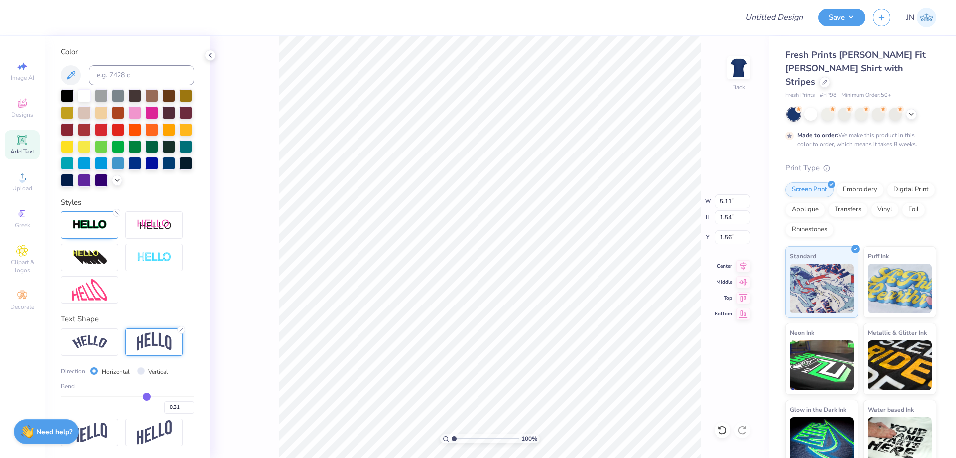
type input "0.31"
click at [142, 397] on input "range" at bounding box center [127, 396] width 133 height 1
type input "1.73"
type input "1.47"
type input "0.3"
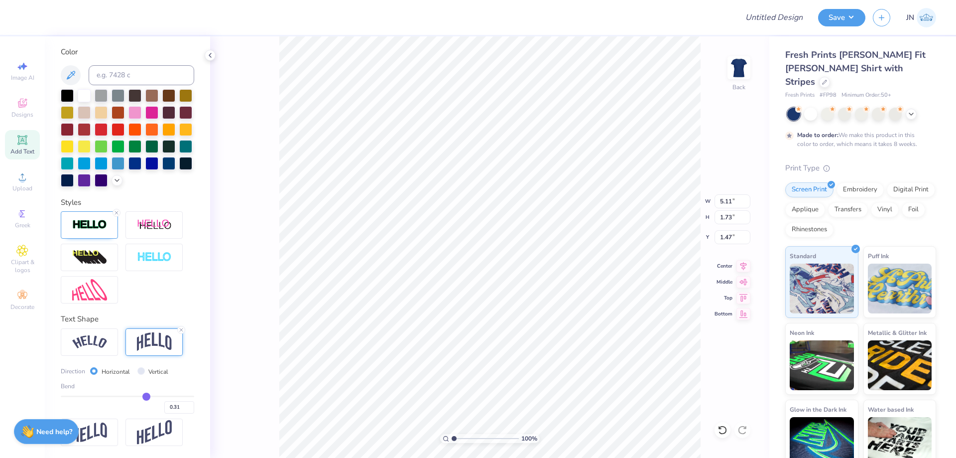
type input "0.30"
type input "0.29"
type input "0.28"
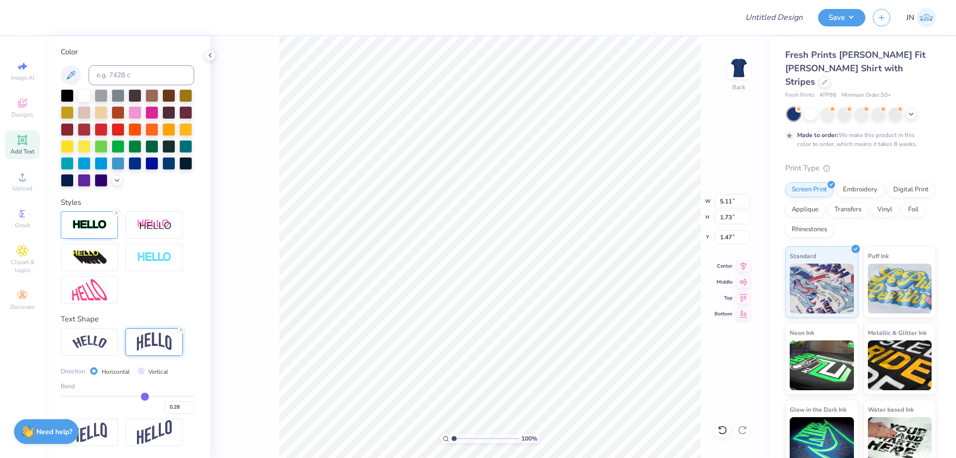
type input "0.28"
click at [140, 397] on input "range" at bounding box center [127, 396] width 133 height 1
type input "1.67"
type input "1.50"
type input "0.29"
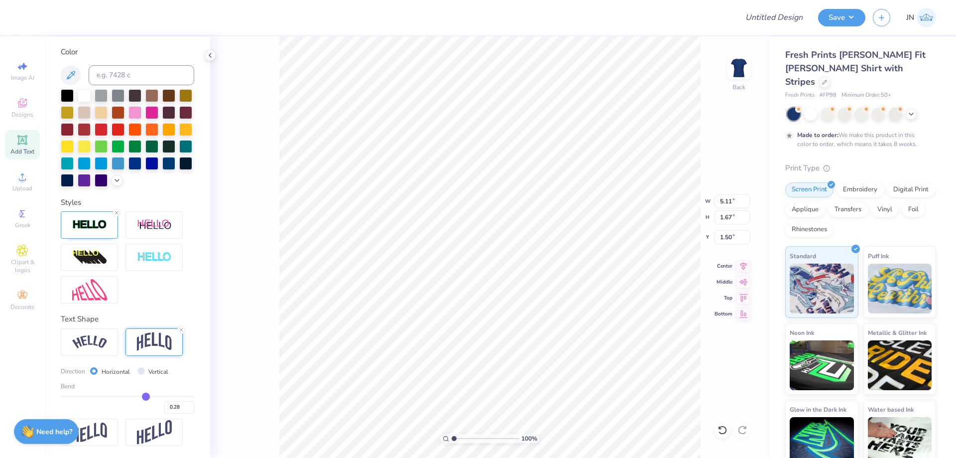
type input "0.29"
type input "0.3"
type input "0.30"
type input "0.3"
click at [141, 397] on input "range" at bounding box center [127, 396] width 133 height 1
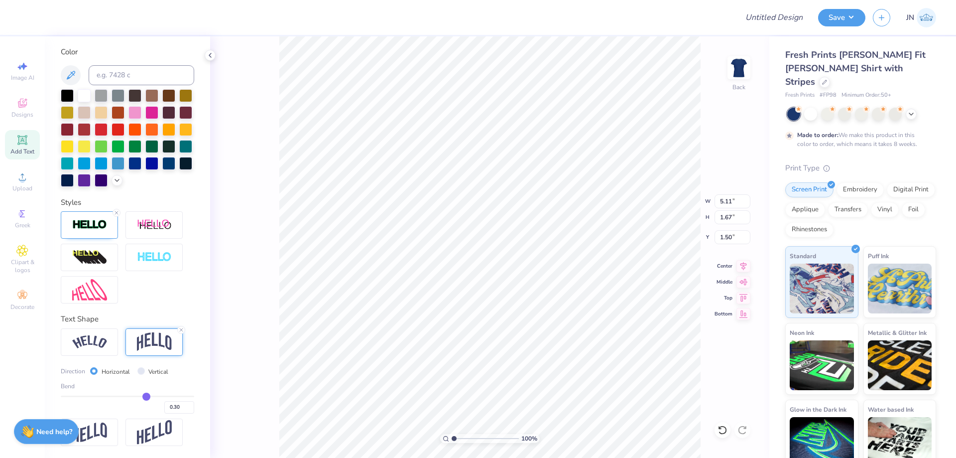
type input "1.71"
click at [727, 233] on input "1.48" at bounding box center [733, 237] width 36 height 14
click at [732, 231] on input "2.50" at bounding box center [733, 237] width 36 height 14
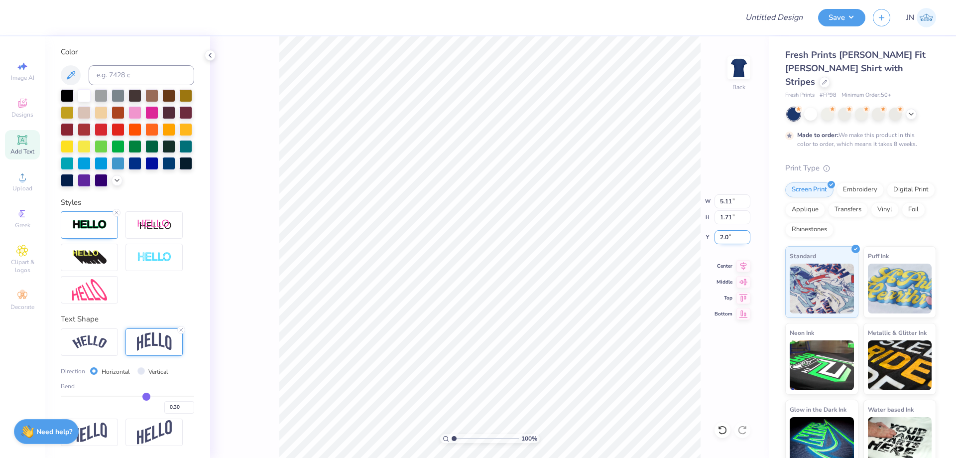
type input "2.00"
type input "3.38"
click at [28, 180] on div "Upload" at bounding box center [22, 181] width 35 height 29
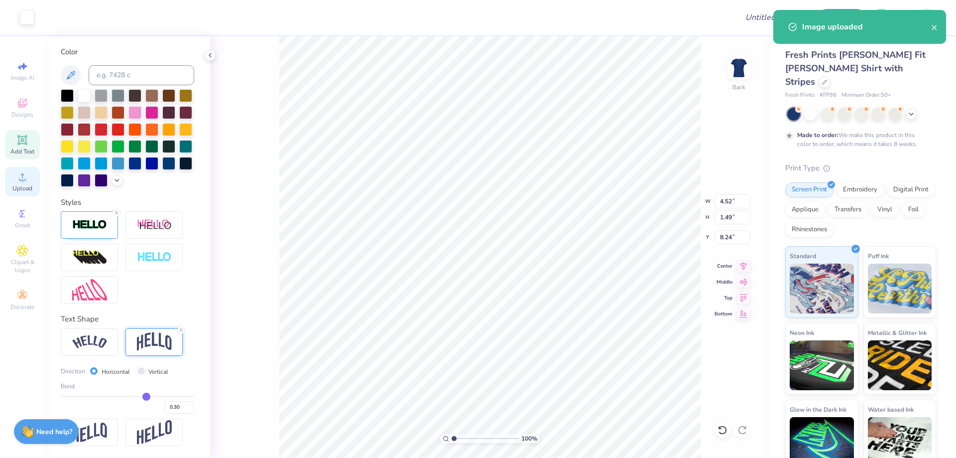
type input "4.52"
type input "1.49"
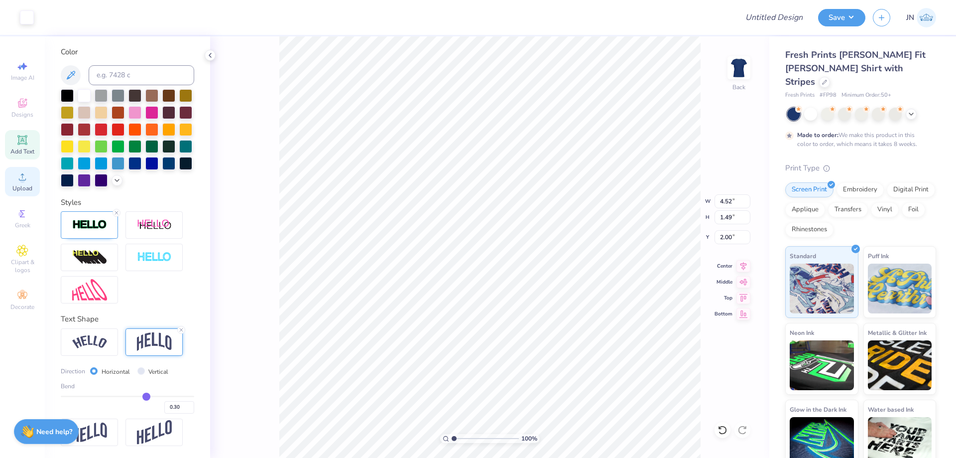
type input "5.11"
type input "1.71"
type input "2.00"
type input "2.79"
type input "3.09"
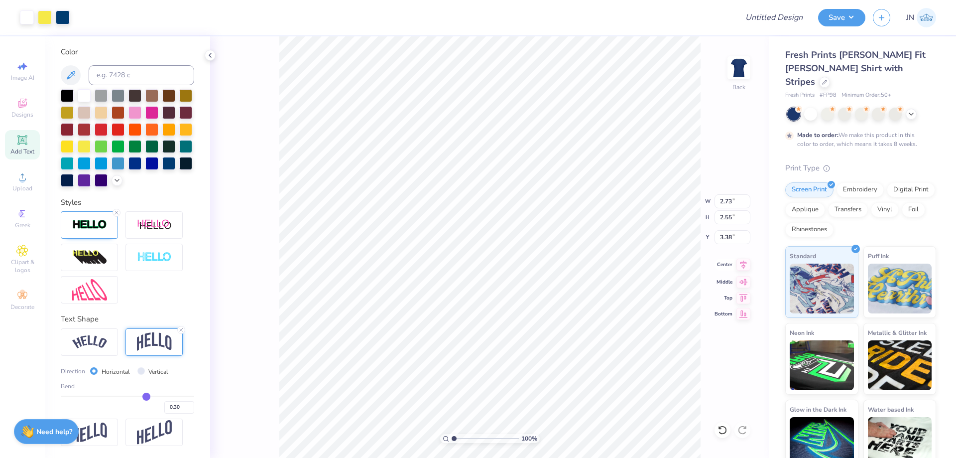
type input "2.24"
type input "2.10"
type input "3.83"
click at [741, 267] on icon at bounding box center [744, 265] width 14 height 12
type input "2.79"
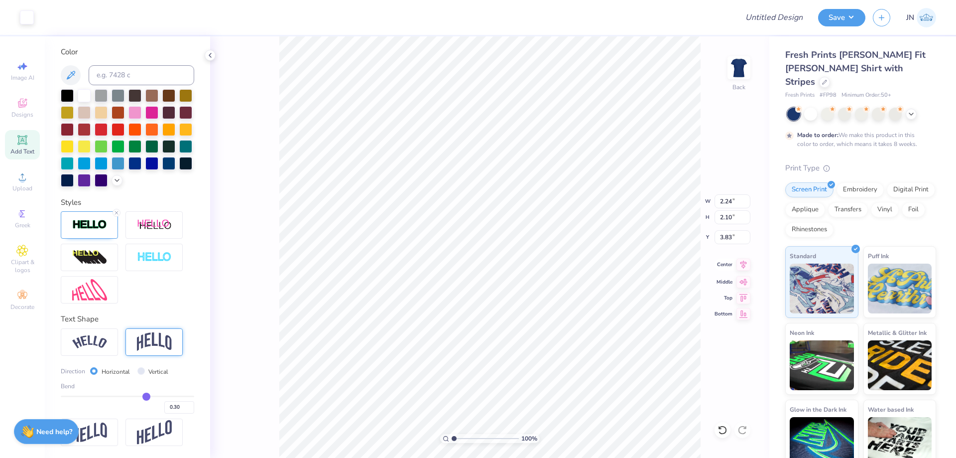
type input "0.42"
type input "6.05"
type input "0"
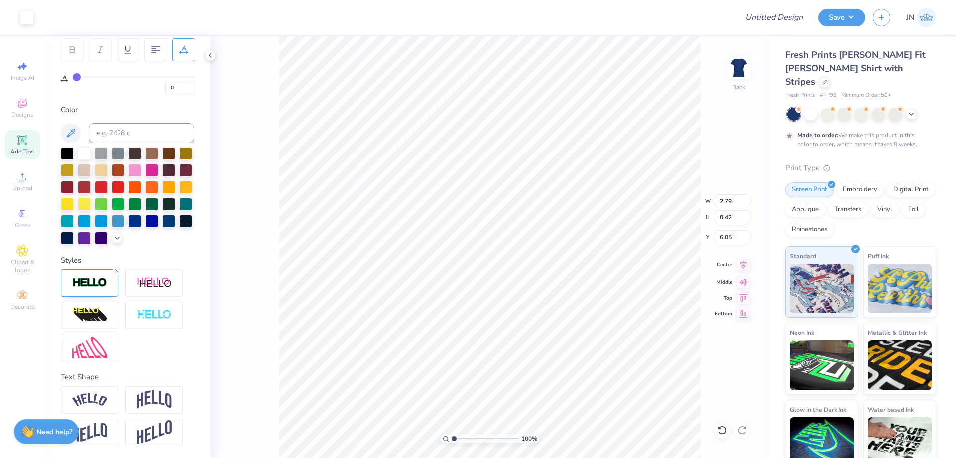
scroll to position [171, 0]
click at [746, 266] on icon at bounding box center [744, 265] width 14 height 12
type input "3.40"
type input "0.51"
type input "4.05"
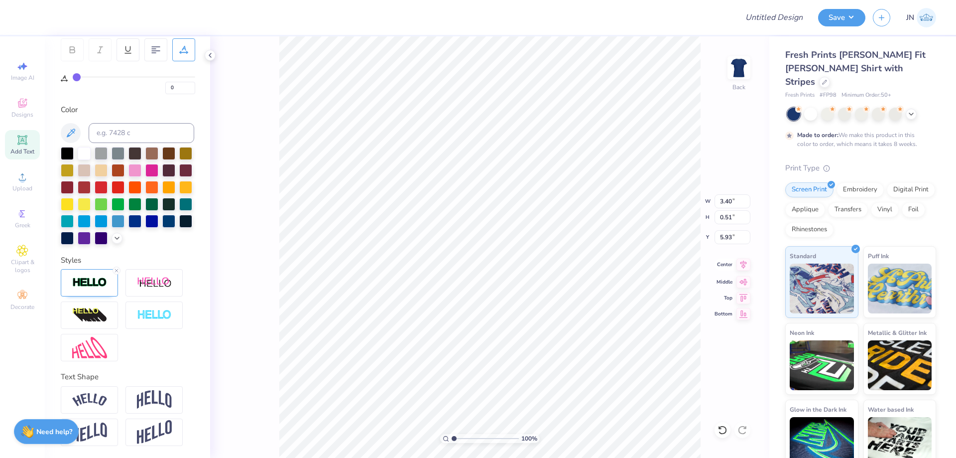
type input "0.61"
click at [741, 269] on icon at bounding box center [744, 265] width 14 height 12
type input "4.52"
type input "1.49"
click at [726, 234] on input "1.07" at bounding box center [733, 237] width 36 height 14
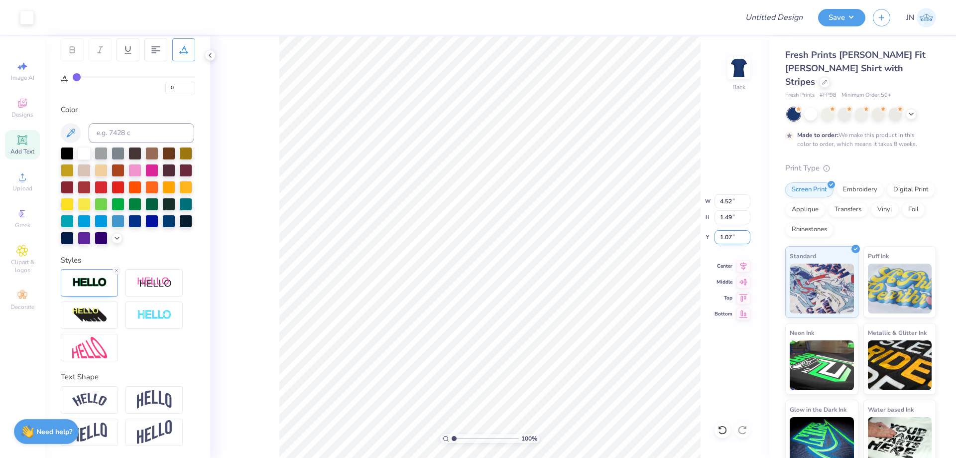
click at [726, 234] on input "1.07" at bounding box center [733, 237] width 36 height 14
type input "2.00"
click at [727, 202] on input "4.52" at bounding box center [733, 201] width 36 height 14
type input "5.00"
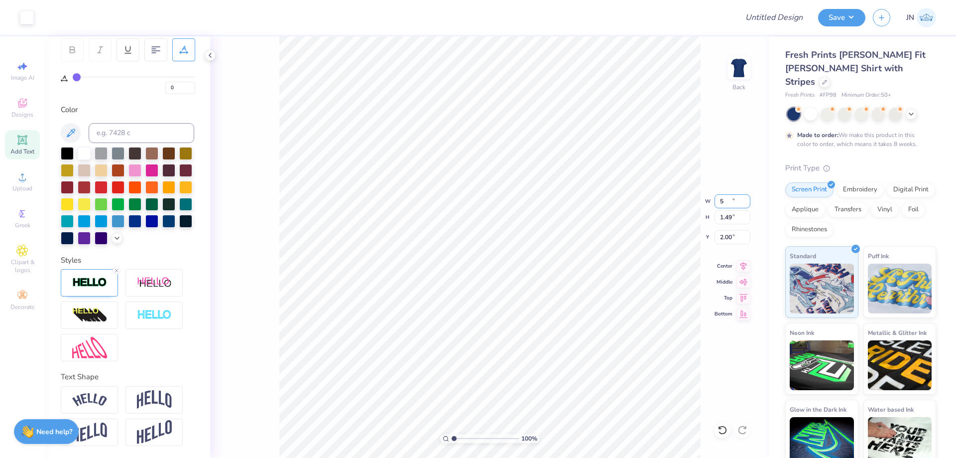
type input "1.65"
type input "1.92"
click at [728, 205] on input "5.00" at bounding box center [733, 201] width 36 height 14
type input "4.50"
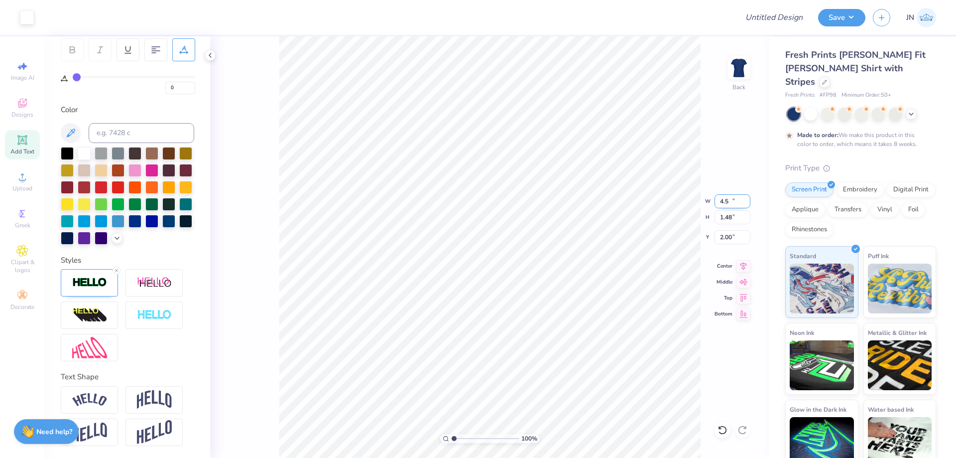
type input "1.48"
type input "2.00"
type input "3.19"
type input "5.35"
type input "3.59"
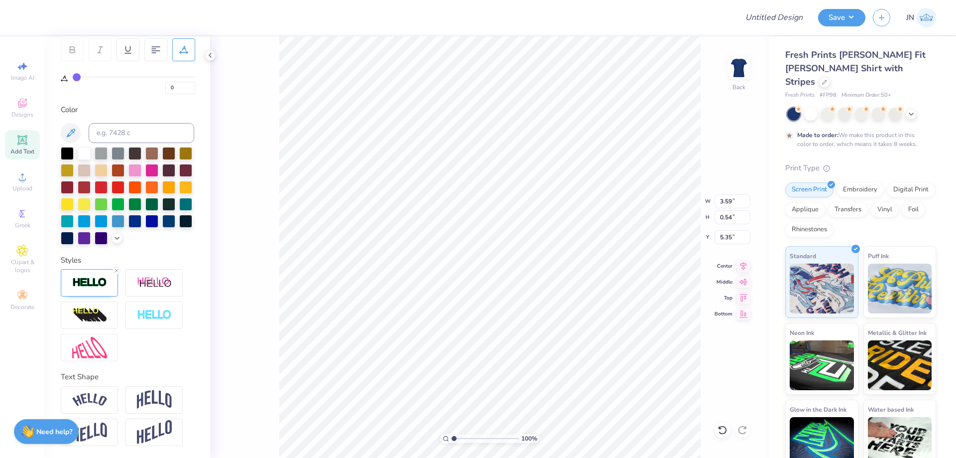
type input "0.54"
click at [741, 266] on icon at bounding box center [744, 265] width 14 height 12
click at [765, 21] on input "Design Title" at bounding box center [762, 17] width 98 height 20
paste input "FPS239927"
type input "FPS239927"
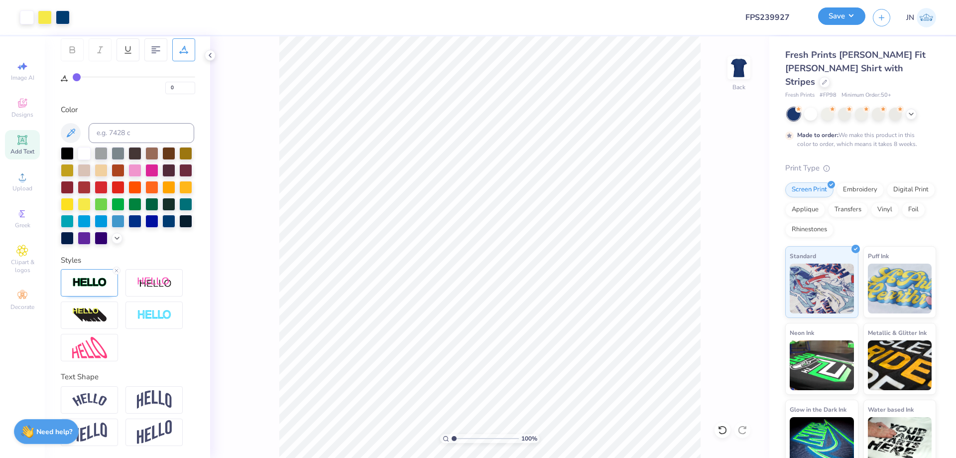
click at [829, 10] on button "Save" at bounding box center [841, 15] width 47 height 17
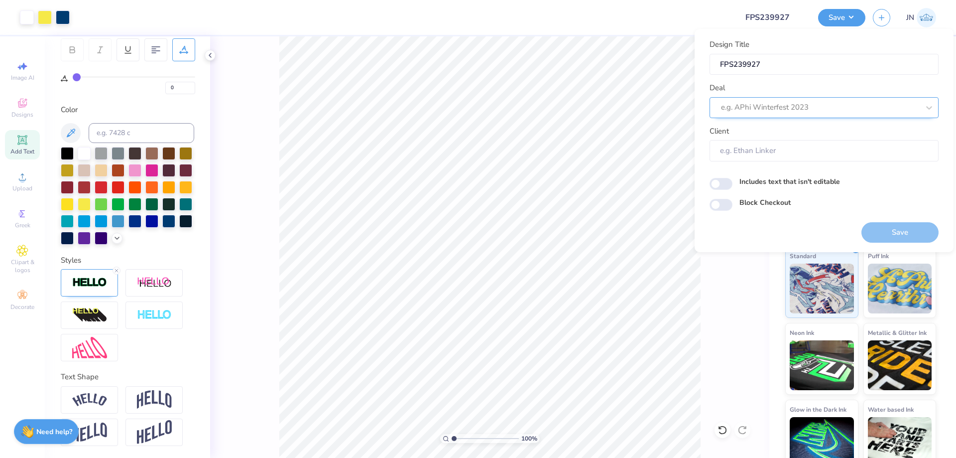
click at [799, 103] on div at bounding box center [820, 107] width 198 height 13
click at [750, 137] on div "Design Tool Gallery" at bounding box center [824, 134] width 221 height 16
type input "design tool gallery"
type input "Design Tool Gallery User"
click at [872, 230] on button "Save" at bounding box center [900, 232] width 77 height 20
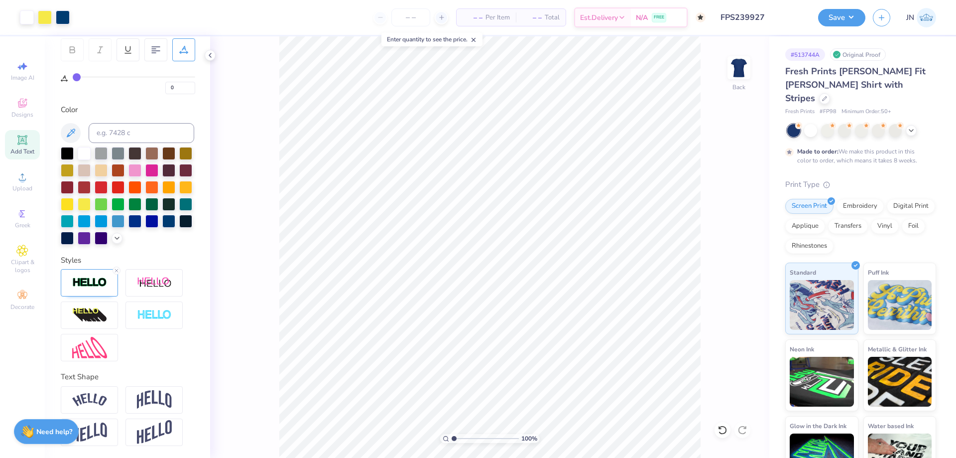
click at [759, 18] on input "FPS239927" at bounding box center [762, 17] width 98 height 20
click at [836, 18] on button "Save" at bounding box center [841, 15] width 47 height 17
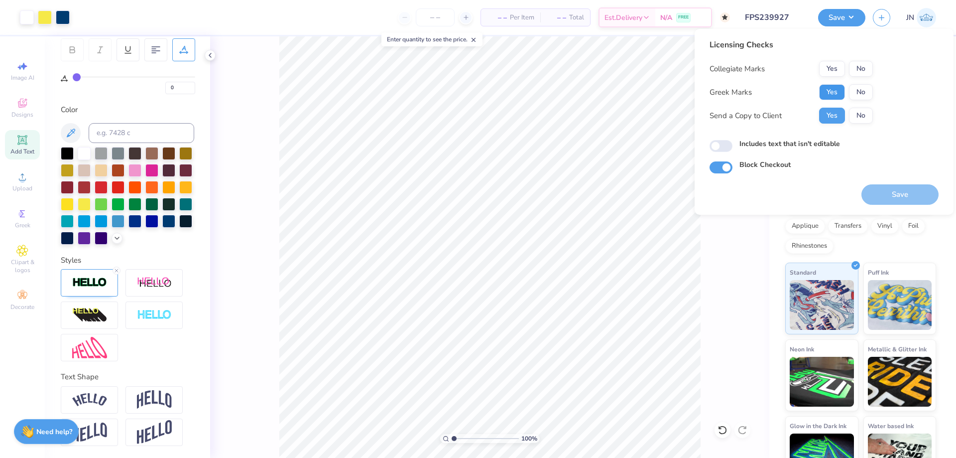
click at [838, 87] on button "Yes" at bounding box center [832, 92] width 26 height 16
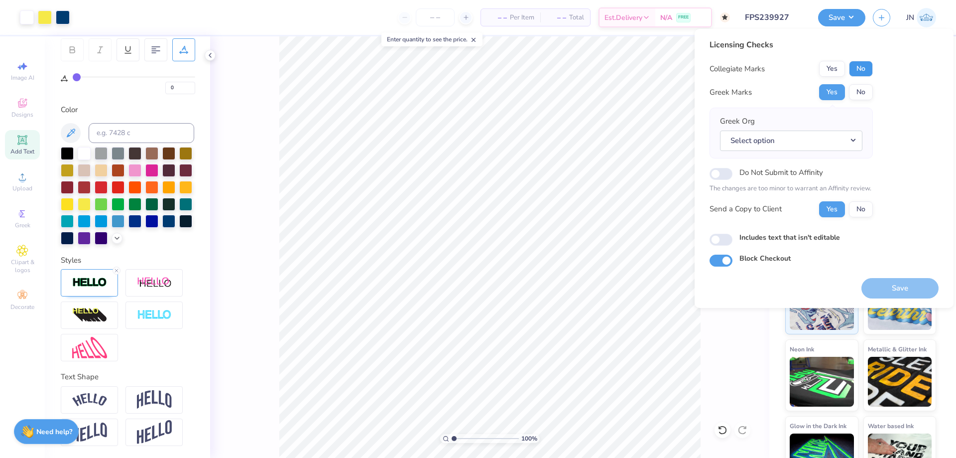
click at [854, 70] on button "No" at bounding box center [861, 69] width 24 height 16
click at [811, 139] on button "Select option" at bounding box center [791, 141] width 142 height 20
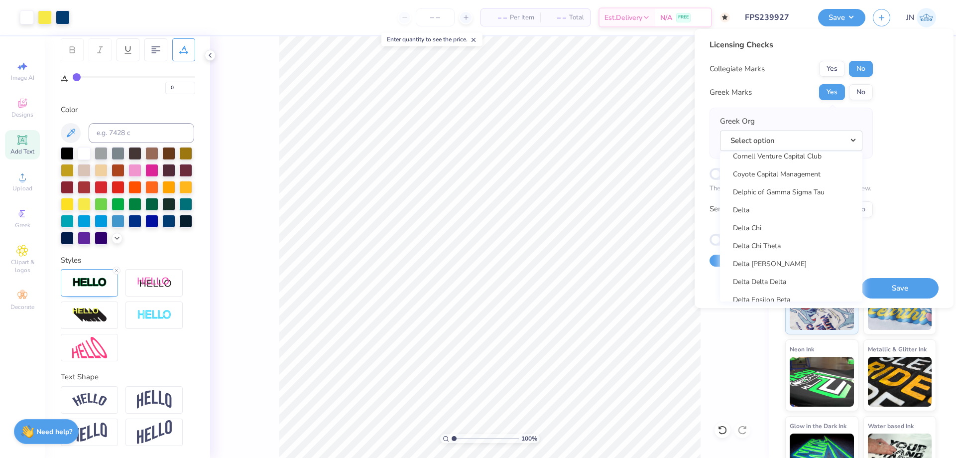
scroll to position [2291, 0]
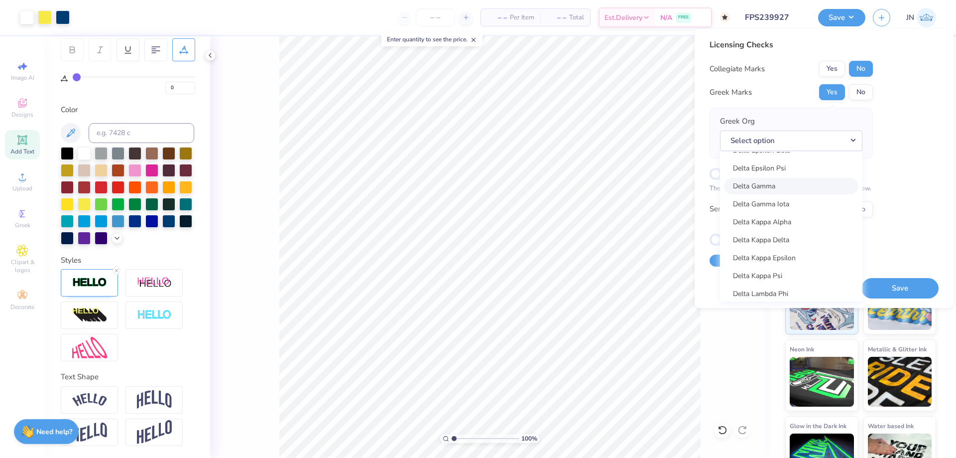
click at [771, 183] on link "Delta Gamma" at bounding box center [791, 186] width 134 height 16
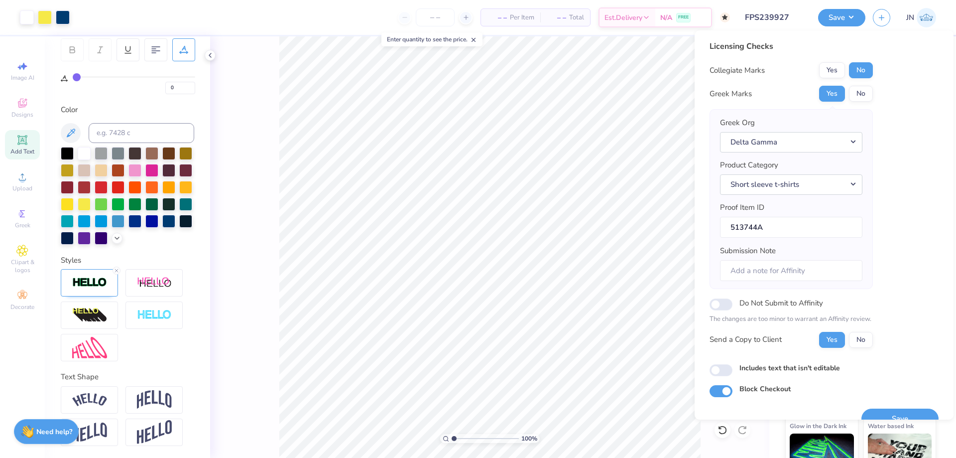
scroll to position [19, 0]
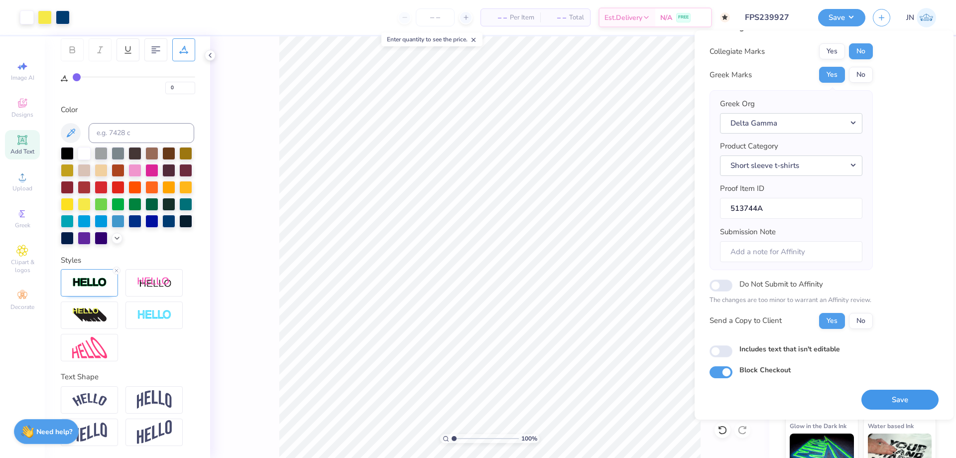
click at [882, 390] on button "Save" at bounding box center [900, 400] width 77 height 20
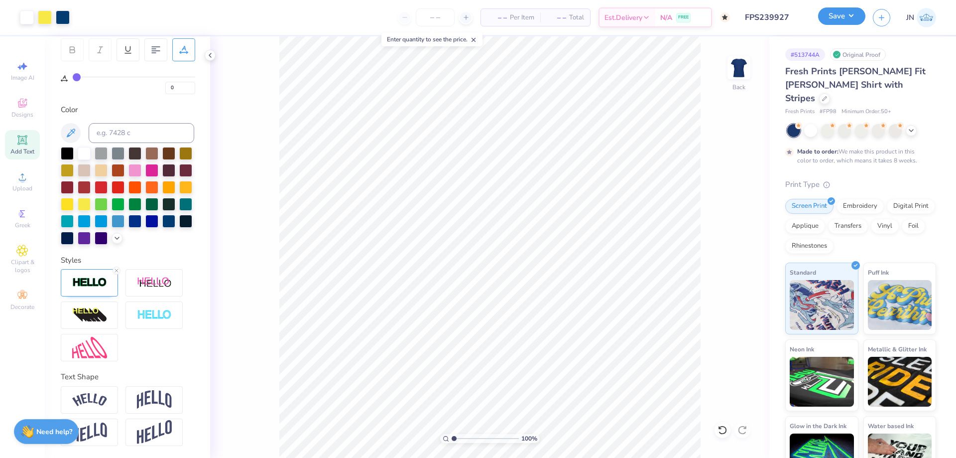
click at [847, 11] on button "Save" at bounding box center [841, 15] width 47 height 17
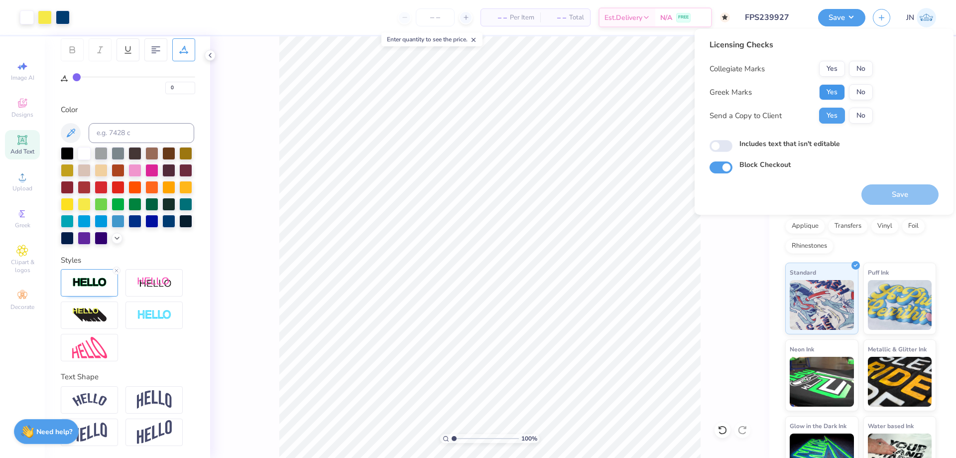
click at [823, 91] on button "Yes" at bounding box center [832, 92] width 26 height 16
